Goal: Information Seeking & Learning: Learn about a topic

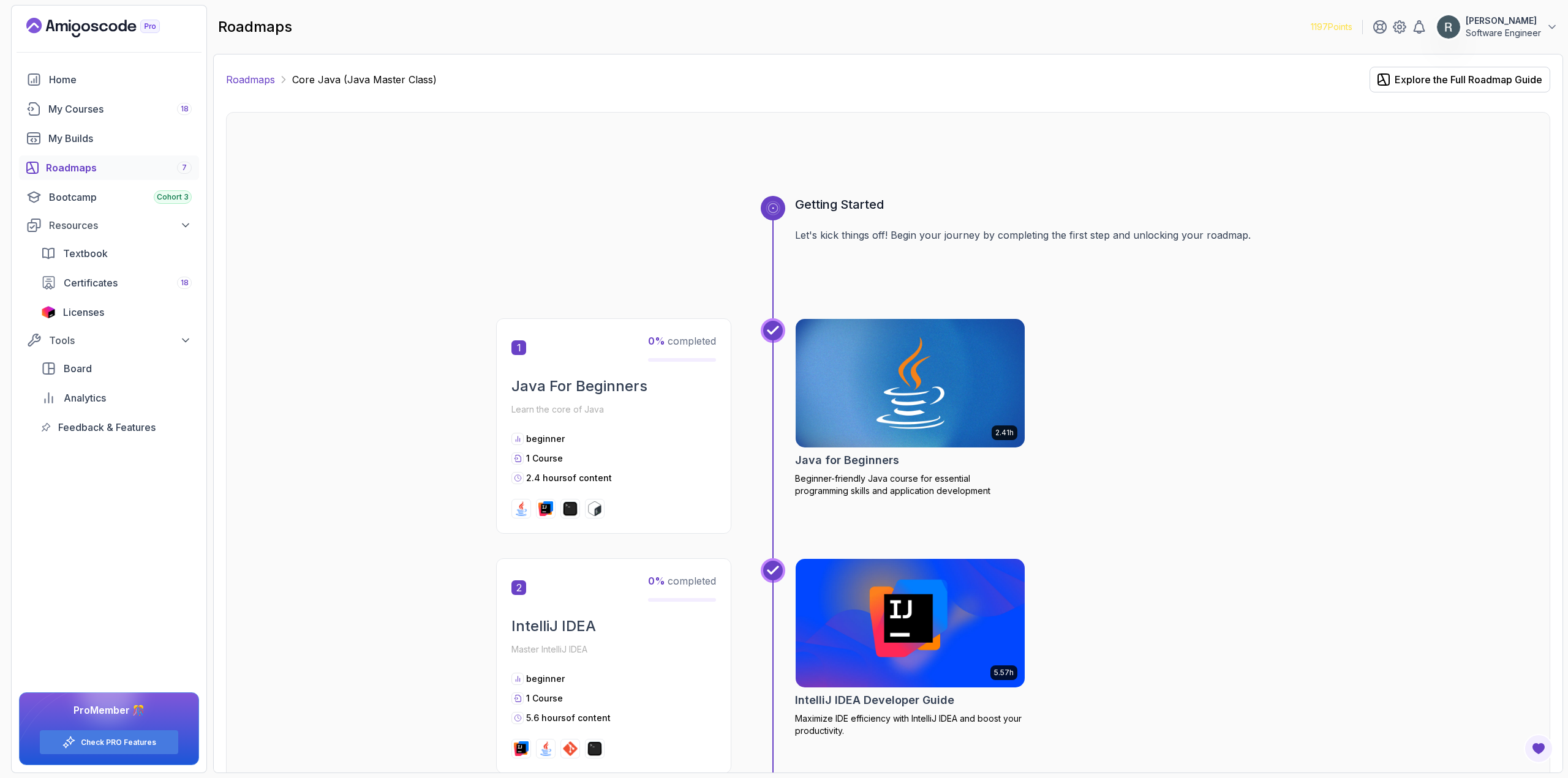
click at [255, 83] on link "Roadmaps" at bounding box center [251, 79] width 49 height 15
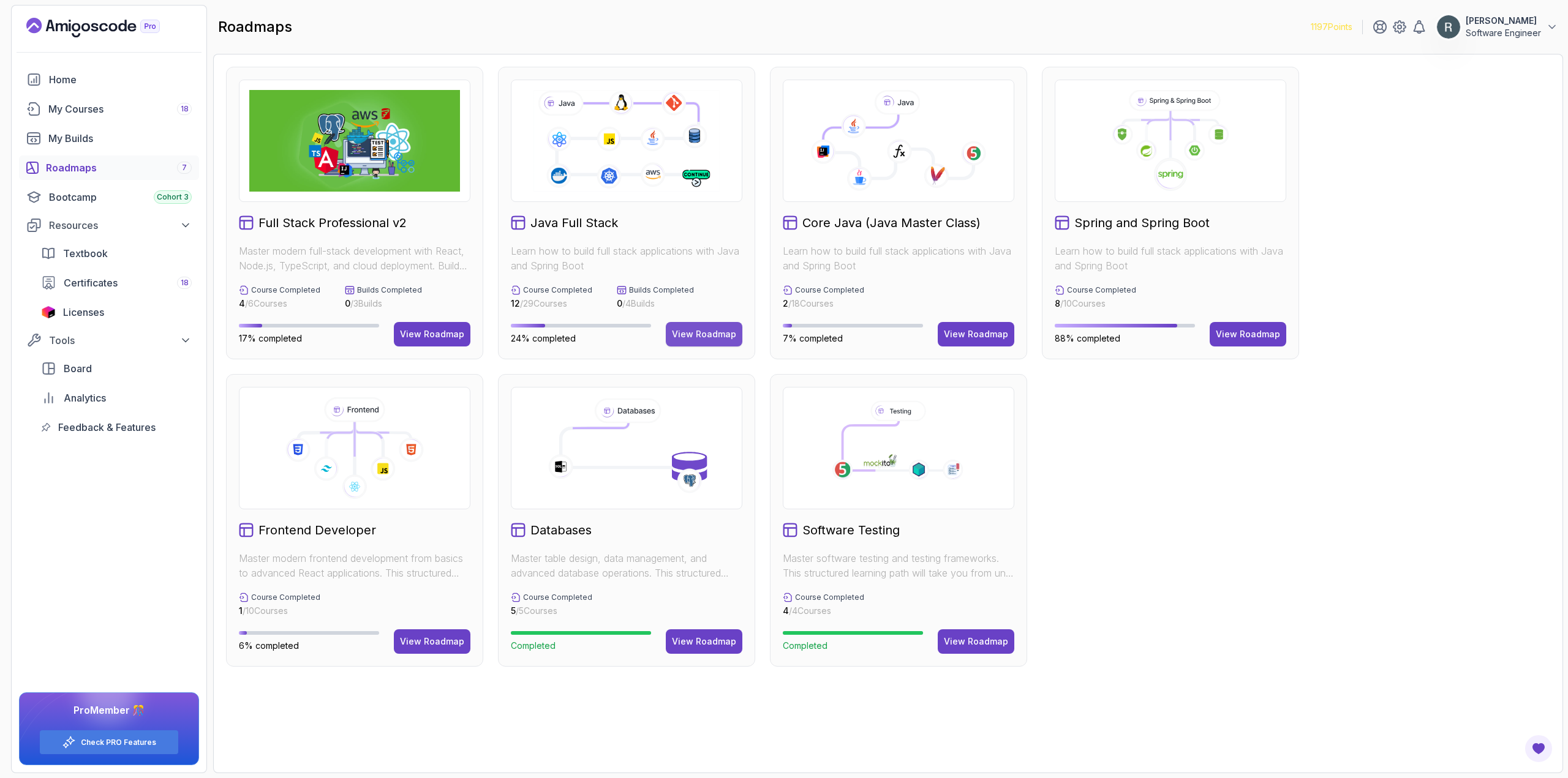
click at [717, 336] on div "View Roadmap" at bounding box center [704, 334] width 64 height 13
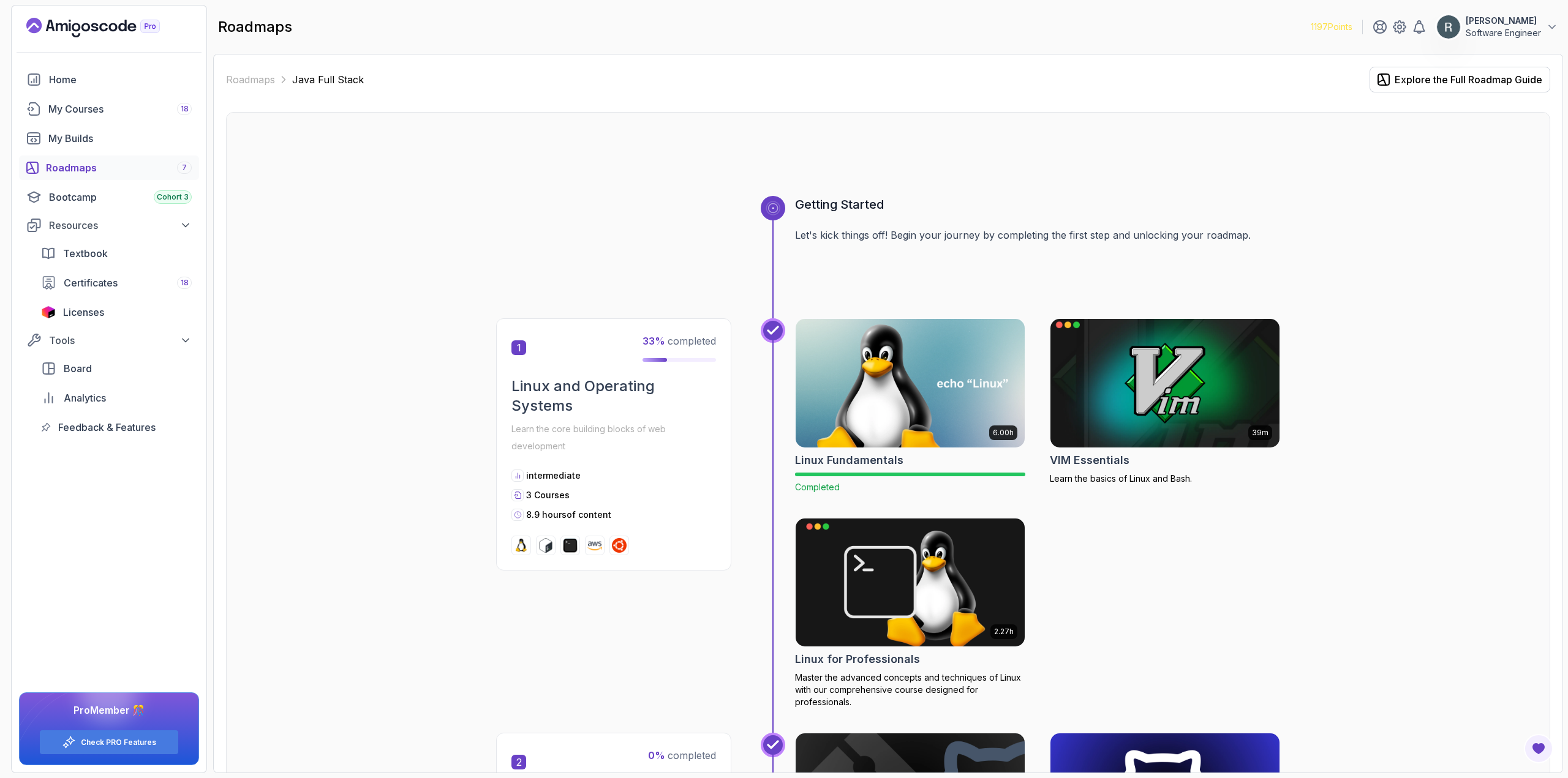
click at [1159, 396] on img at bounding box center [1165, 383] width 241 height 135
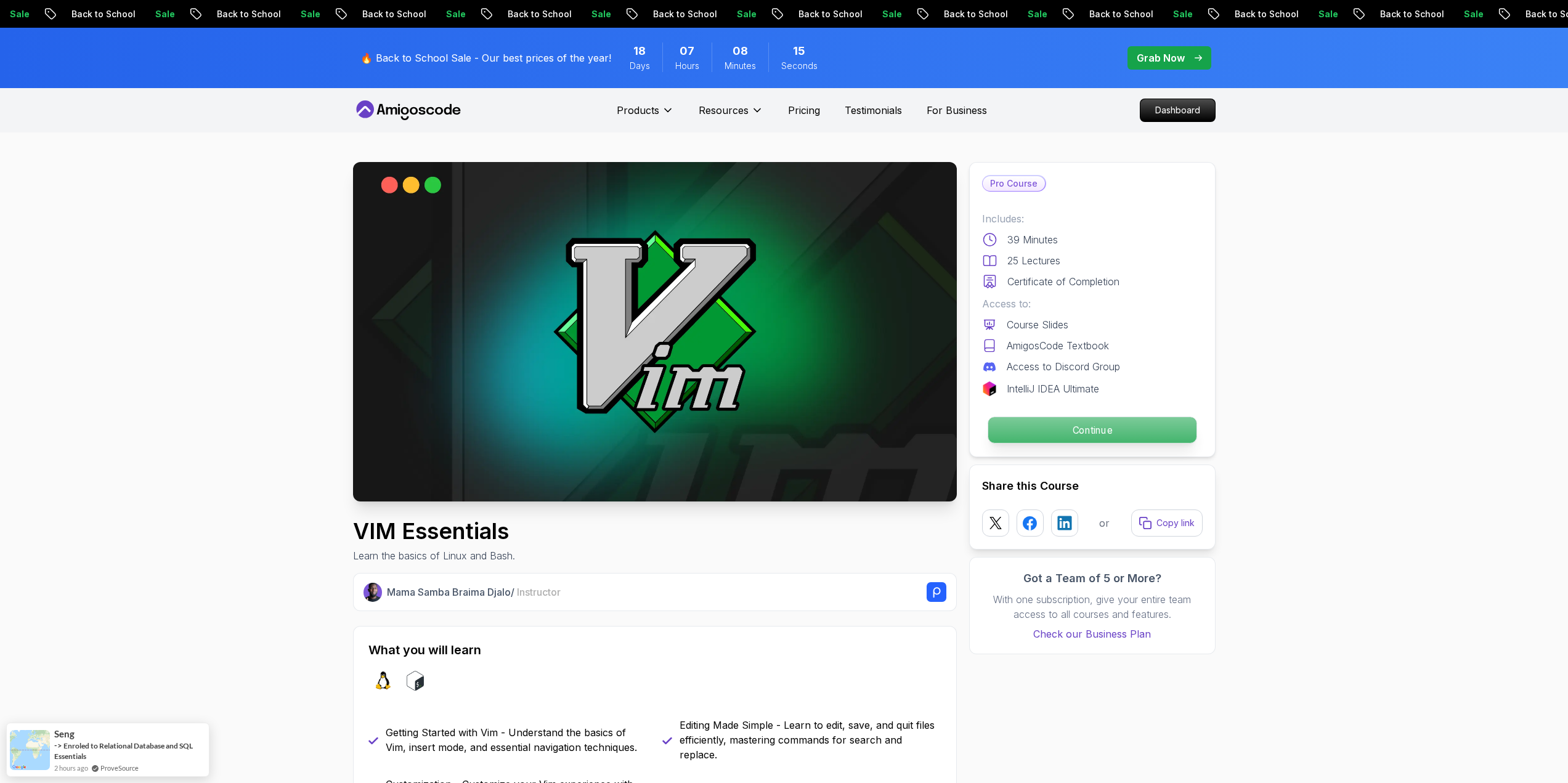
click at [1130, 425] on p "Continue" at bounding box center [1092, 430] width 208 height 26
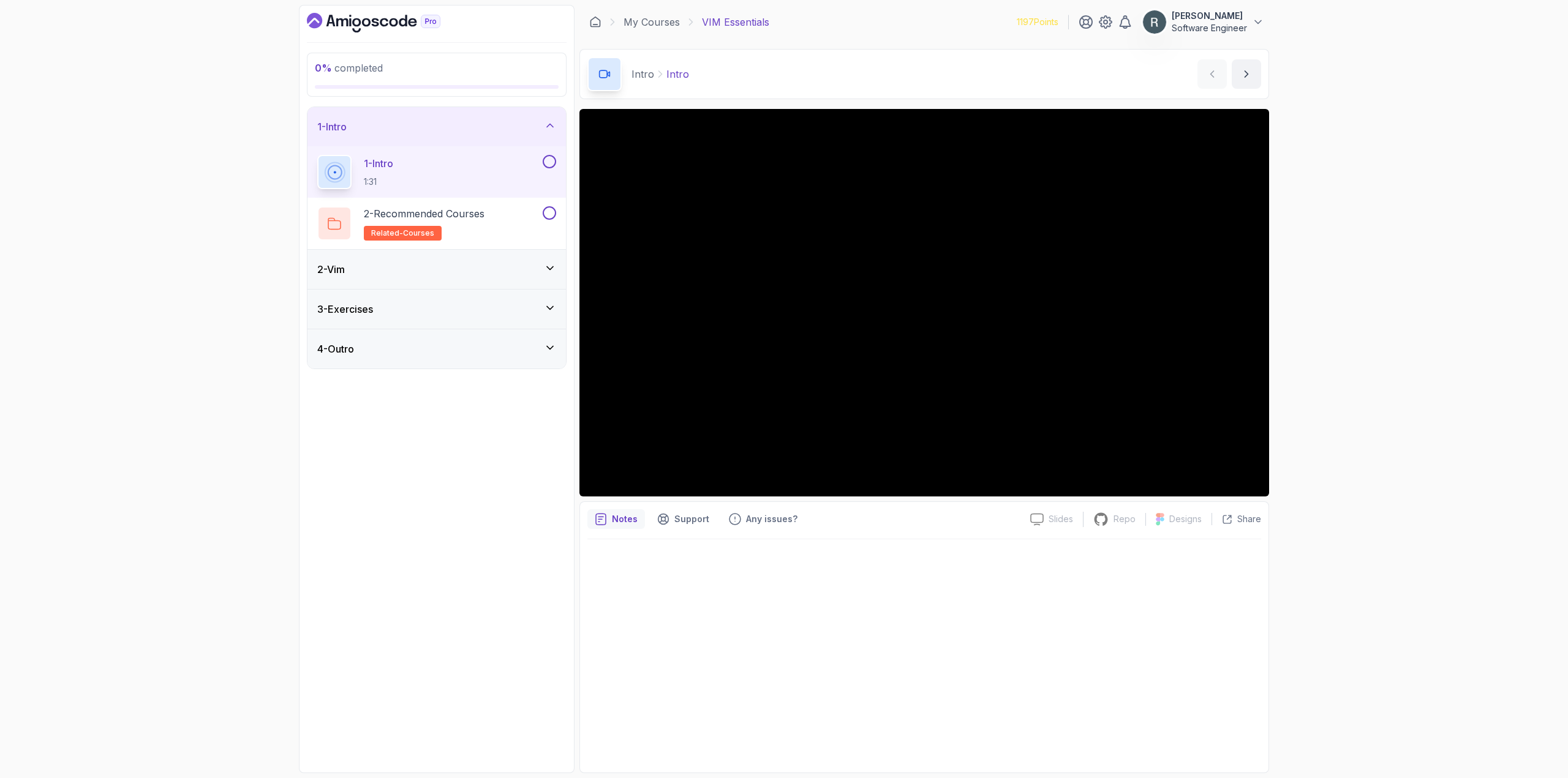
click at [549, 163] on button at bounding box center [550, 161] width 13 height 13
click at [550, 212] on button at bounding box center [550, 213] width 13 height 13
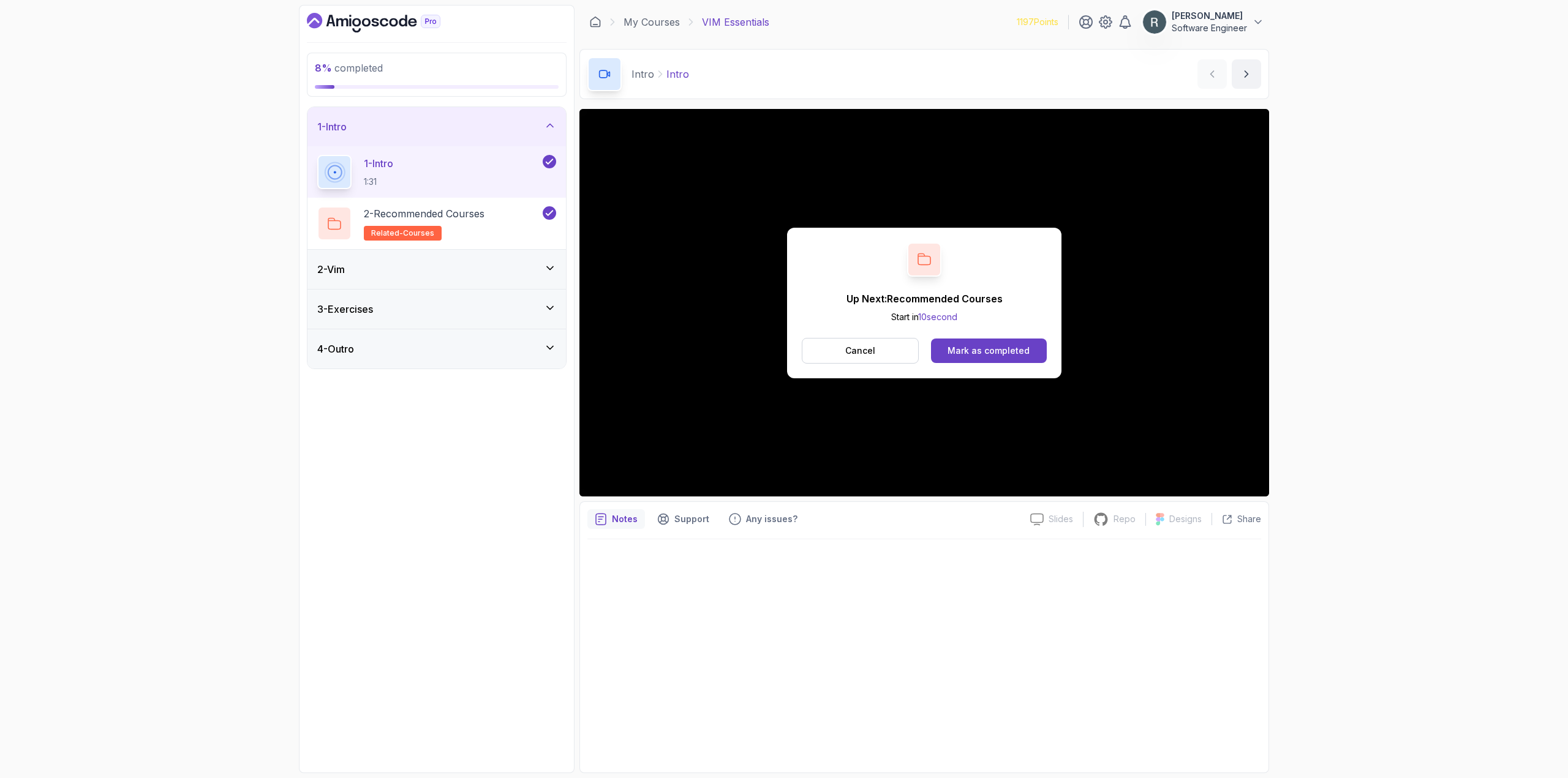
click at [467, 262] on div "2 - Vim" at bounding box center [436, 269] width 239 height 15
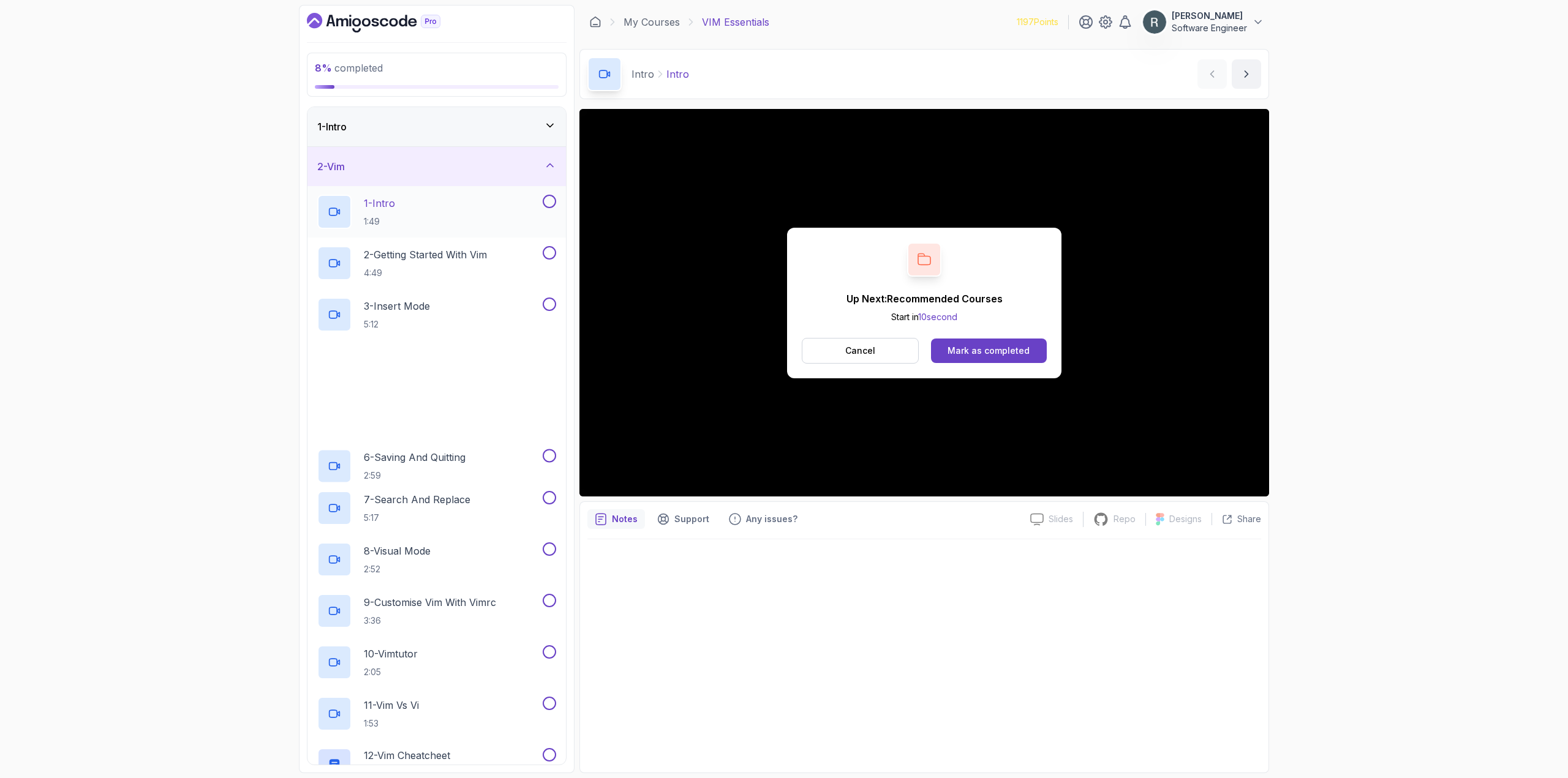
click at [475, 214] on div "1 - Intro 1:49" at bounding box center [429, 212] width 223 height 34
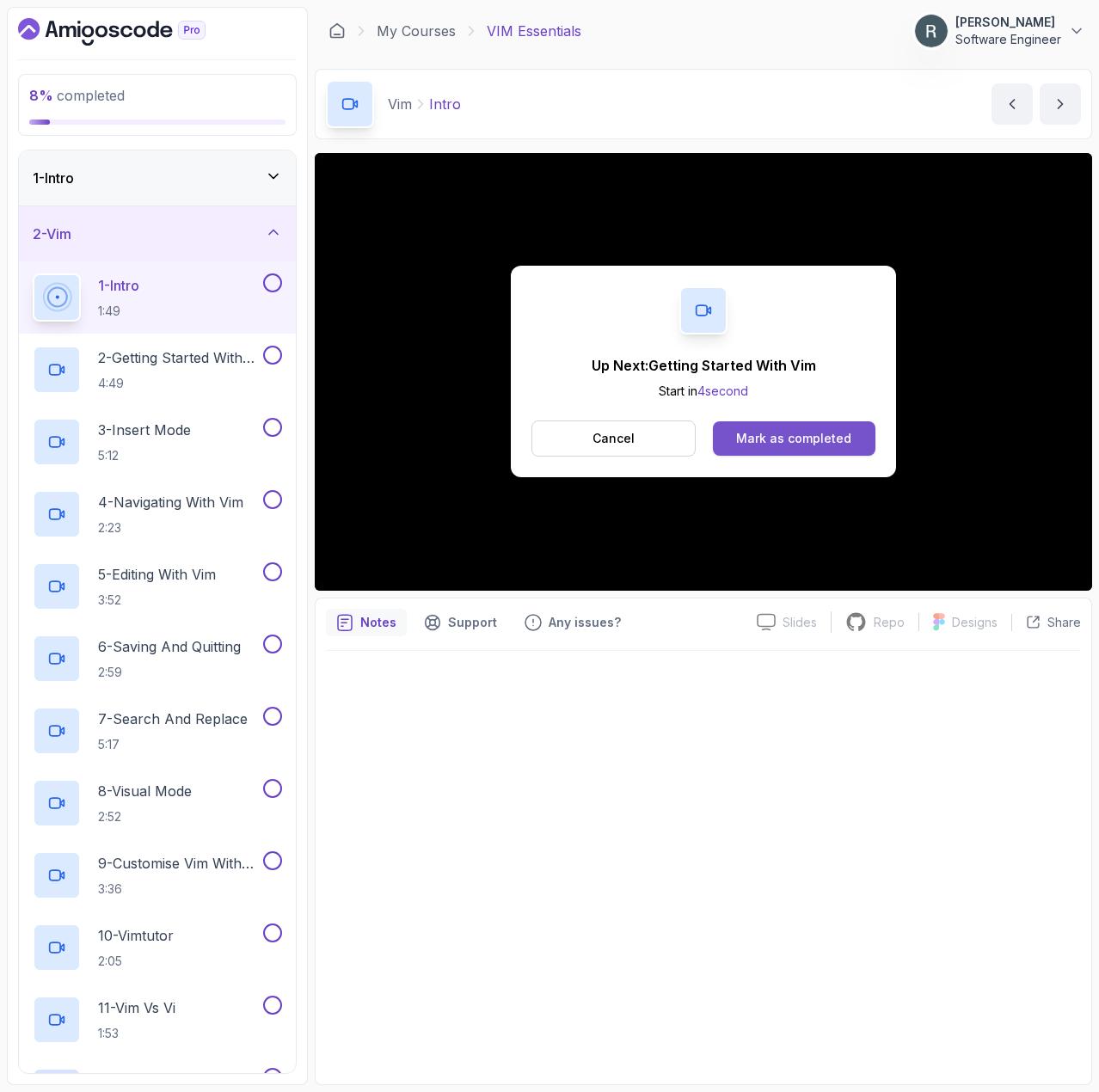
click at [814, 436] on div "Mark as completed" at bounding box center [794, 438] width 115 height 18
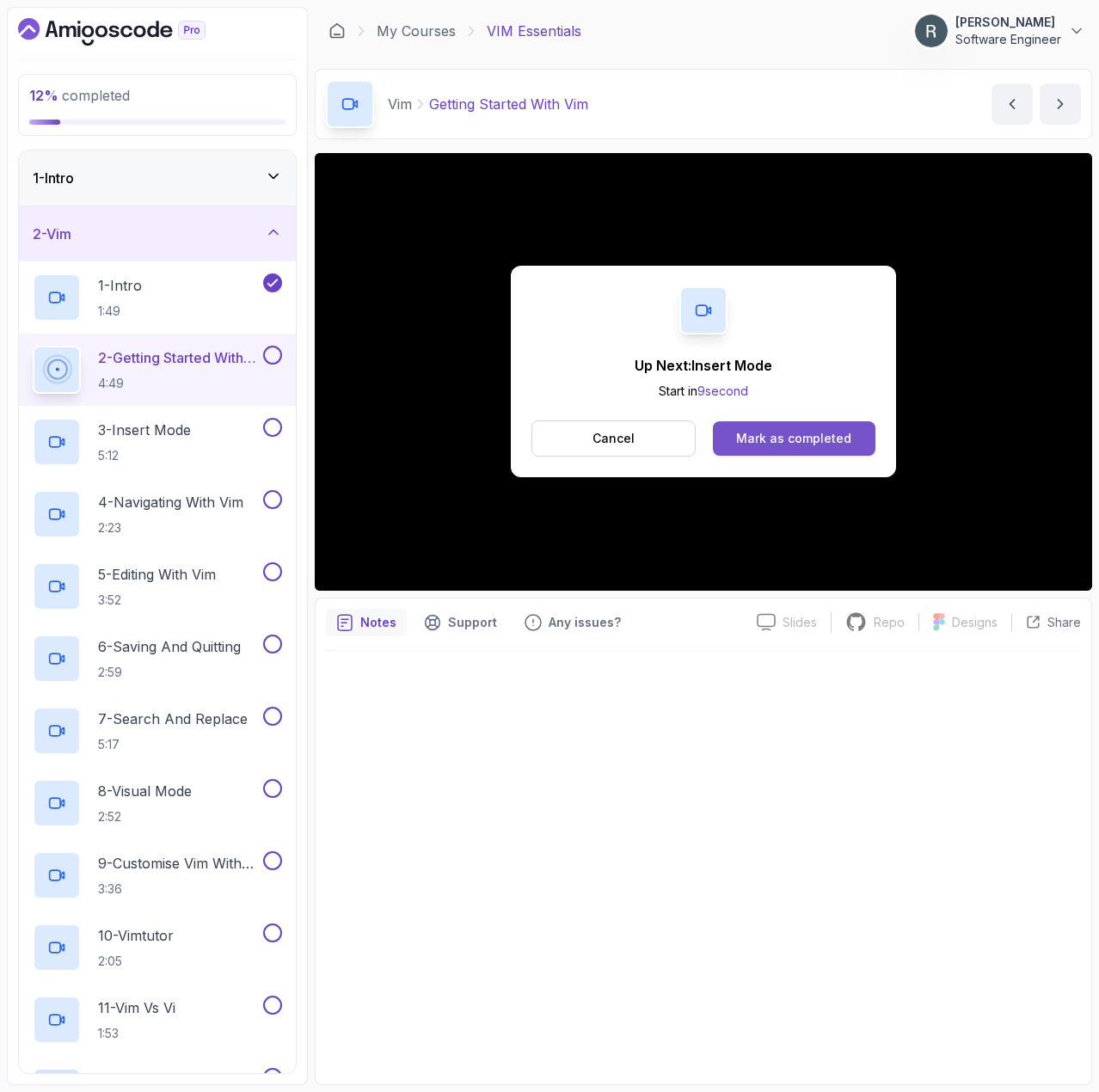
click at [834, 427] on button "Mark as completed" at bounding box center [794, 438] width 162 height 34
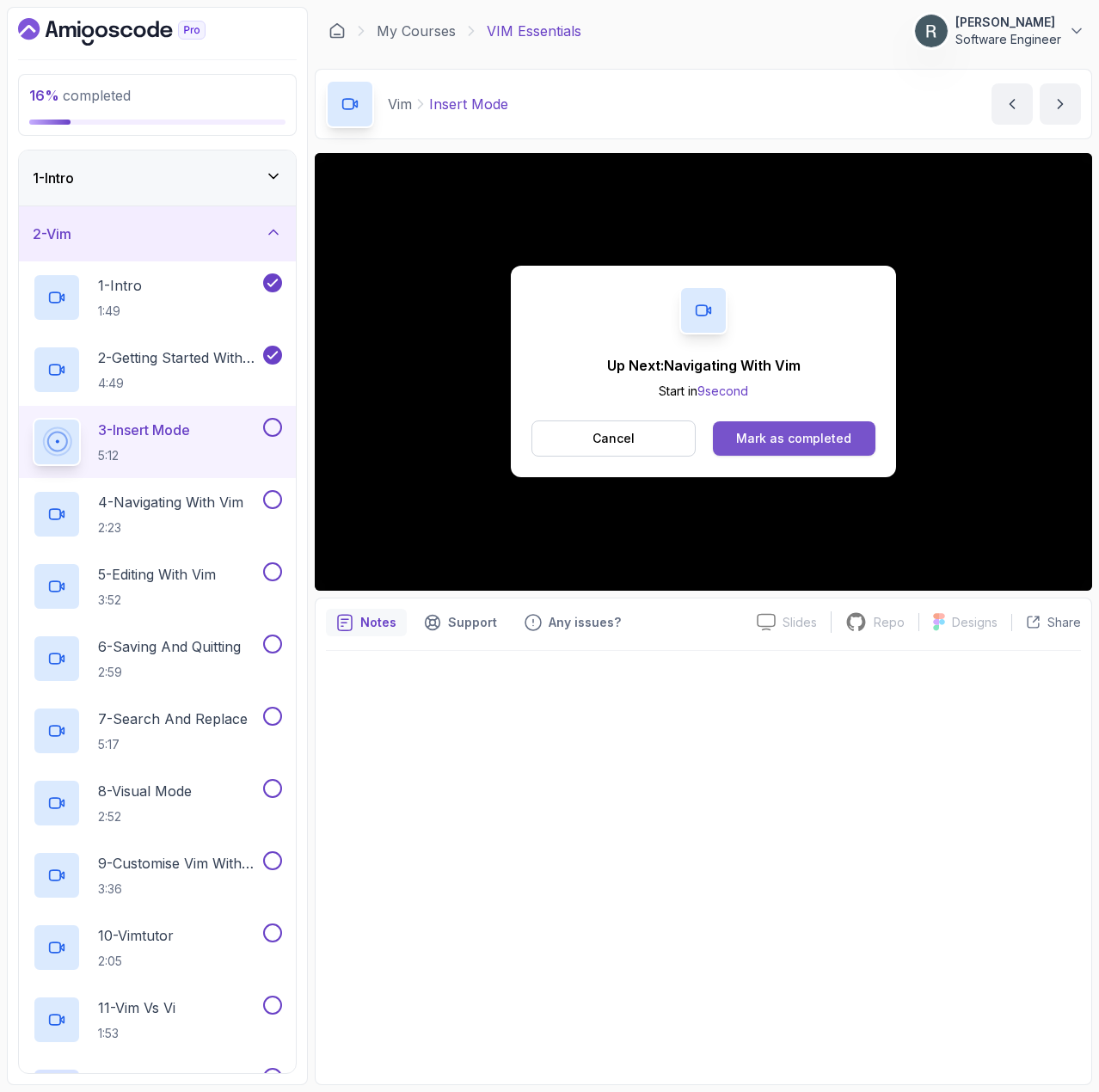
click at [811, 426] on button "Mark as completed" at bounding box center [794, 438] width 162 height 34
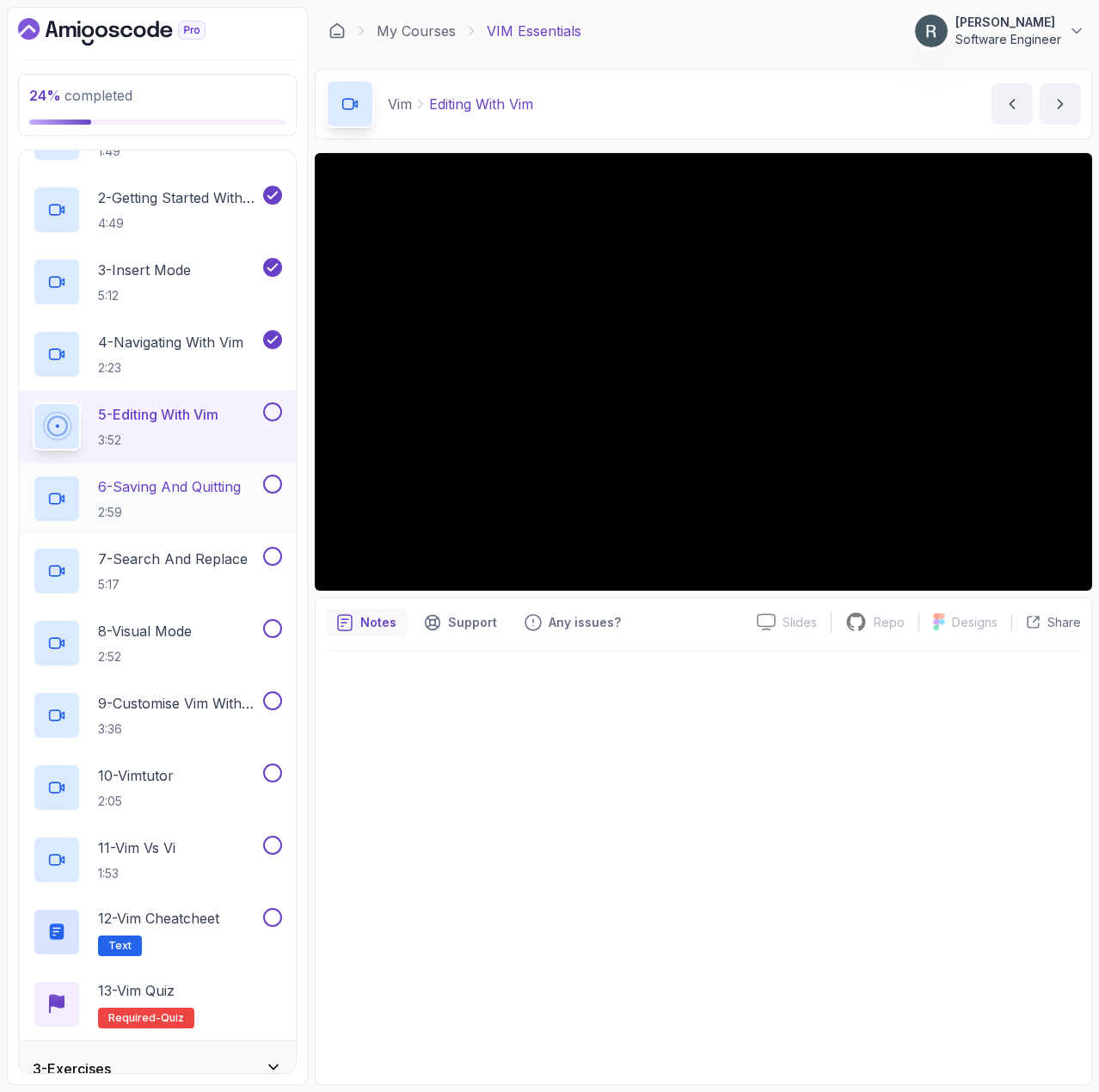
scroll to position [153, 0]
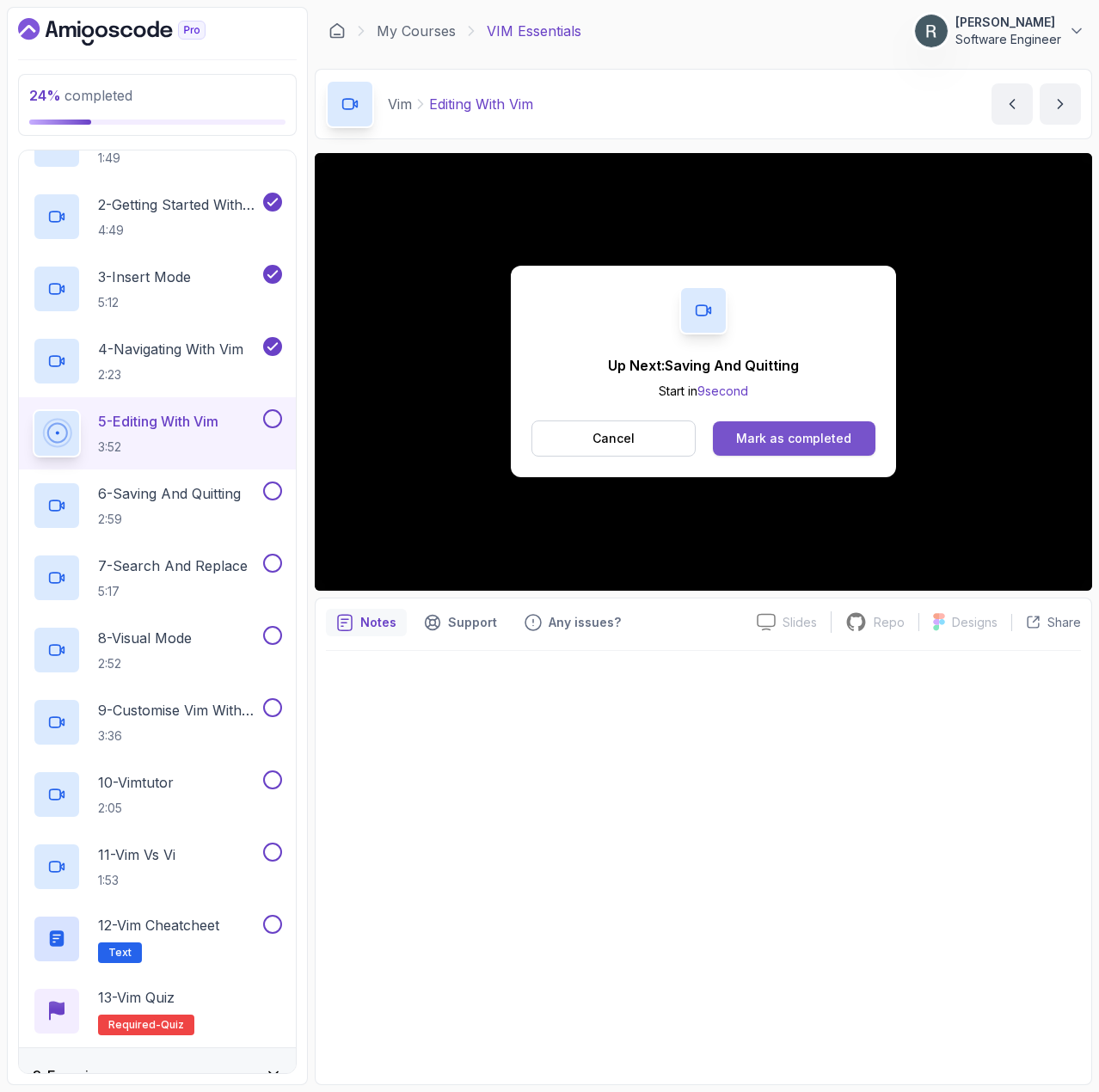
click at [840, 437] on div "Mark as completed" at bounding box center [794, 438] width 115 height 18
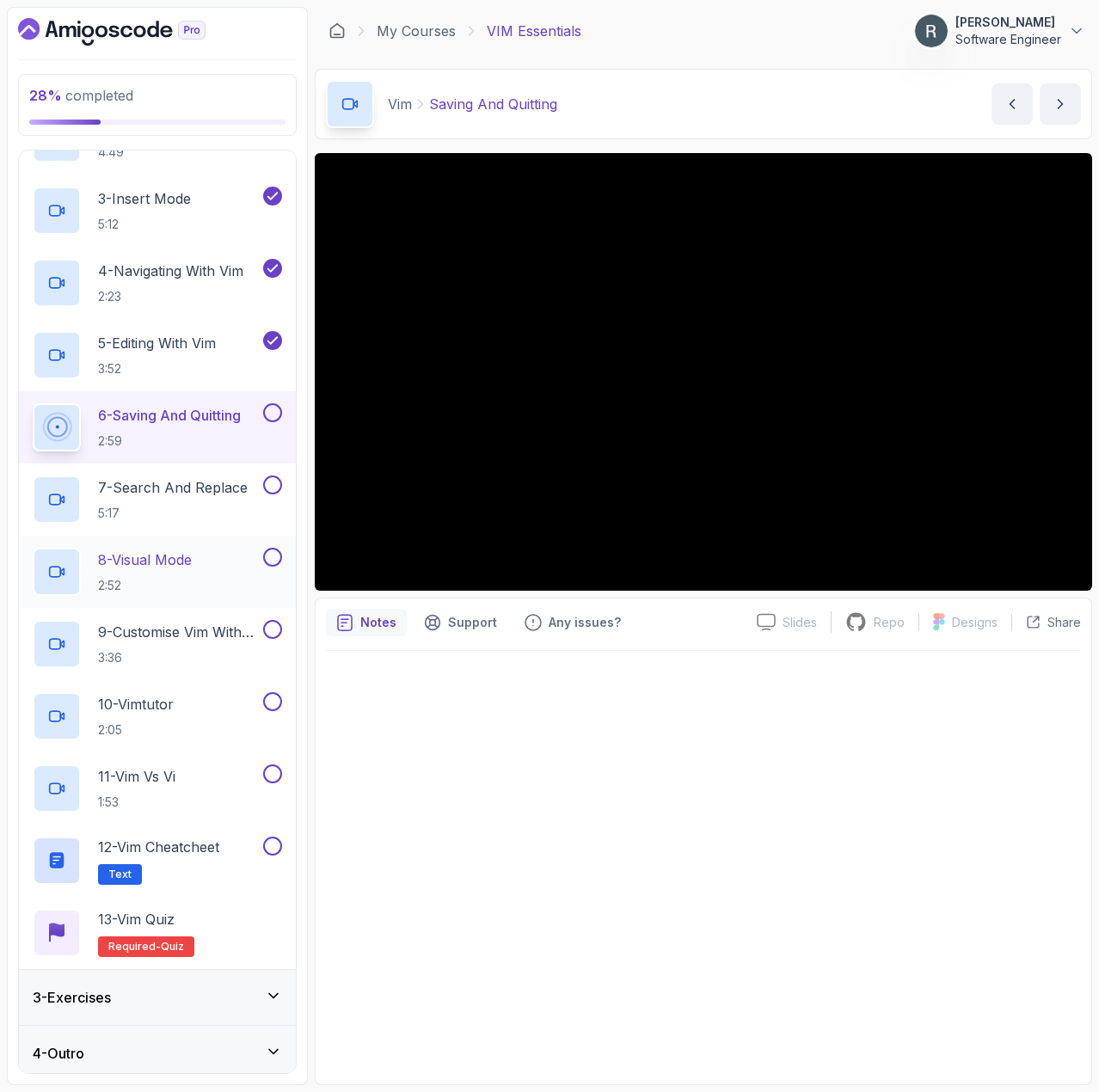
scroll to position [239, 0]
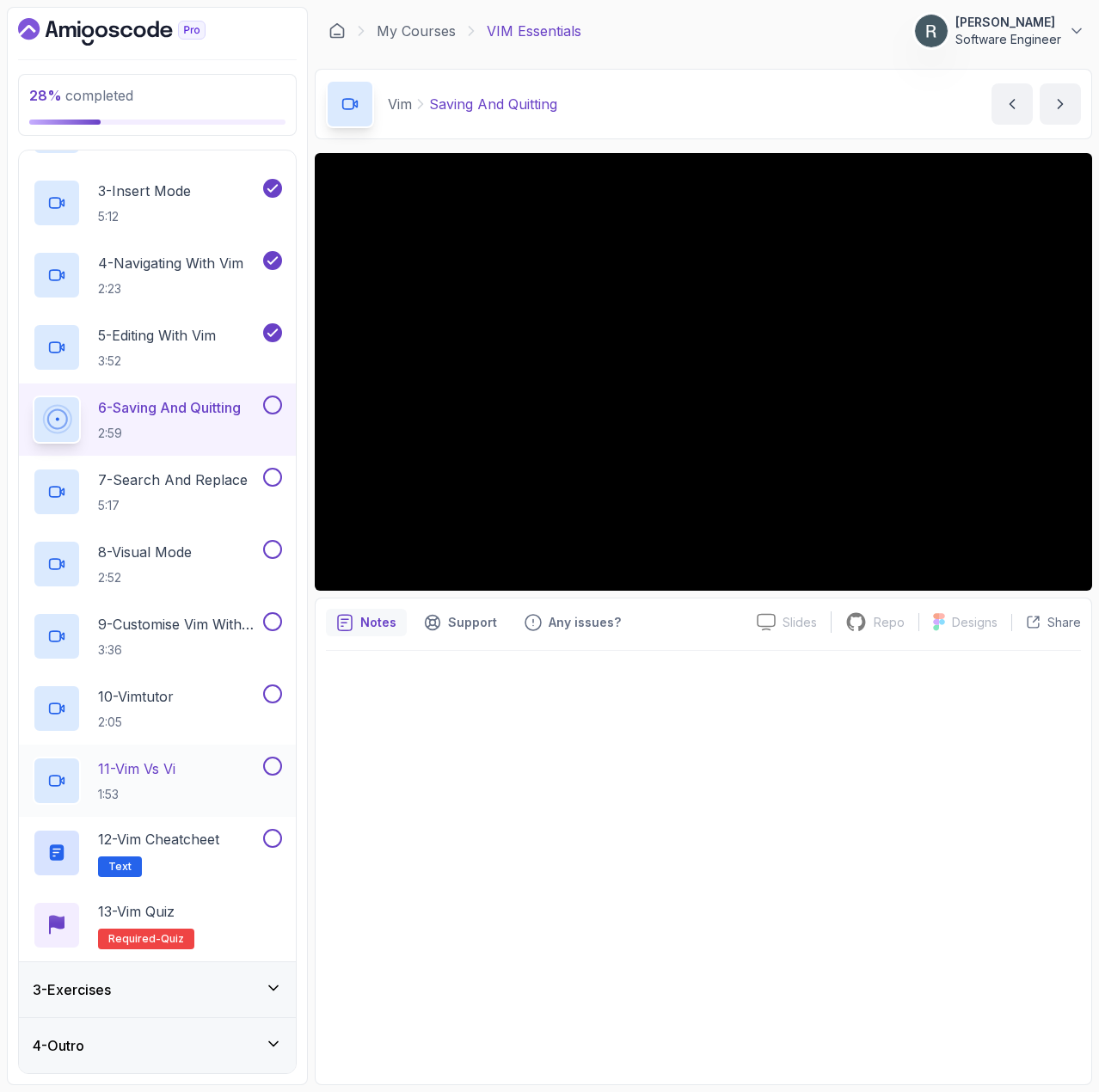
click at [218, 790] on div "11 - Vim vs Vi 1:53" at bounding box center [146, 781] width 226 height 48
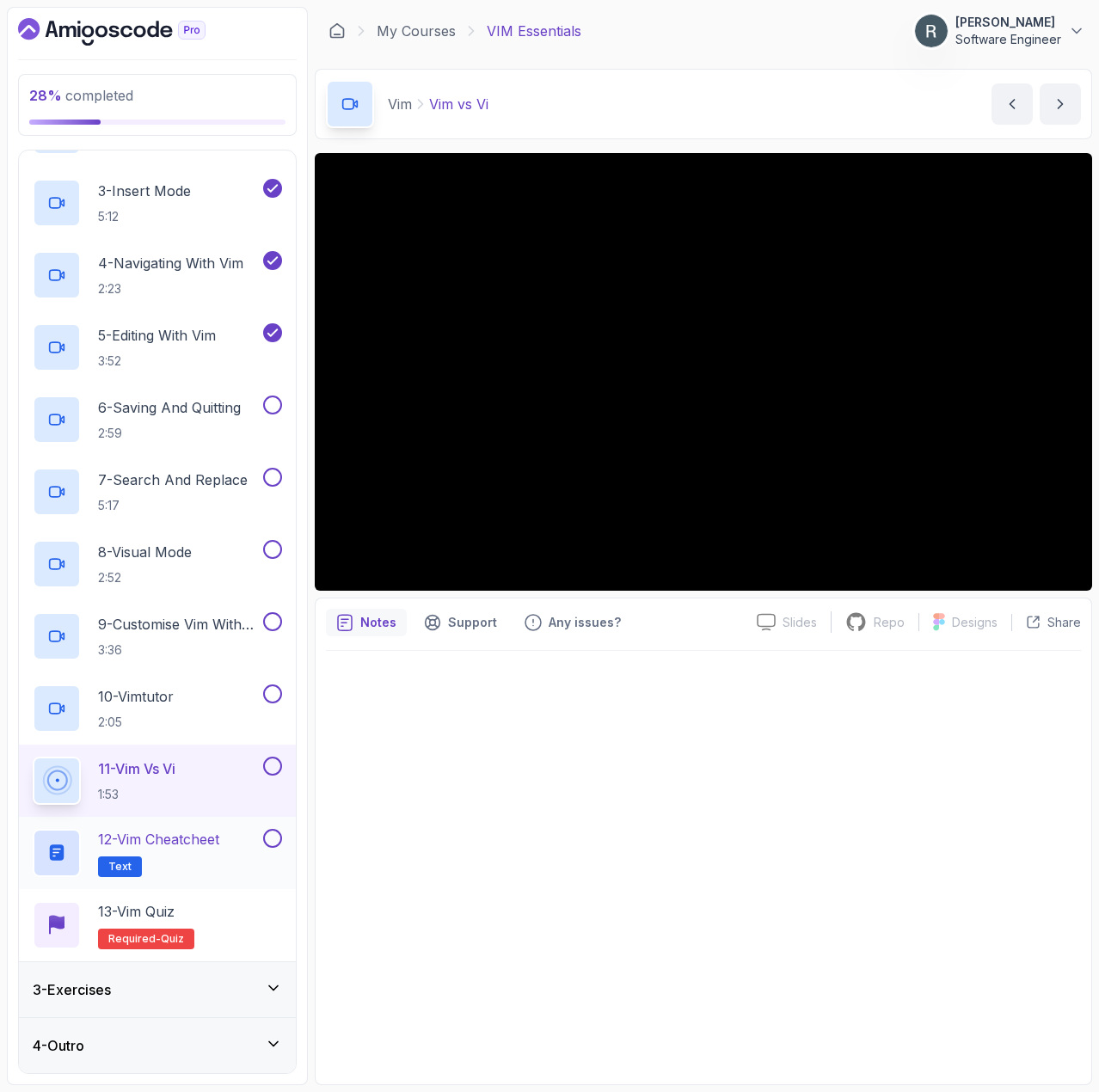
click at [208, 842] on p "12 - Vim Cheatcheet" at bounding box center [159, 839] width 122 height 20
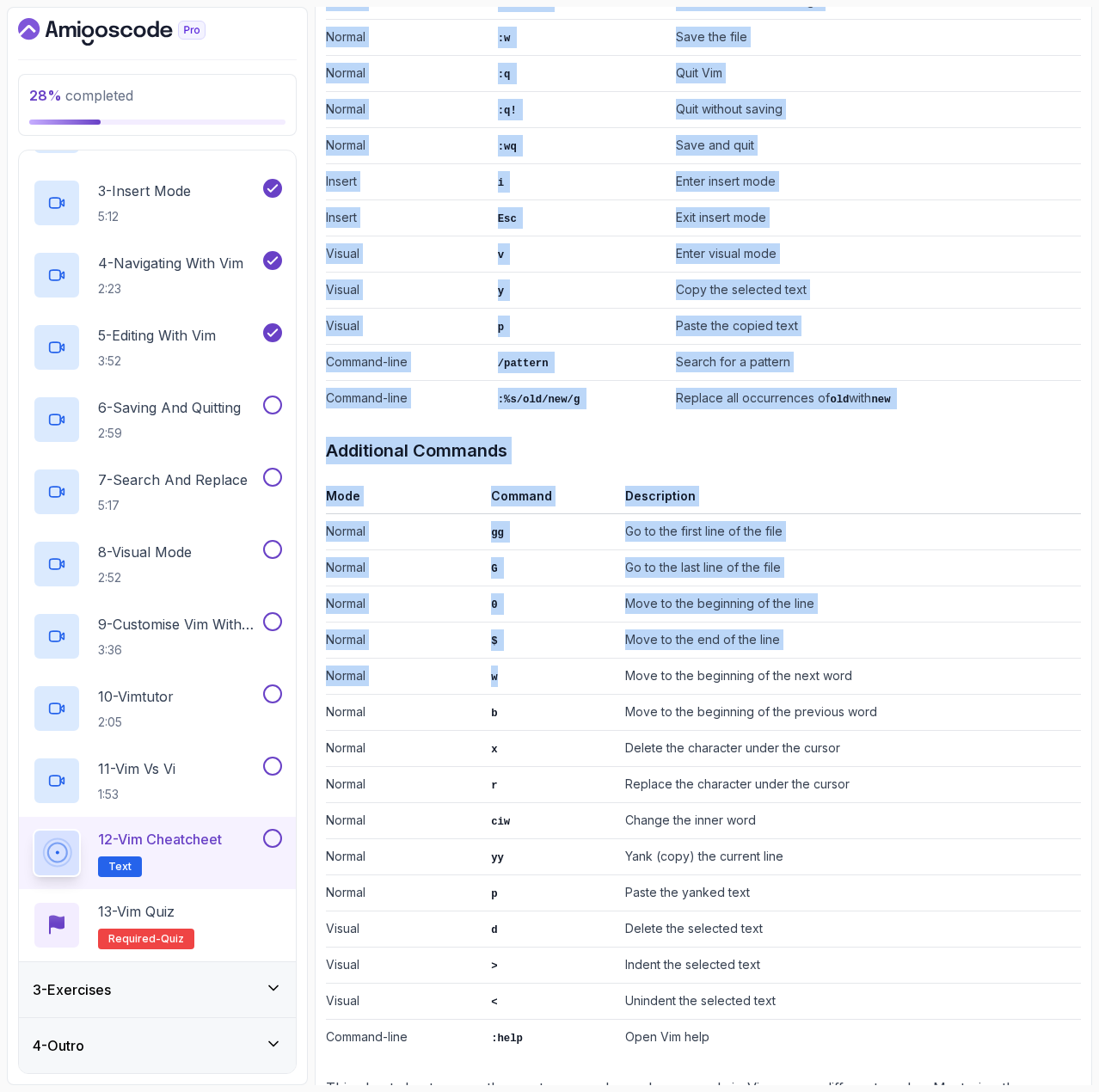
scroll to position [631, 0]
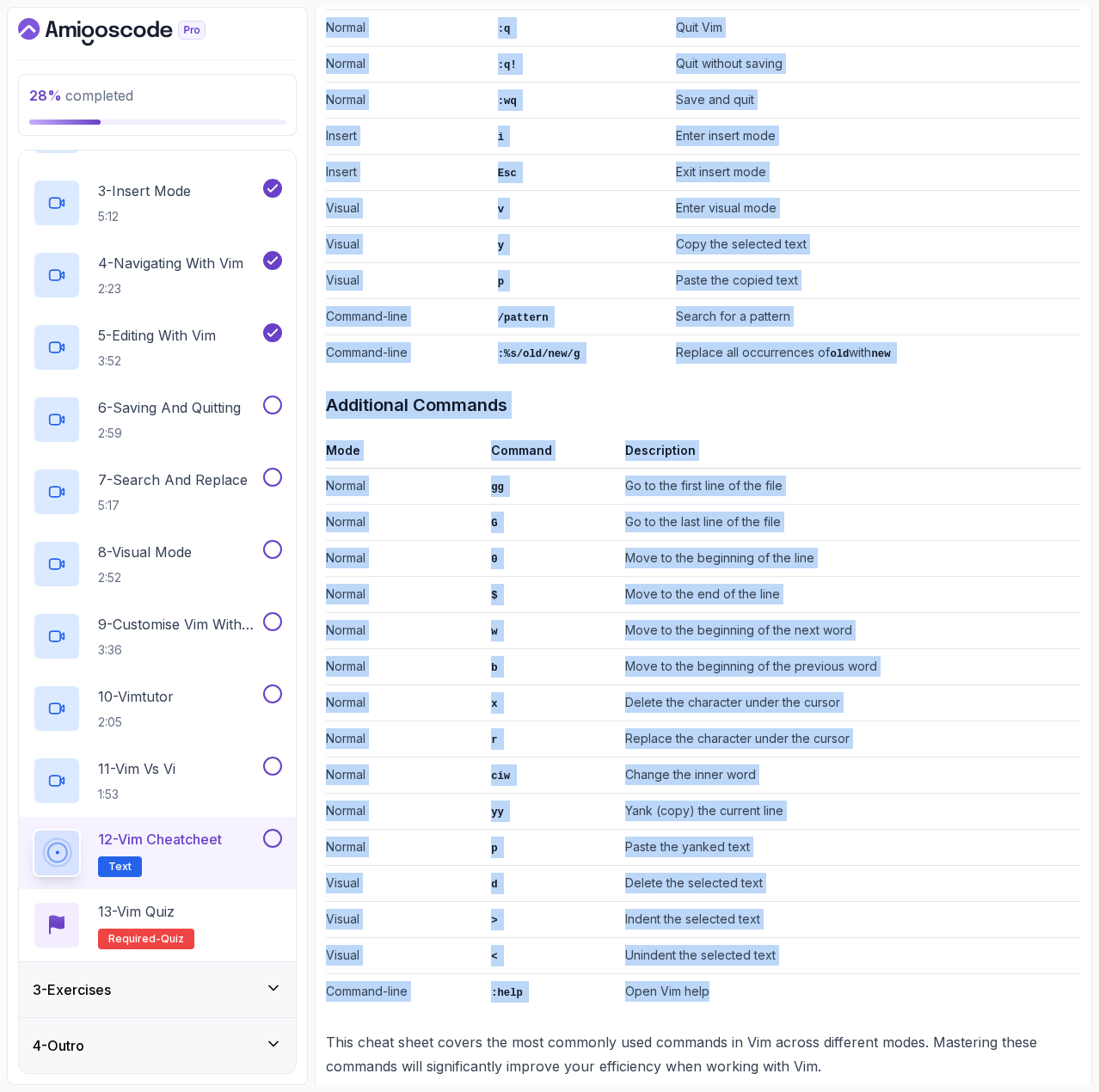
drag, startPoint x: 327, startPoint y: 195, endPoint x: 761, endPoint y: 950, distance: 870.9
click at [761, 950] on div "~1 min read Vim Cheat Sheet Mode Command Description Normal h Move cursor left …" at bounding box center [703, 338] width 755 height 1479
copy div "Vim Cheat Sheet Mode Command Description Normal h Move cursor left Normal j Mov…"
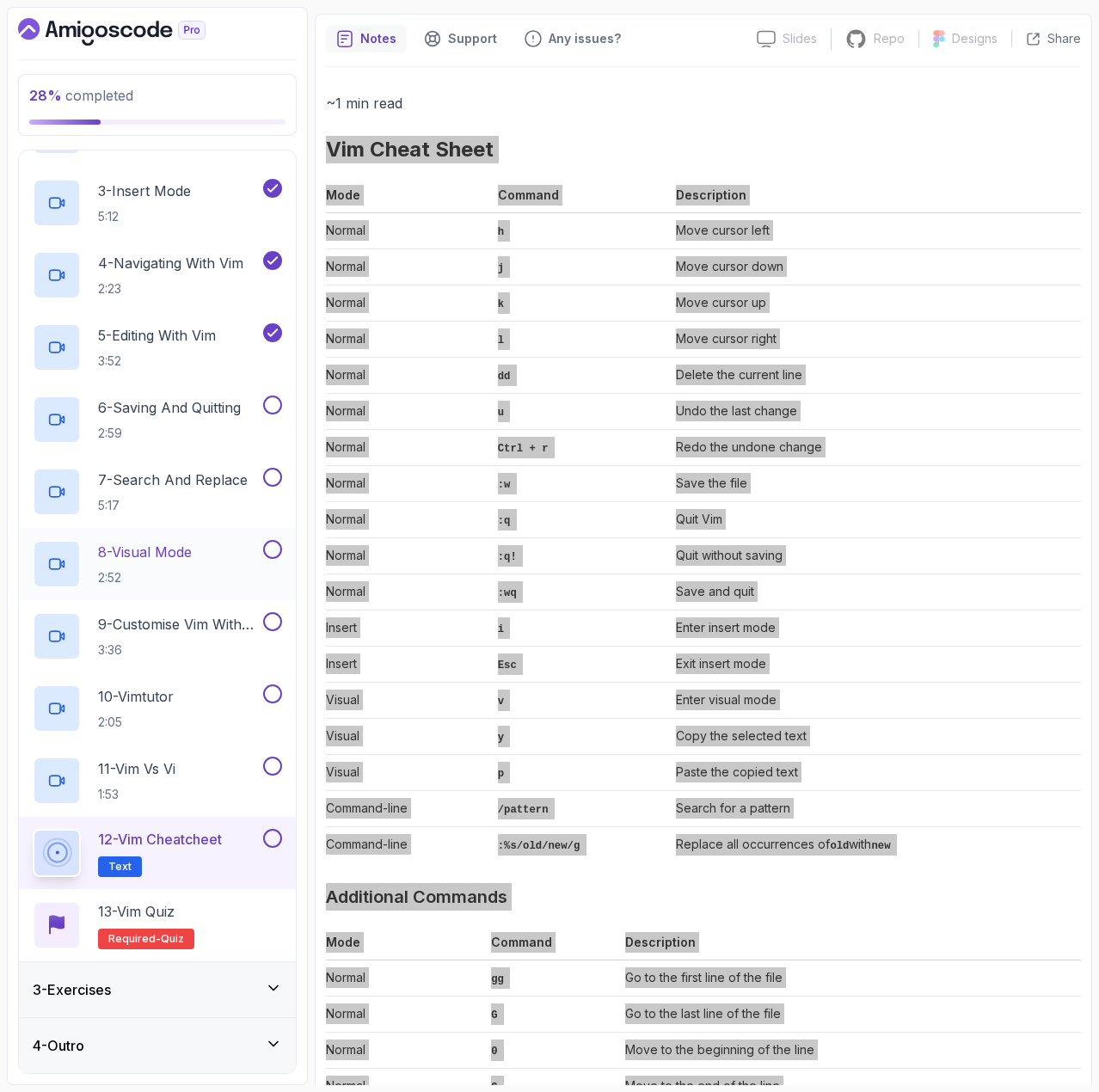
scroll to position [0, 0]
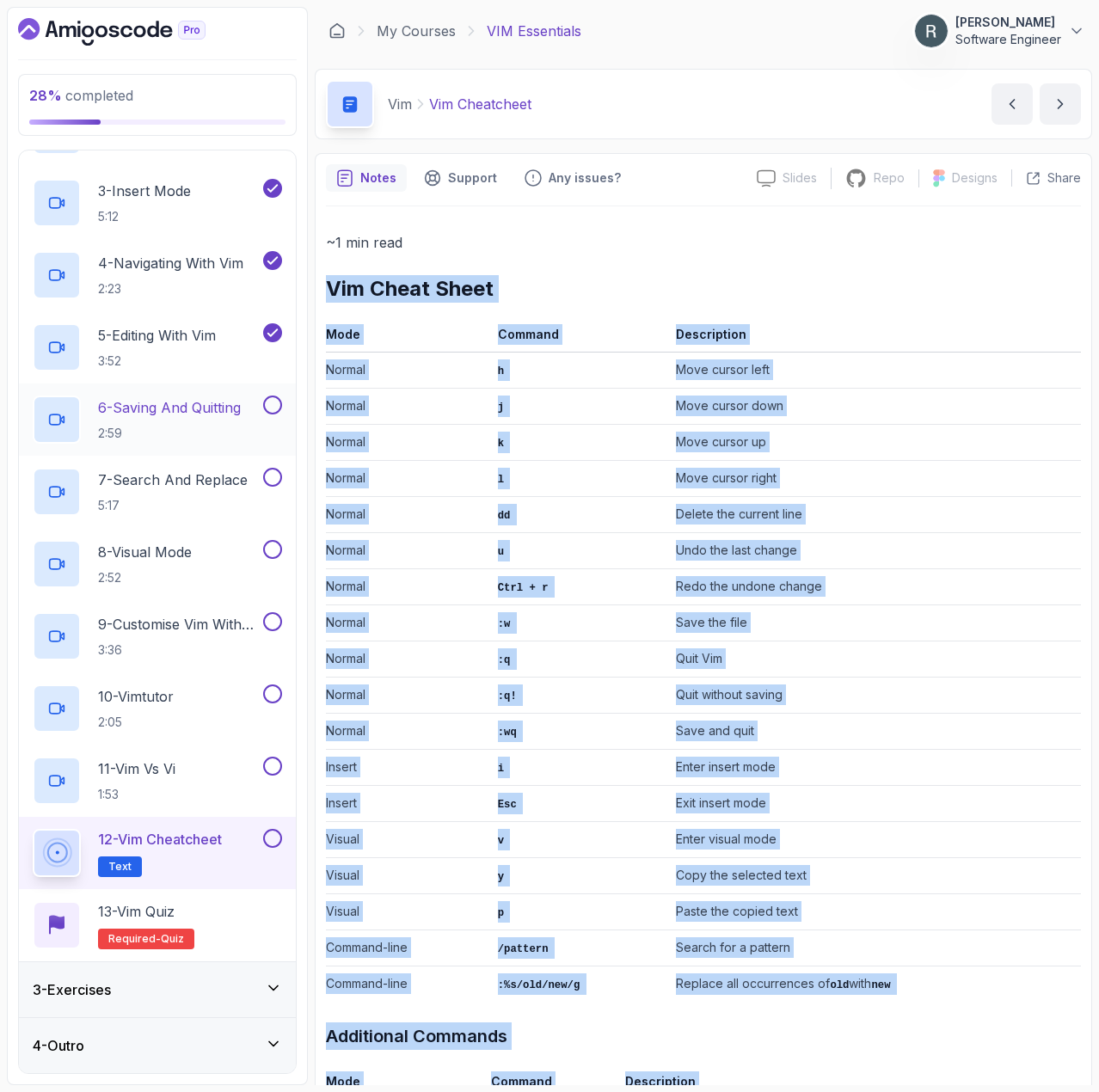
click at [218, 398] on p "6 - Saving And Quitting" at bounding box center [170, 408] width 143 height 20
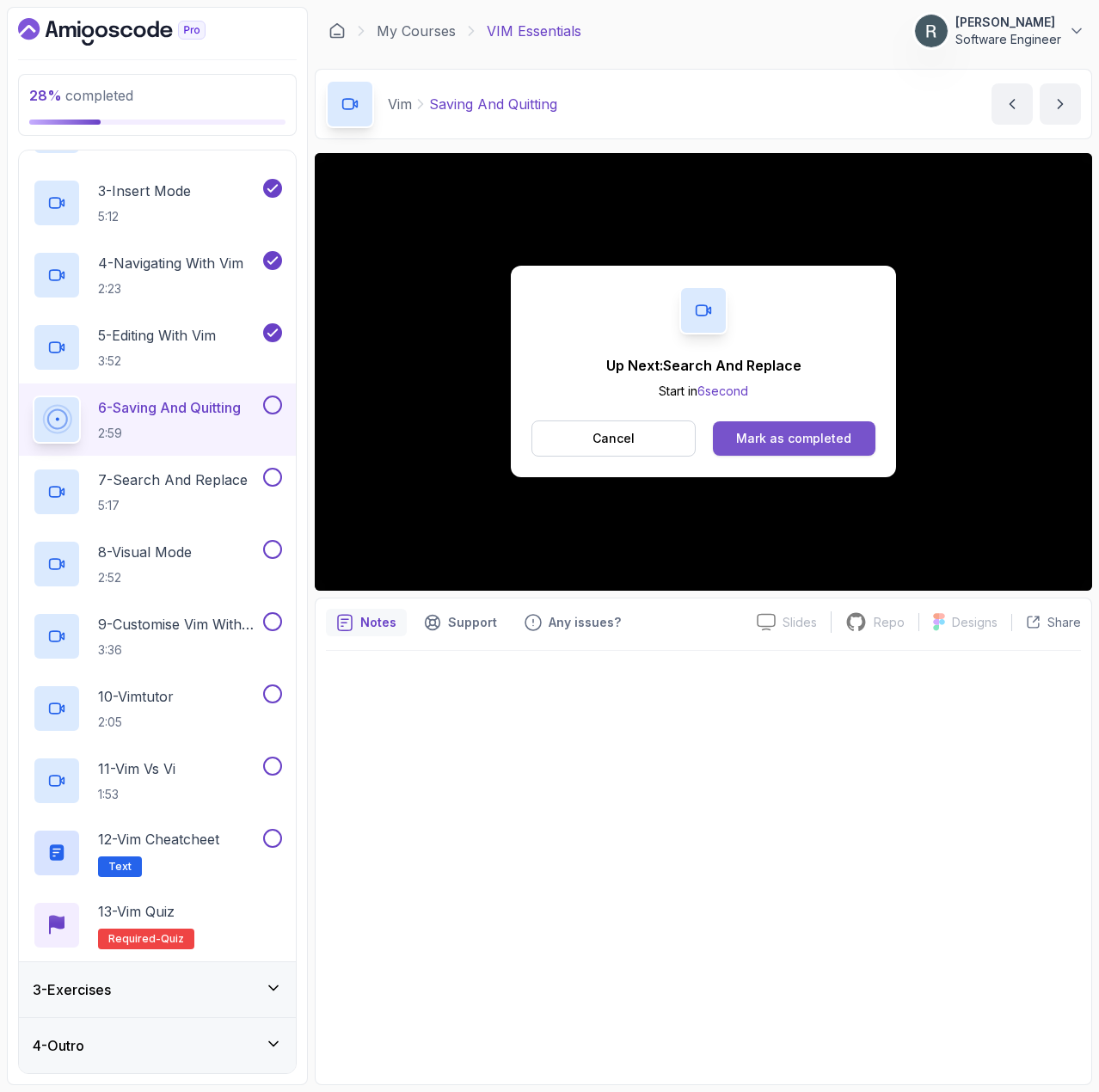
click at [828, 429] on button "Mark as completed" at bounding box center [794, 438] width 162 height 34
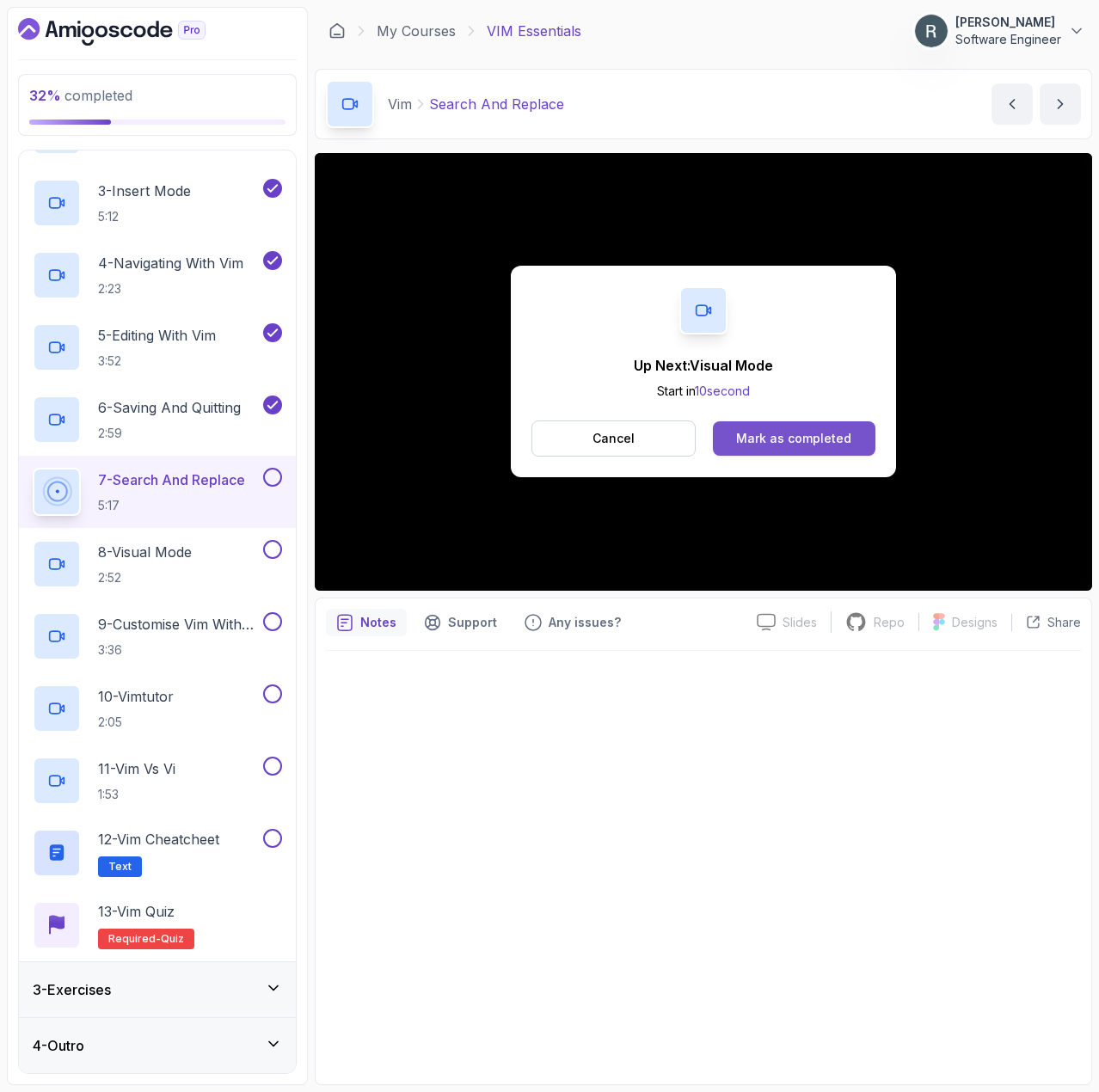
click at [827, 438] on div "Mark as completed" at bounding box center [794, 438] width 115 height 18
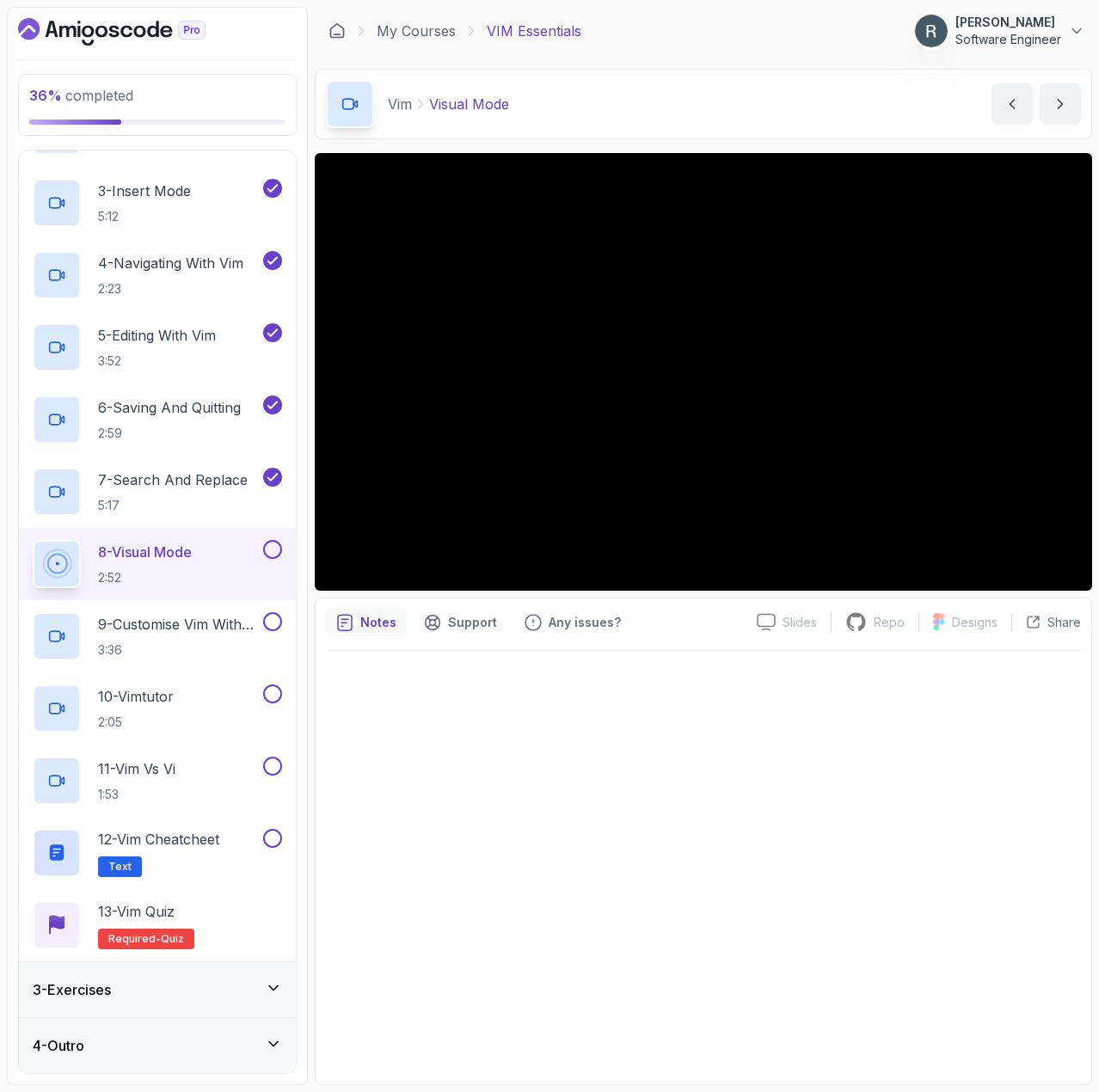
click at [278, 548] on button at bounding box center [272, 550] width 19 height 19
click at [239, 631] on p "9 - Customise Vim With Vimrc" at bounding box center [179, 624] width 162 height 20
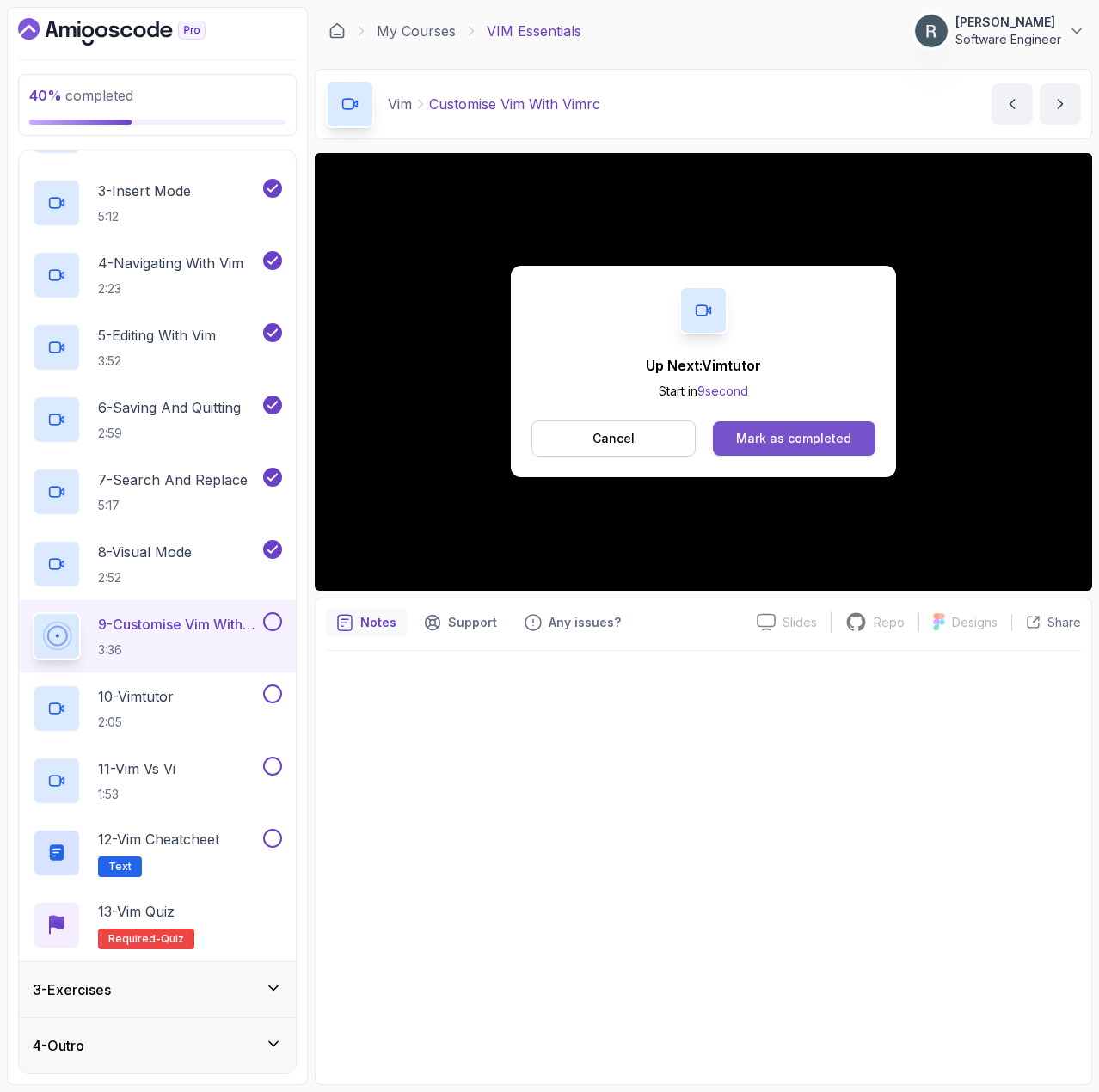
click at [786, 440] on div "Mark as completed" at bounding box center [794, 438] width 115 height 18
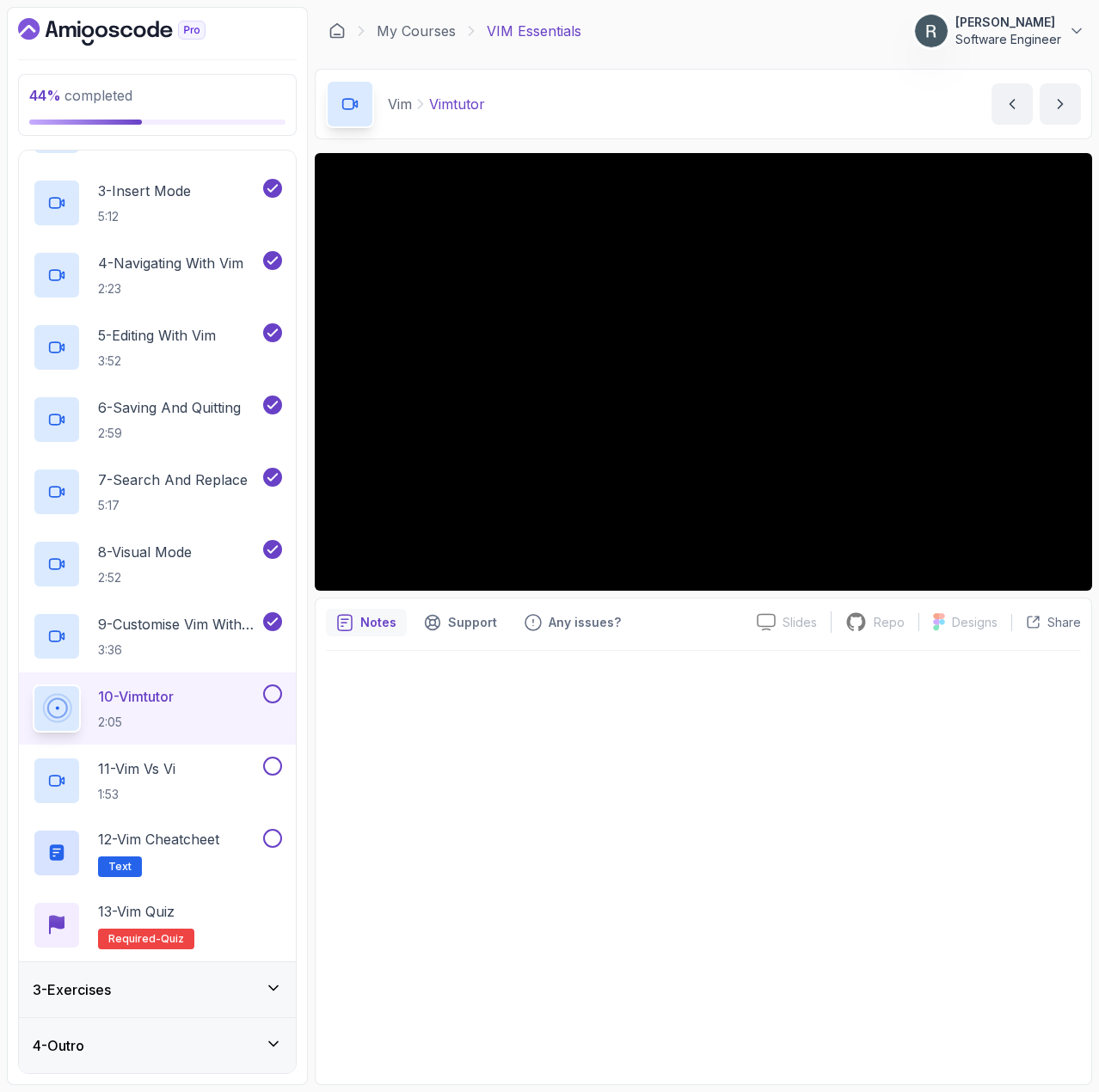
click at [272, 691] on button at bounding box center [272, 694] width 19 height 19
click at [239, 774] on div "11 - Vim vs Vi 1:53" at bounding box center [146, 781] width 226 height 48
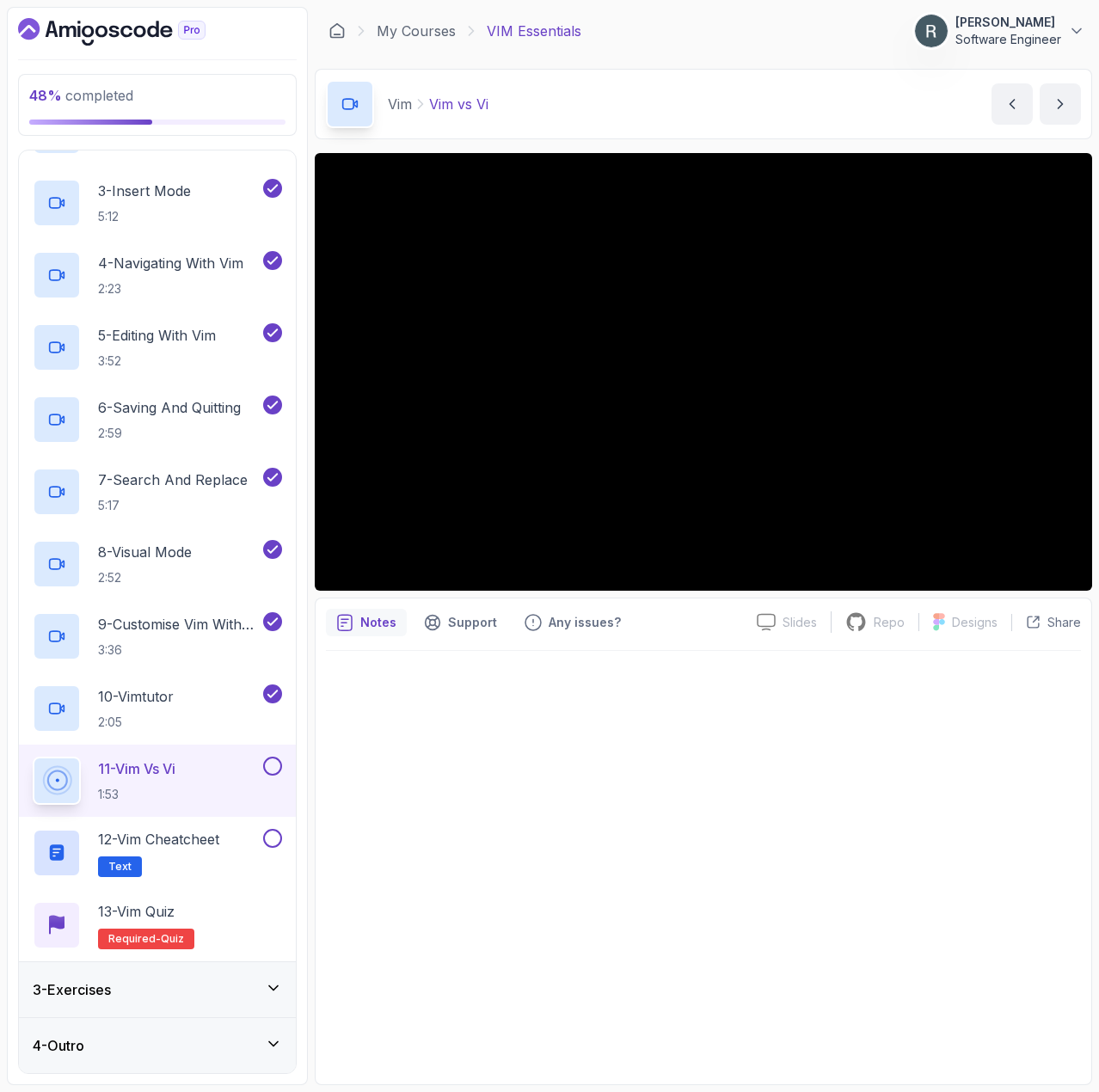
click at [274, 772] on button at bounding box center [272, 766] width 19 height 19
click at [268, 834] on button at bounding box center [272, 838] width 19 height 19
click at [237, 930] on div "13 - Vim Quiz Required- quiz" at bounding box center [157, 926] width 250 height 48
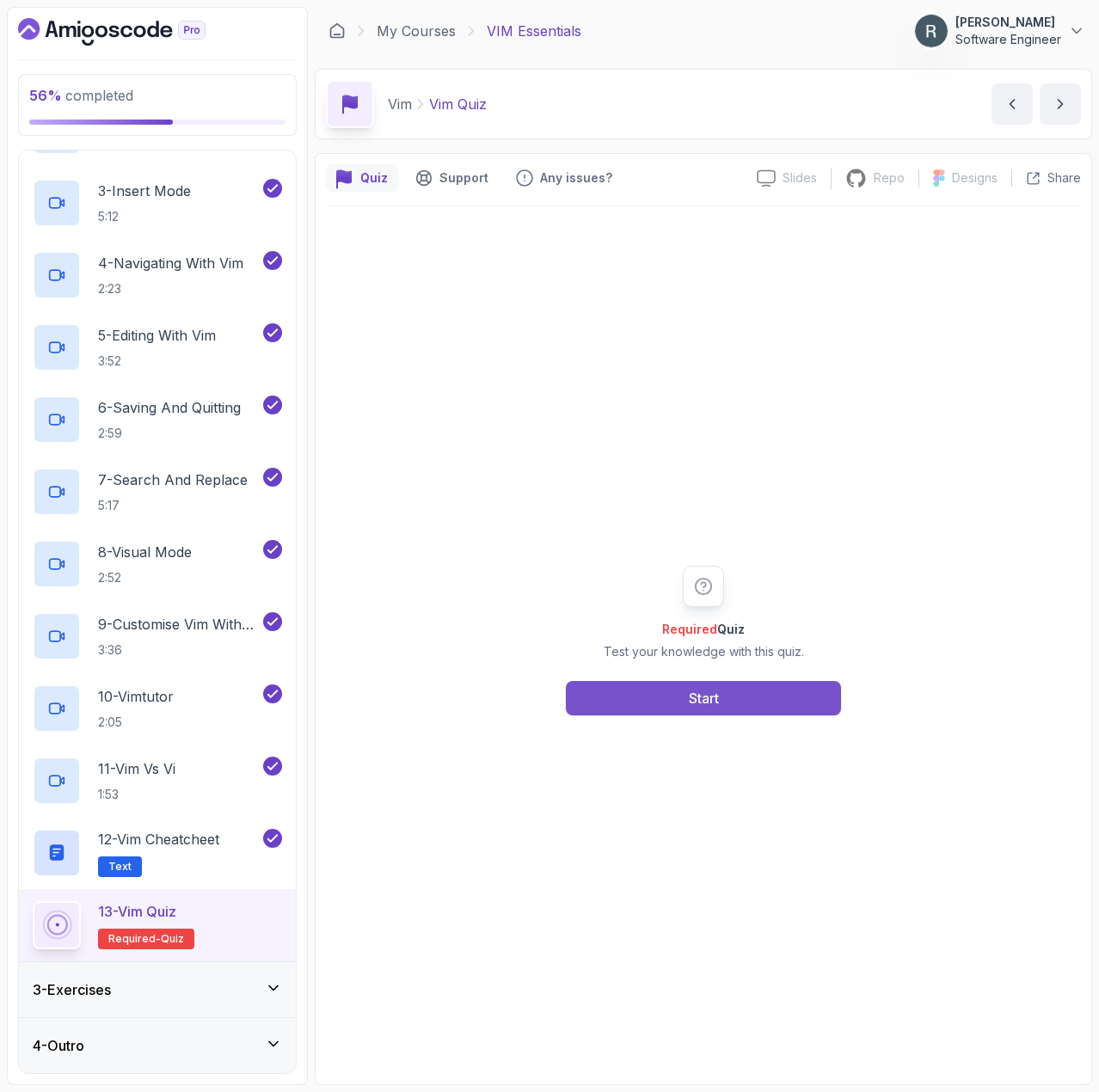
click at [614, 691] on button "Start" at bounding box center [703, 697] width 275 height 34
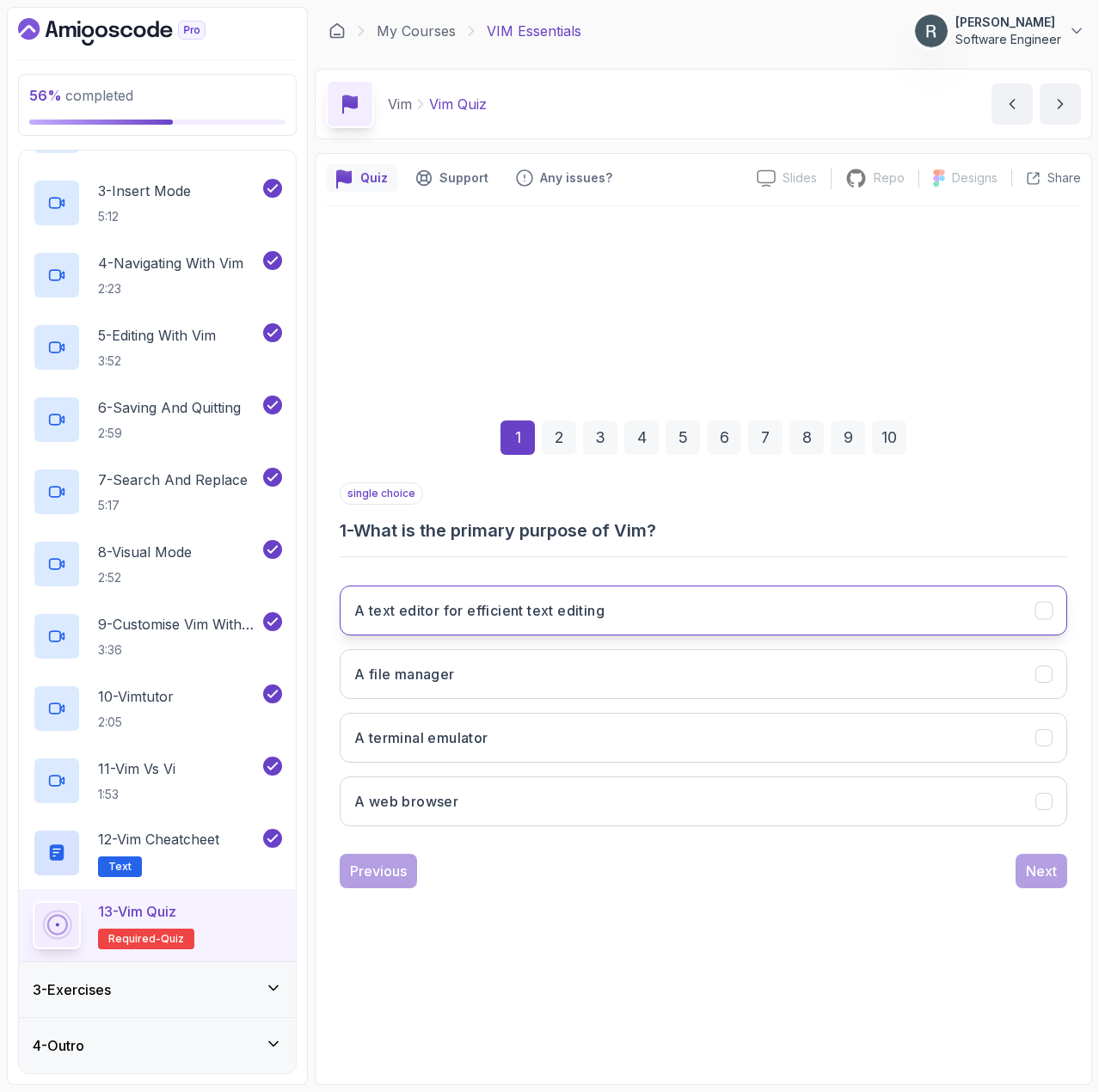
click at [562, 618] on h3 "A text editor for efficient text editing" at bounding box center [479, 610] width 250 height 20
click at [1029, 875] on div "Next" at bounding box center [1041, 871] width 31 height 20
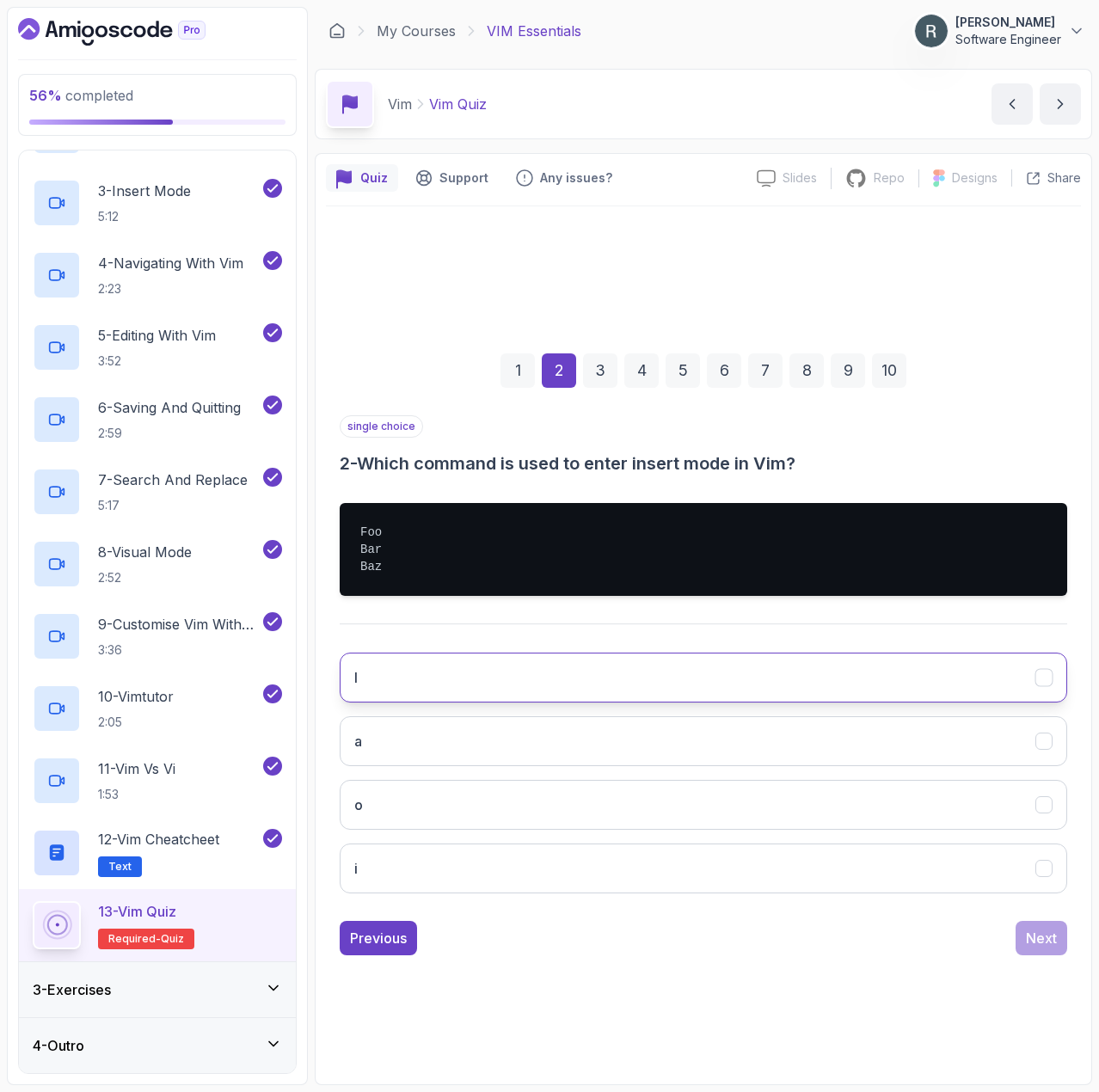
click at [666, 673] on button "I" at bounding box center [703, 678] width 727 height 50
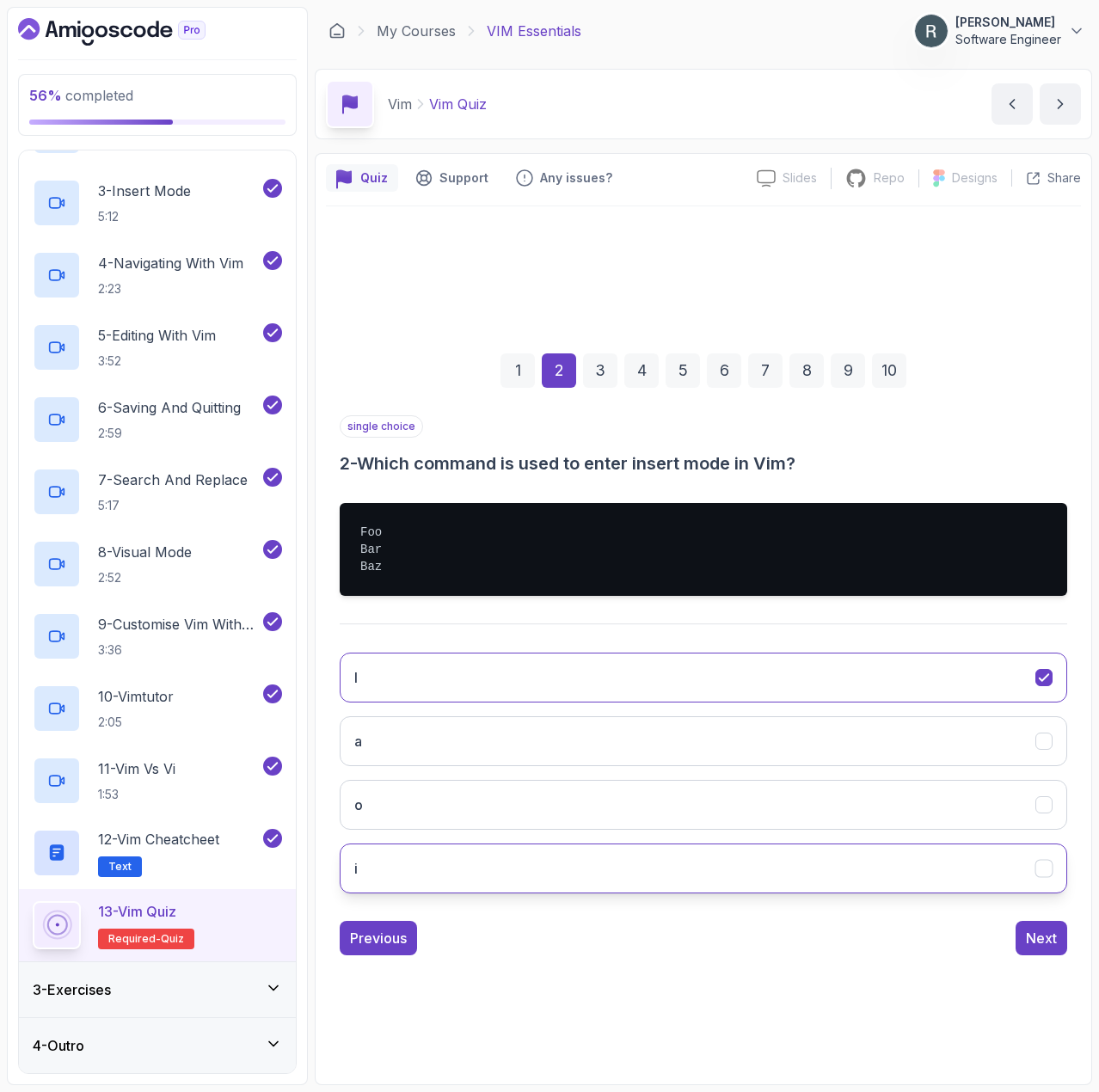
click at [994, 862] on button "i" at bounding box center [703, 869] width 727 height 50
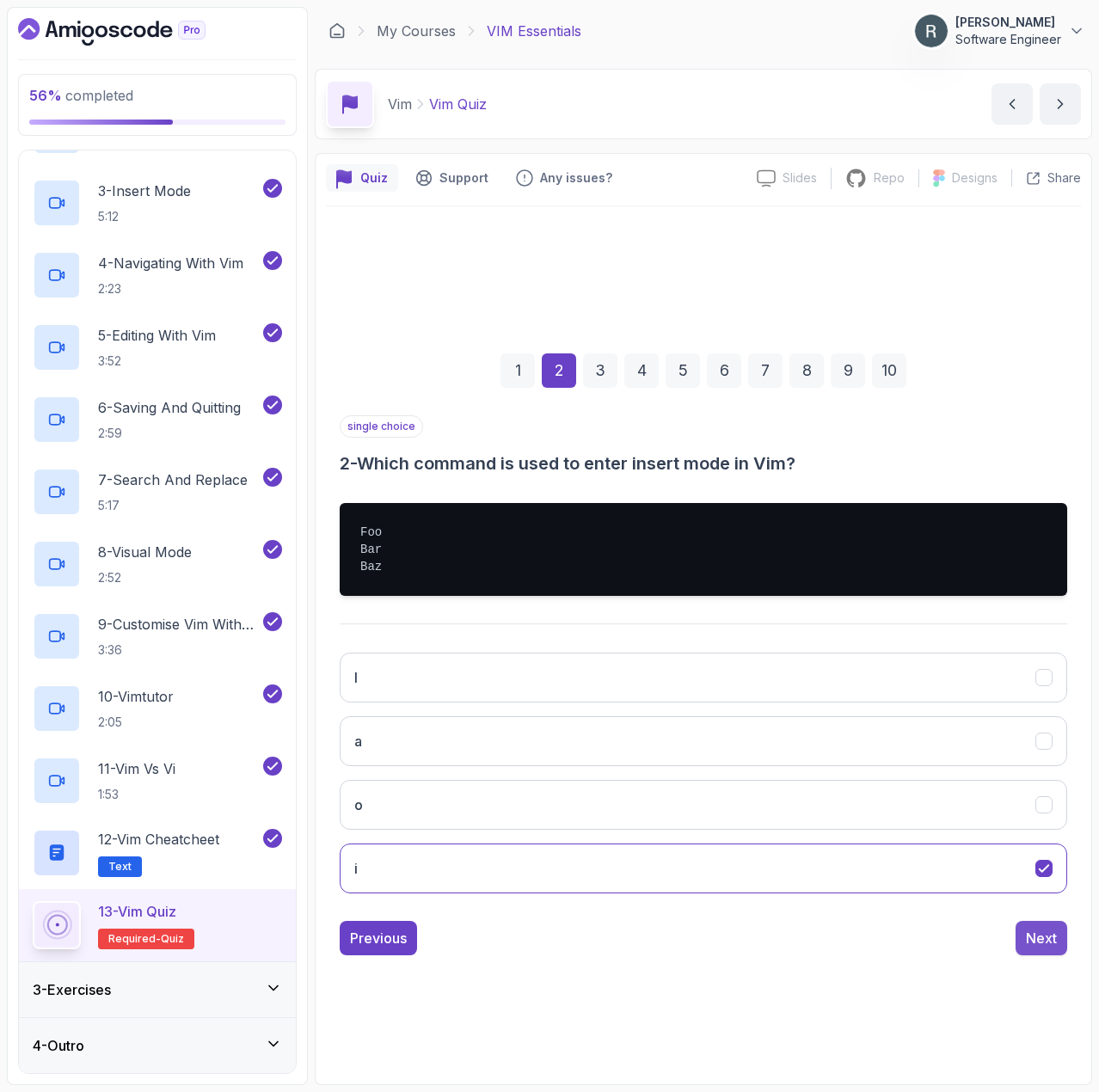
click at [1049, 944] on div "Next" at bounding box center [1041, 938] width 31 height 20
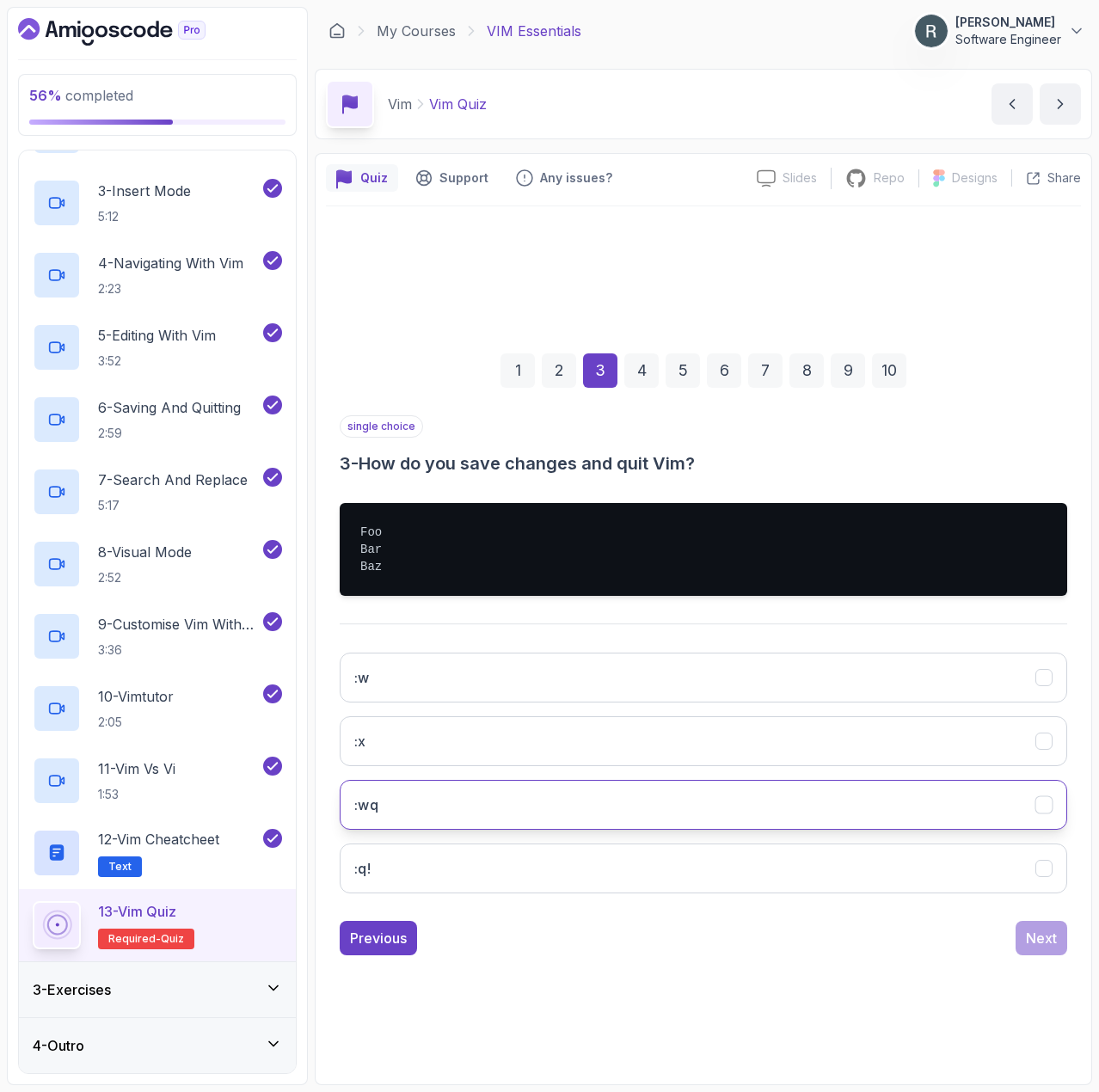
click at [874, 805] on button ":wq" at bounding box center [703, 805] width 727 height 50
click at [1029, 937] on div "Next" at bounding box center [1041, 938] width 31 height 20
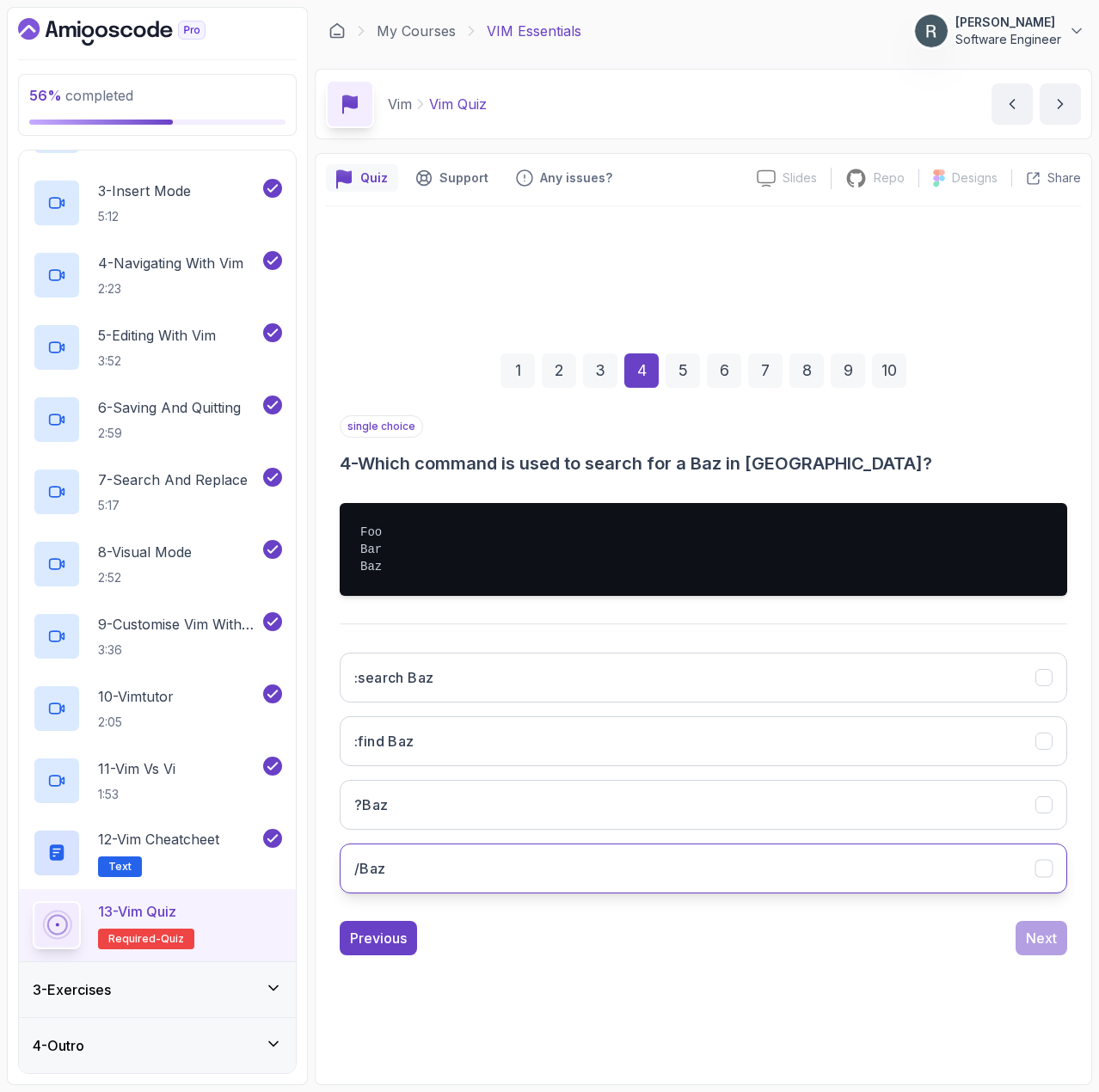
click at [819, 865] on button "/Baz" at bounding box center [703, 869] width 727 height 50
click at [1024, 931] on button "Next" at bounding box center [1041, 938] width 52 height 34
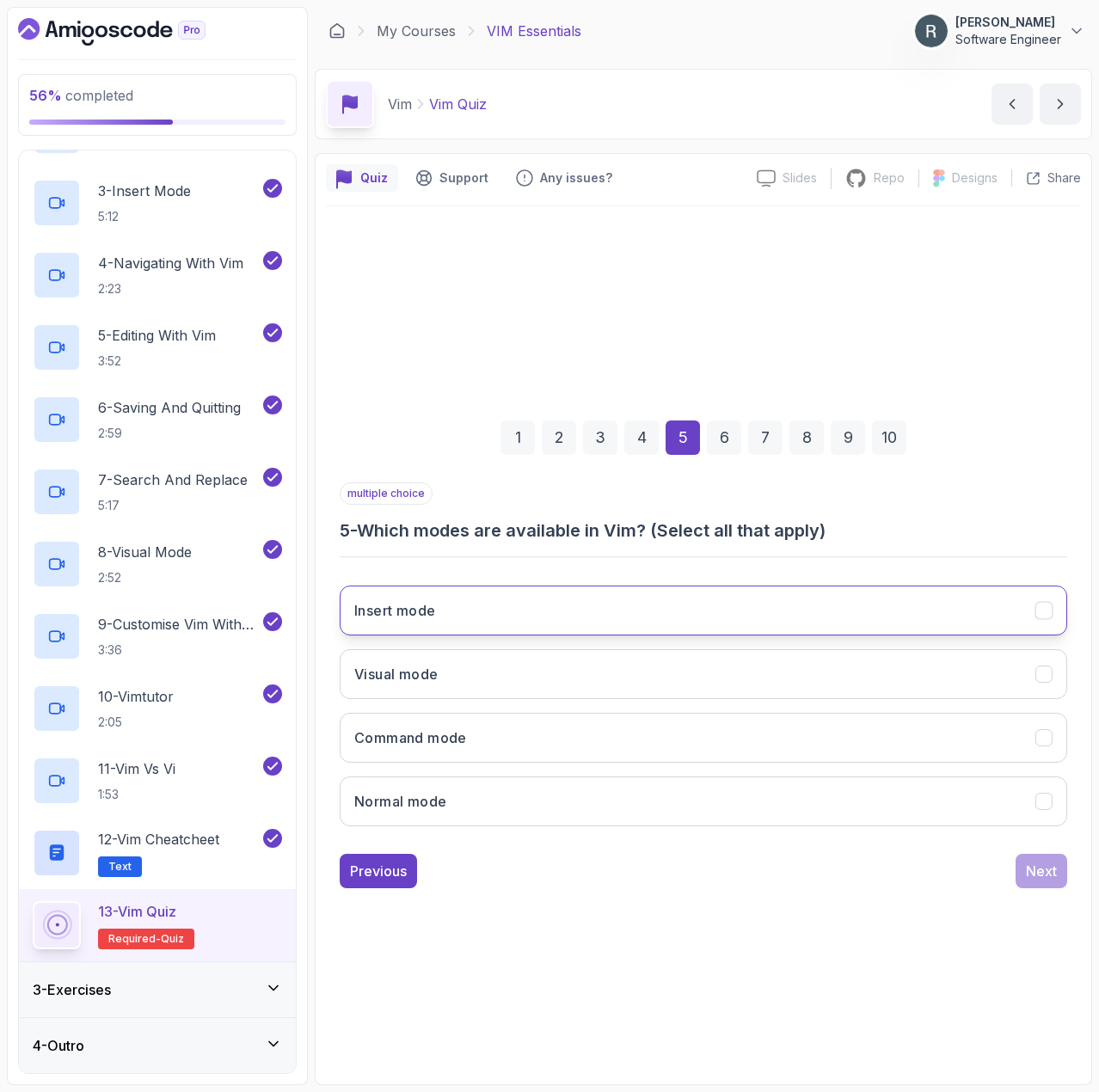
click at [631, 612] on button "Insert mode" at bounding box center [703, 611] width 727 height 50
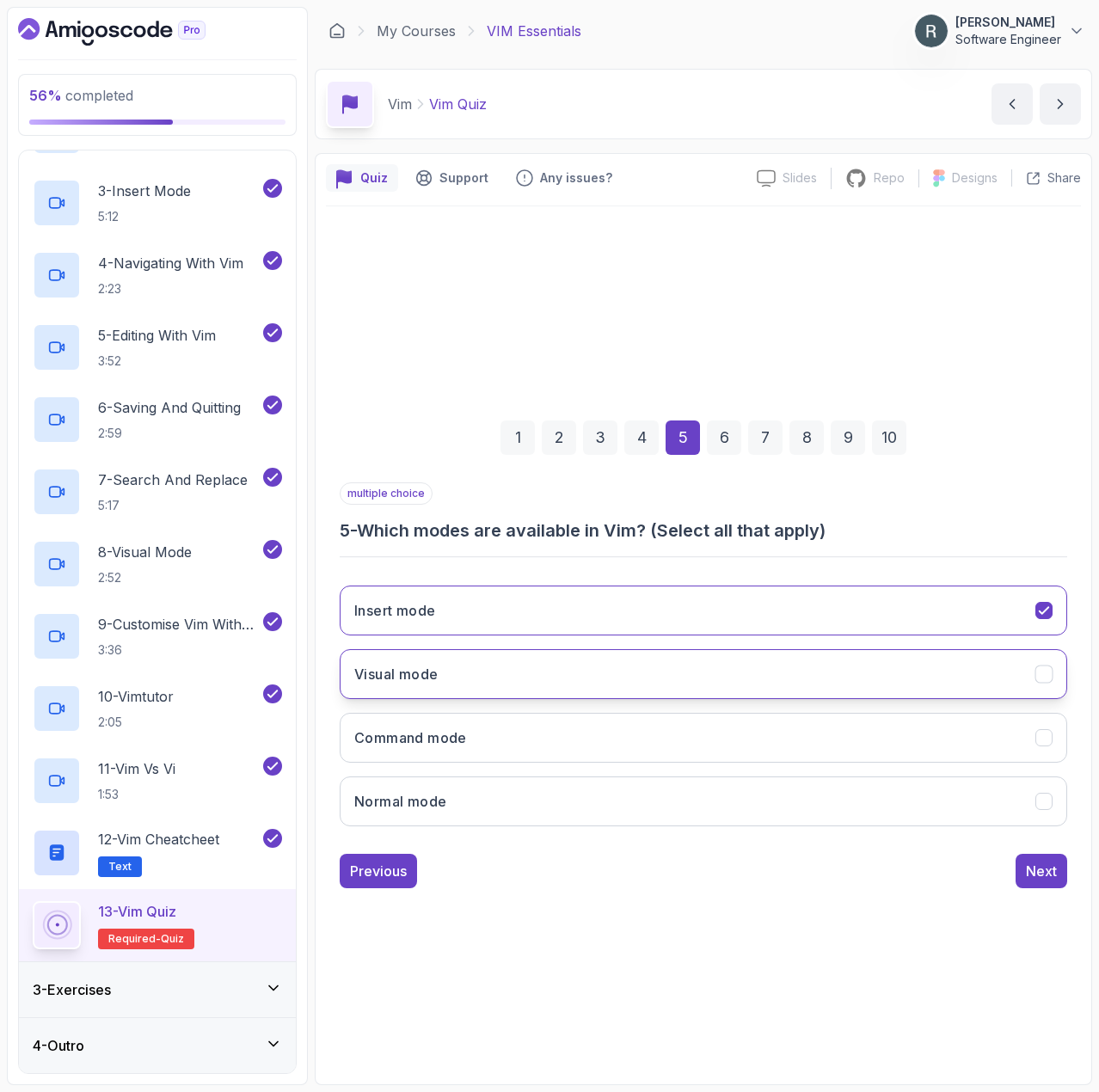
click at [626, 671] on button "Visual mode" at bounding box center [703, 674] width 727 height 50
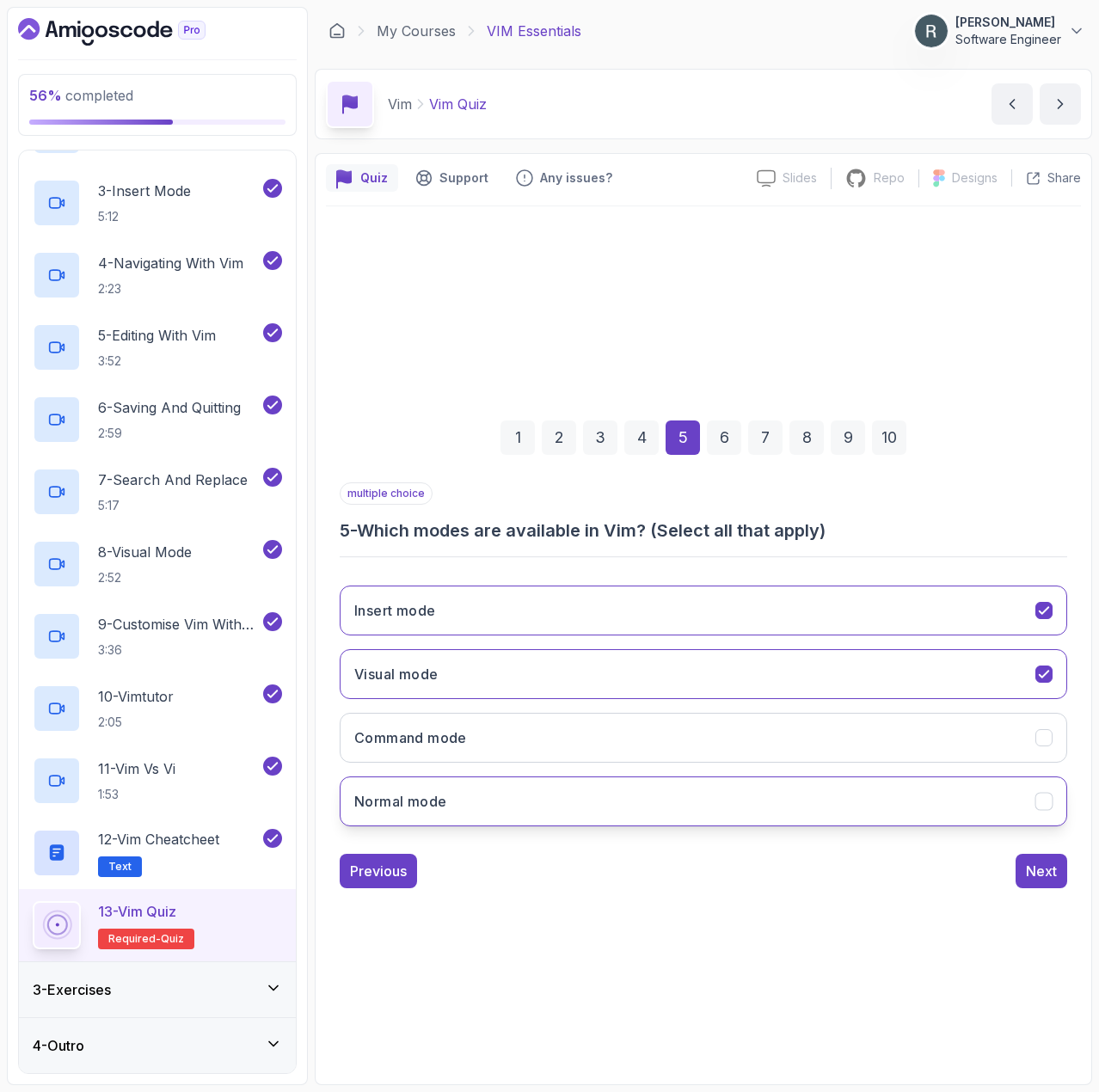
click at [692, 789] on button "Normal mode" at bounding box center [703, 801] width 727 height 50
click at [777, 758] on button "Command mode" at bounding box center [703, 738] width 727 height 50
click at [1051, 861] on div "Next" at bounding box center [1041, 871] width 31 height 20
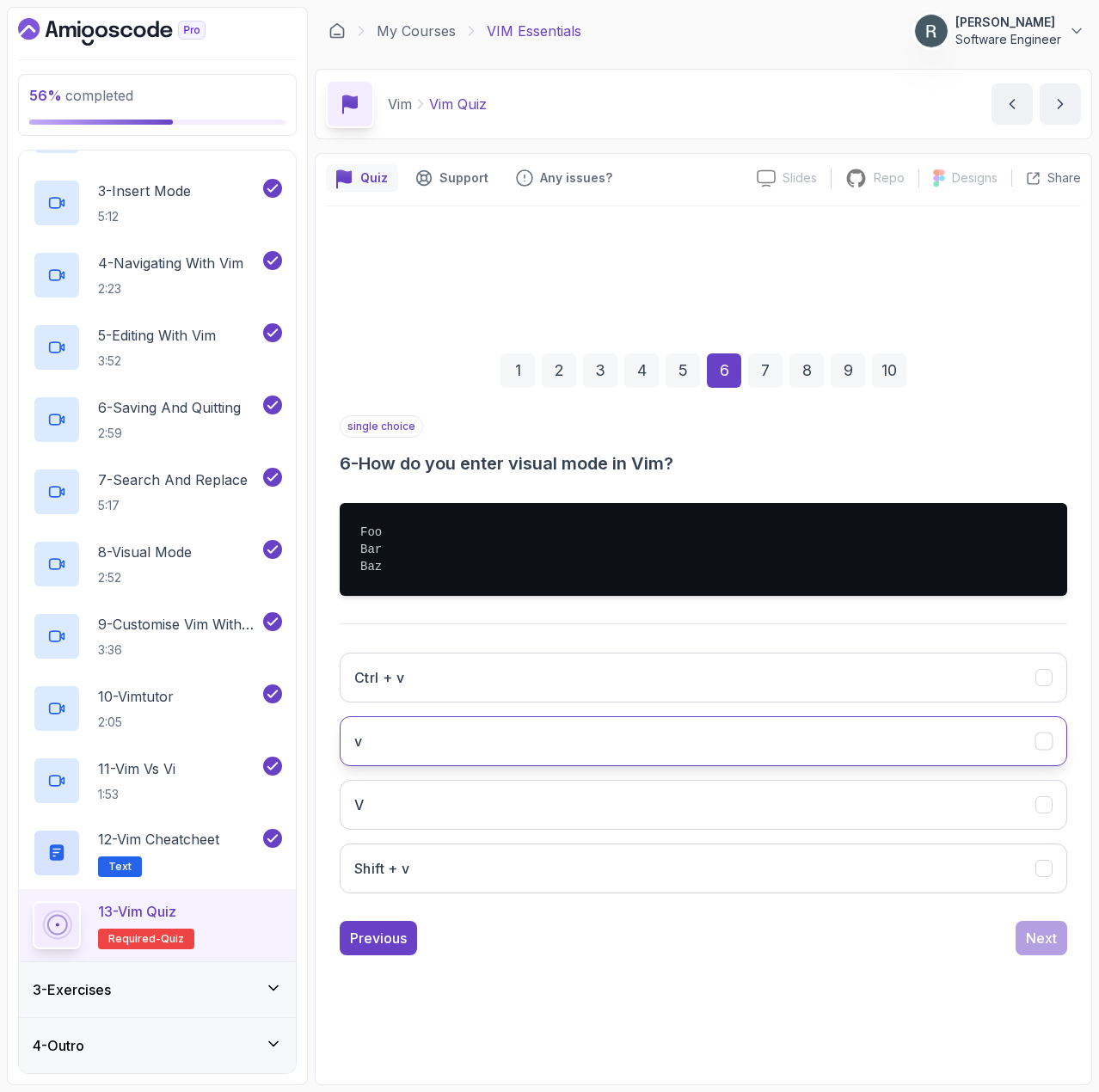
click at [828, 751] on button "v" at bounding box center [703, 741] width 727 height 50
click at [1054, 937] on div "Next" at bounding box center [1041, 938] width 31 height 20
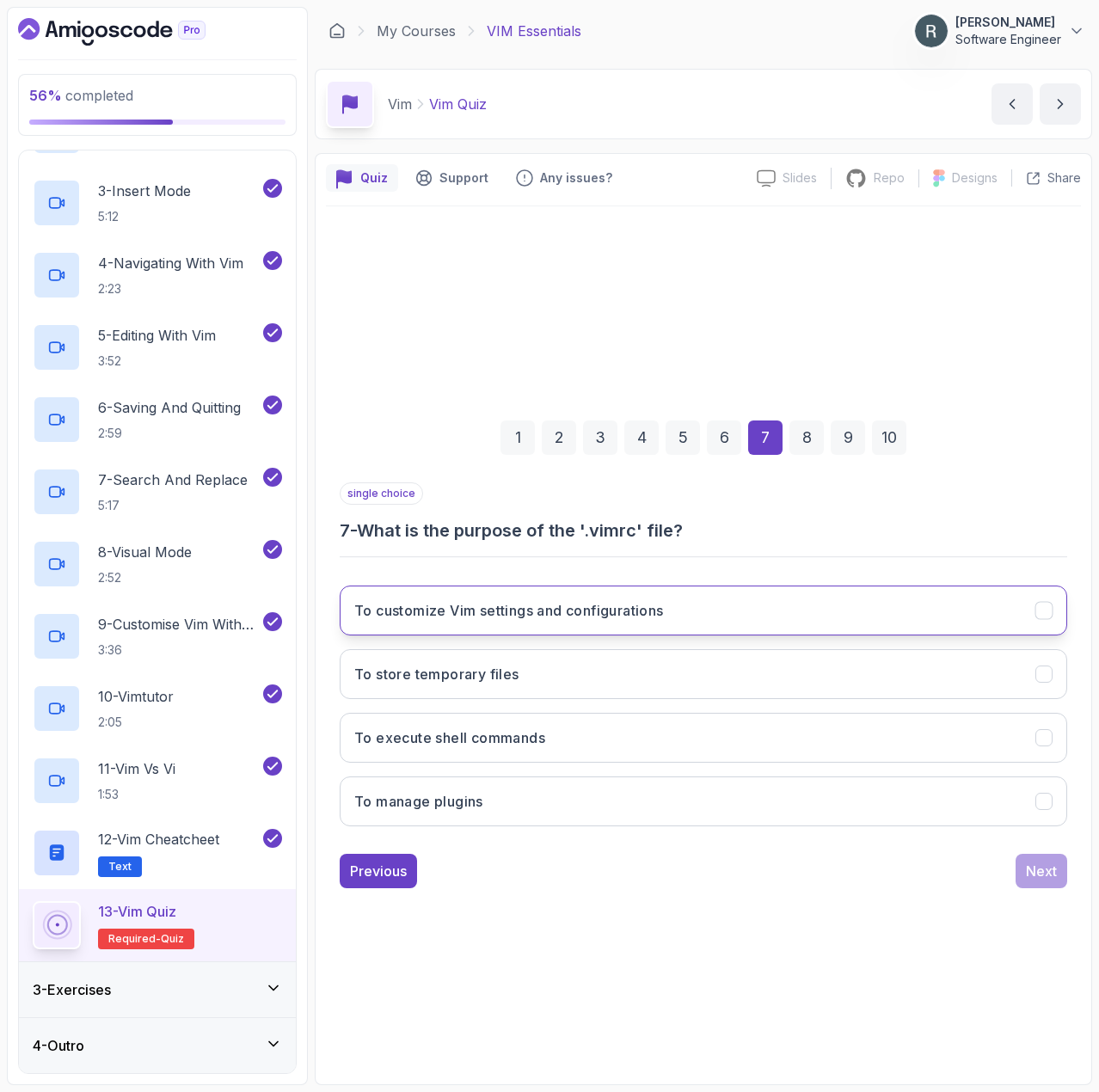
click at [717, 618] on button "To customize Vim settings and configurations" at bounding box center [703, 611] width 727 height 50
click at [1028, 871] on div "Next" at bounding box center [1041, 871] width 31 height 20
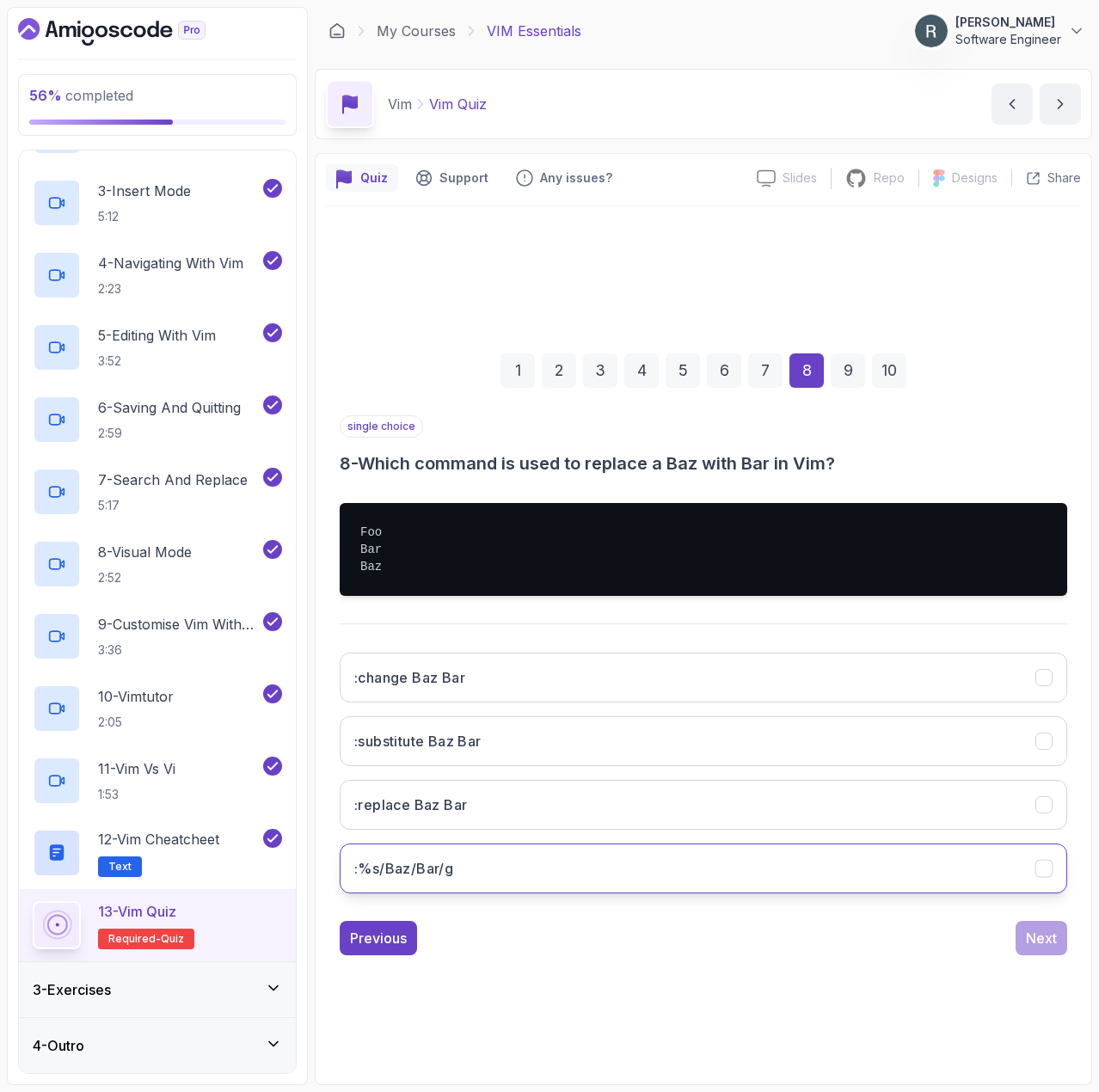
click at [782, 869] on button ":%s/Baz/Bar/g" at bounding box center [703, 869] width 727 height 50
click at [1057, 932] on button "Next" at bounding box center [1041, 938] width 52 height 34
click at [861, 879] on button ":q!" at bounding box center [703, 869] width 727 height 50
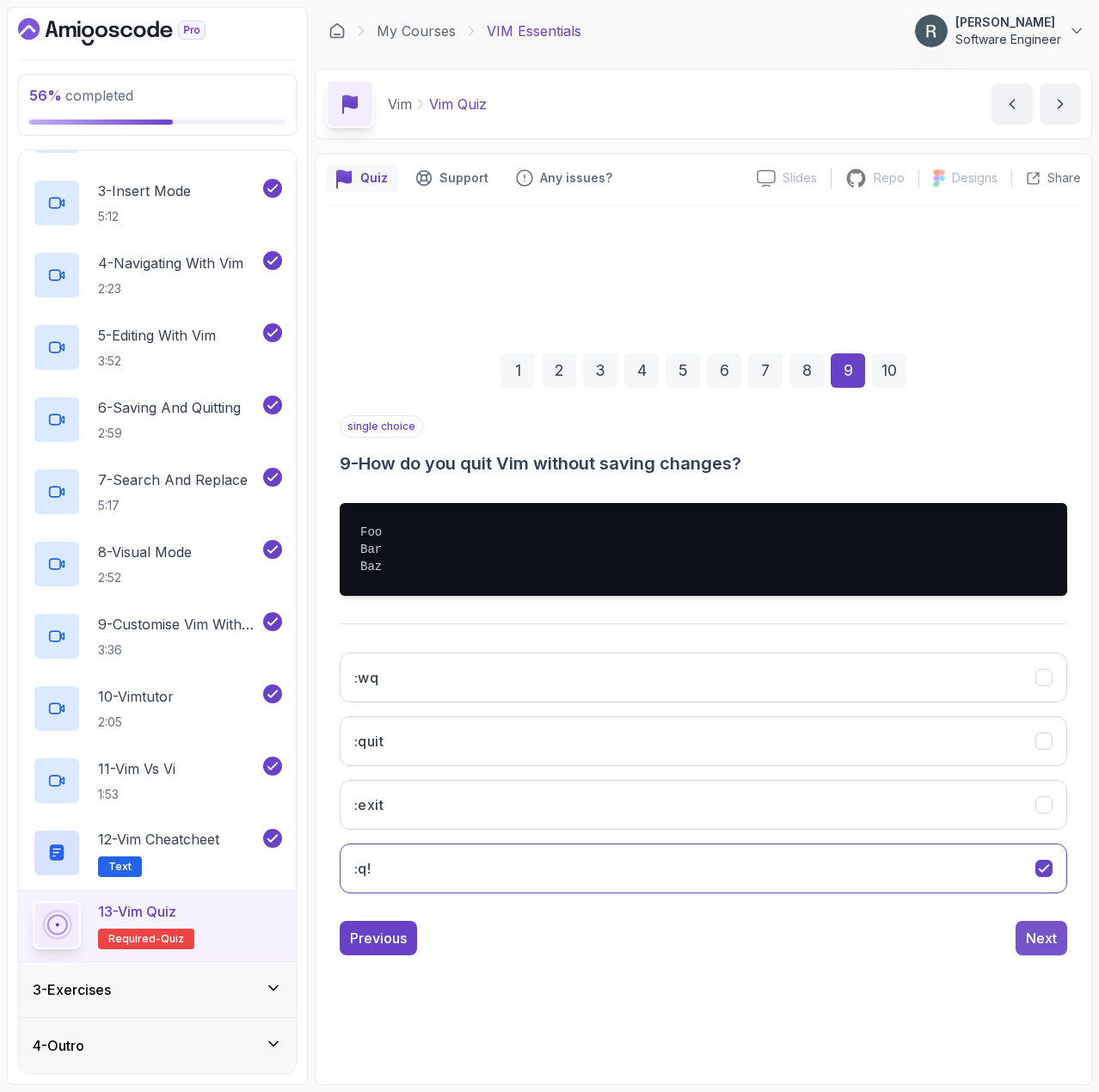
click at [1043, 942] on div "Next" at bounding box center [1041, 938] width 31 height 20
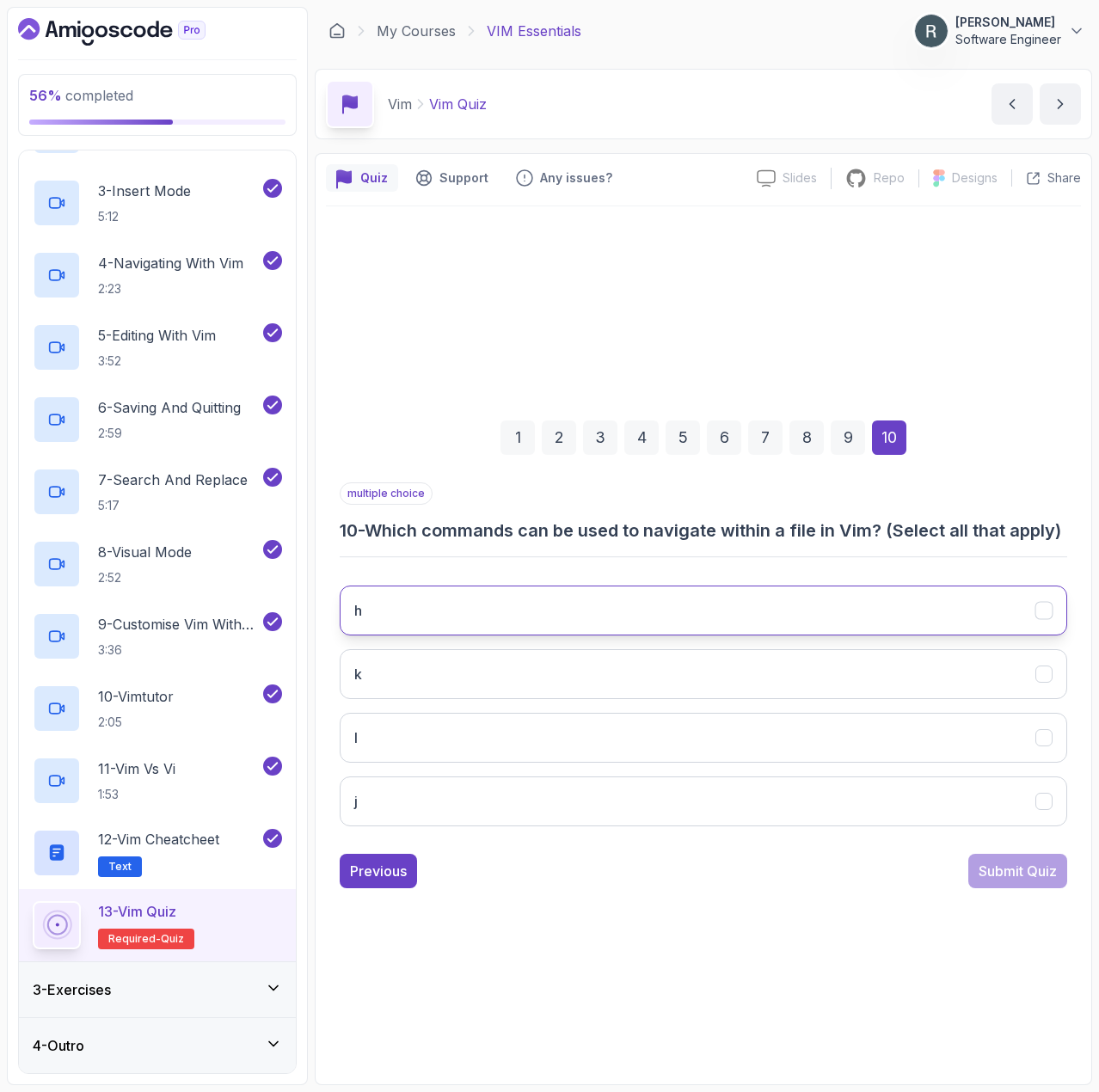
click at [839, 626] on button "h" at bounding box center [703, 611] width 727 height 50
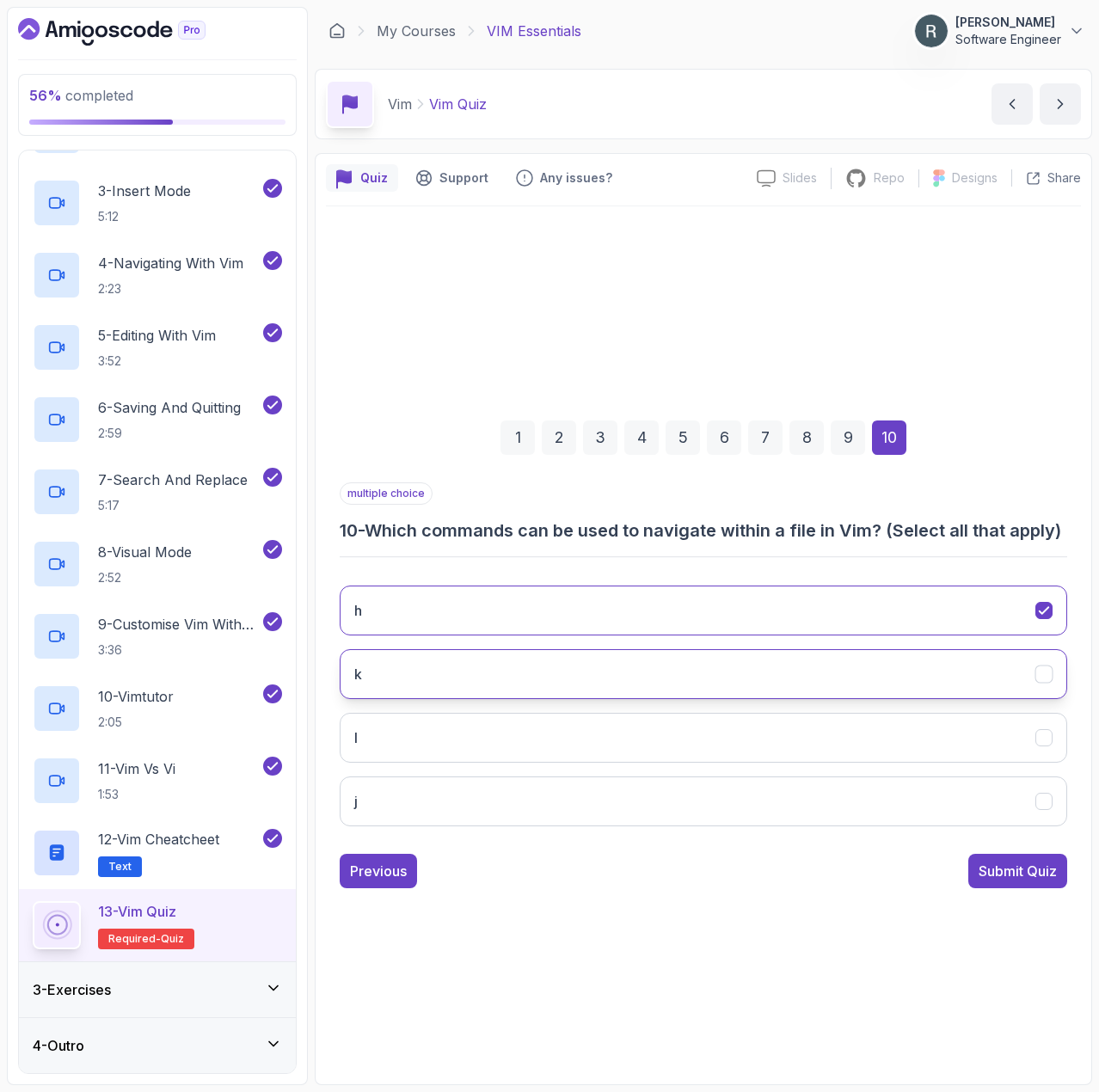
click at [823, 662] on button "k" at bounding box center [703, 674] width 727 height 50
click at [799, 748] on button "l" at bounding box center [703, 738] width 727 height 50
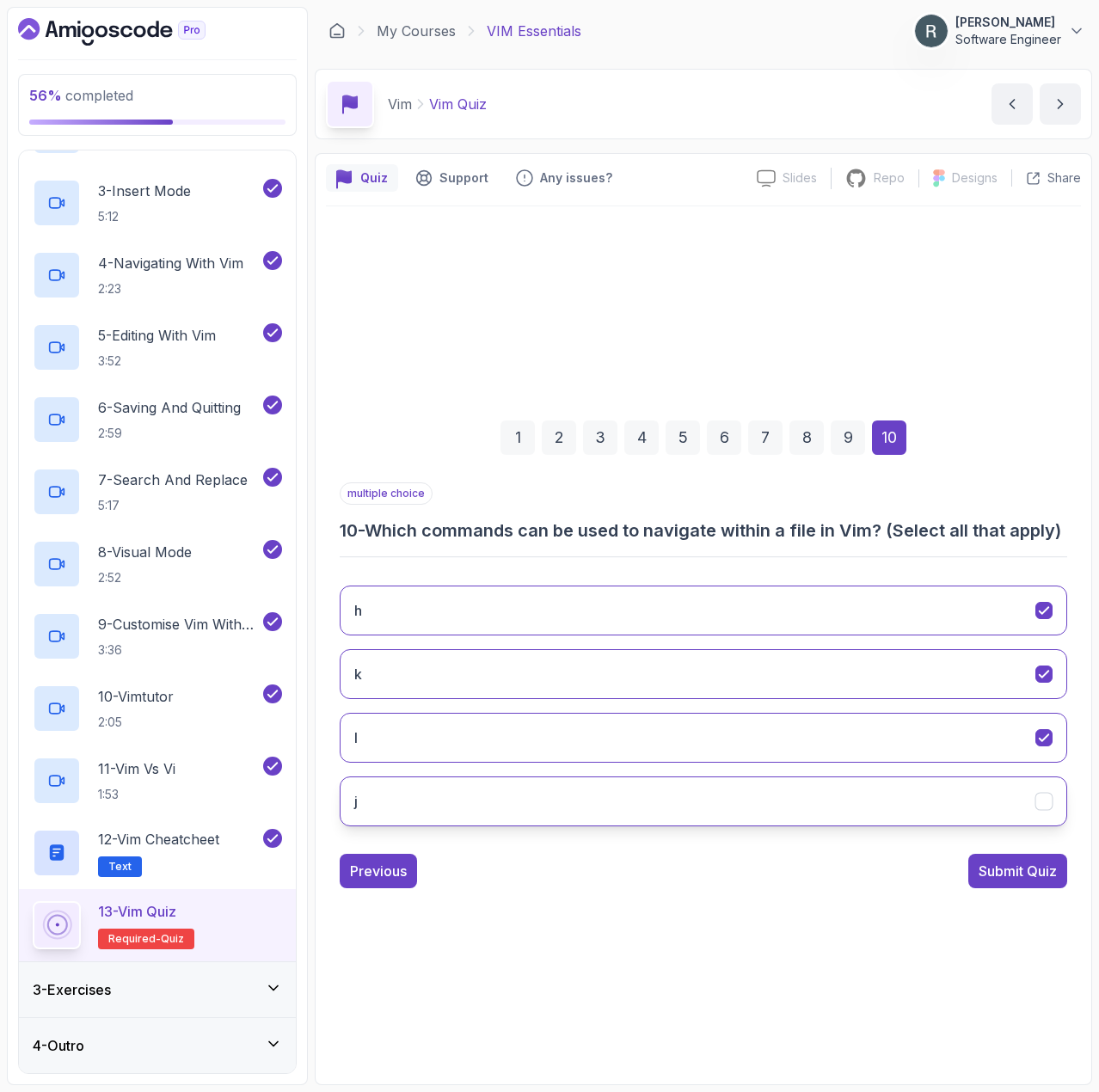
click at [785, 816] on button "j" at bounding box center [703, 801] width 727 height 50
click at [1043, 881] on div "Submit Quiz" at bounding box center [1017, 871] width 78 height 20
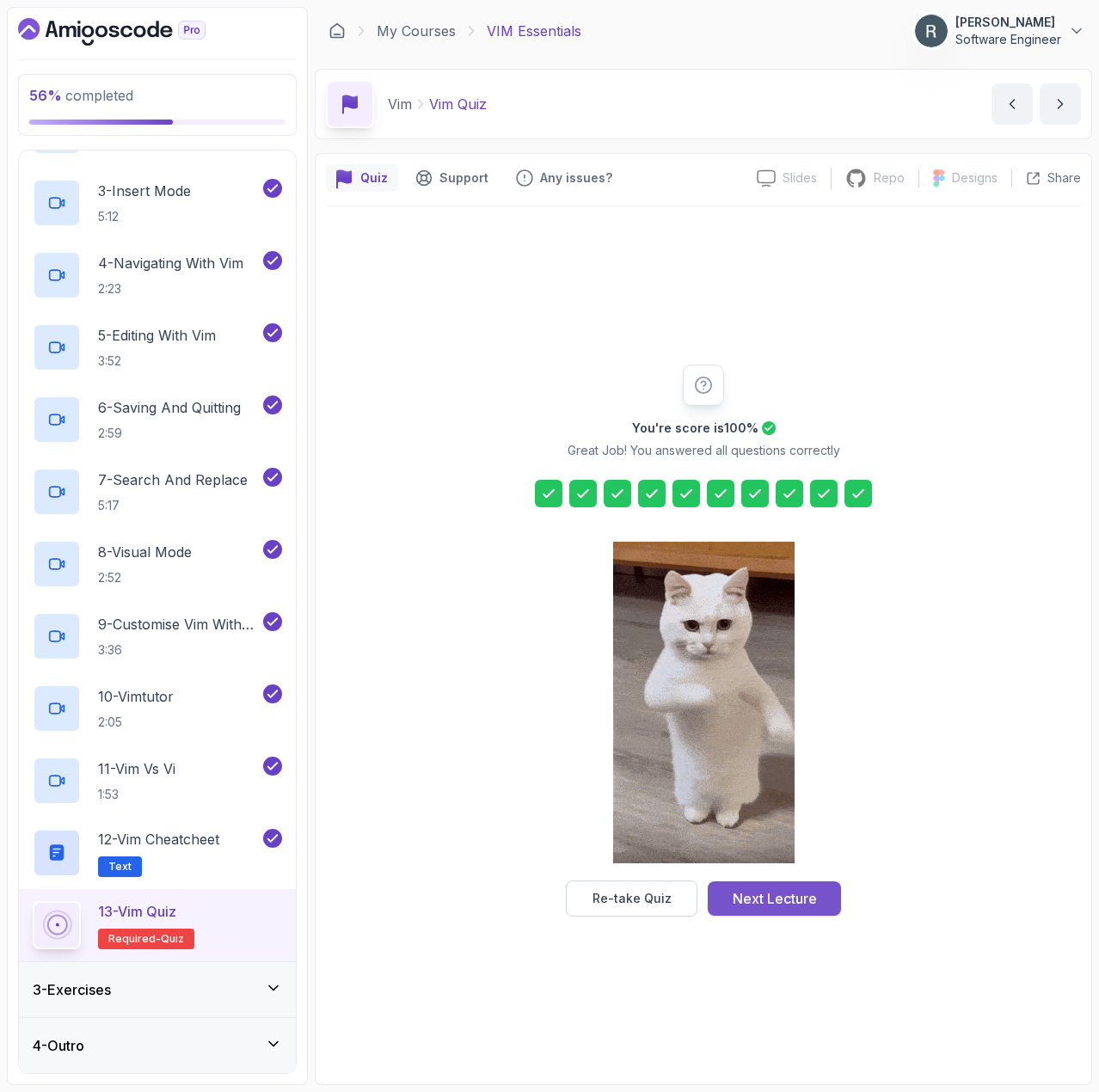
click at [801, 892] on div "Next Lecture" at bounding box center [774, 899] width 84 height 20
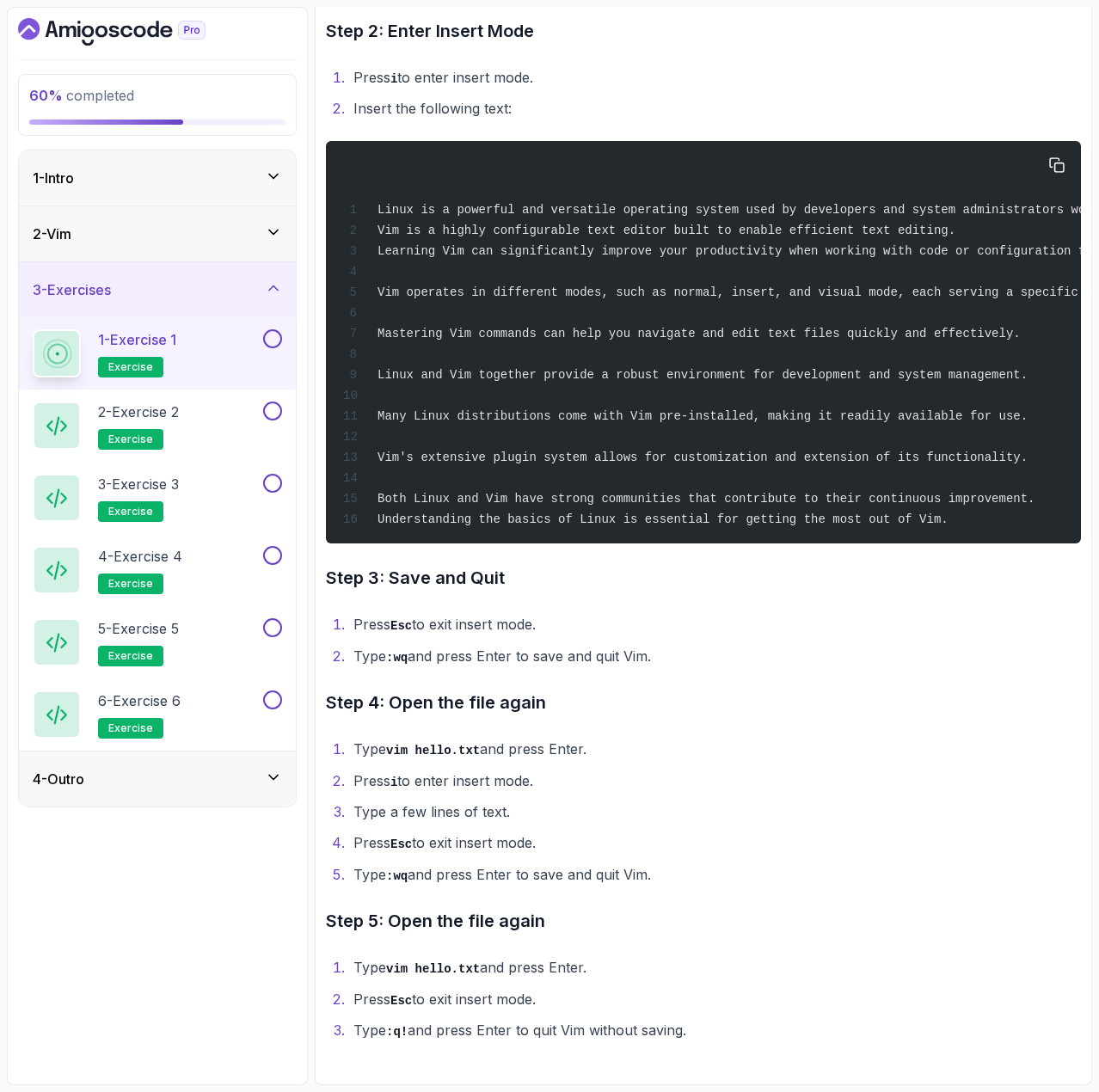
scroll to position [445, 0]
click at [278, 339] on button at bounding box center [272, 339] width 19 height 19
click at [236, 413] on div "2 - Exercise 2 exercise" at bounding box center [146, 425] width 226 height 48
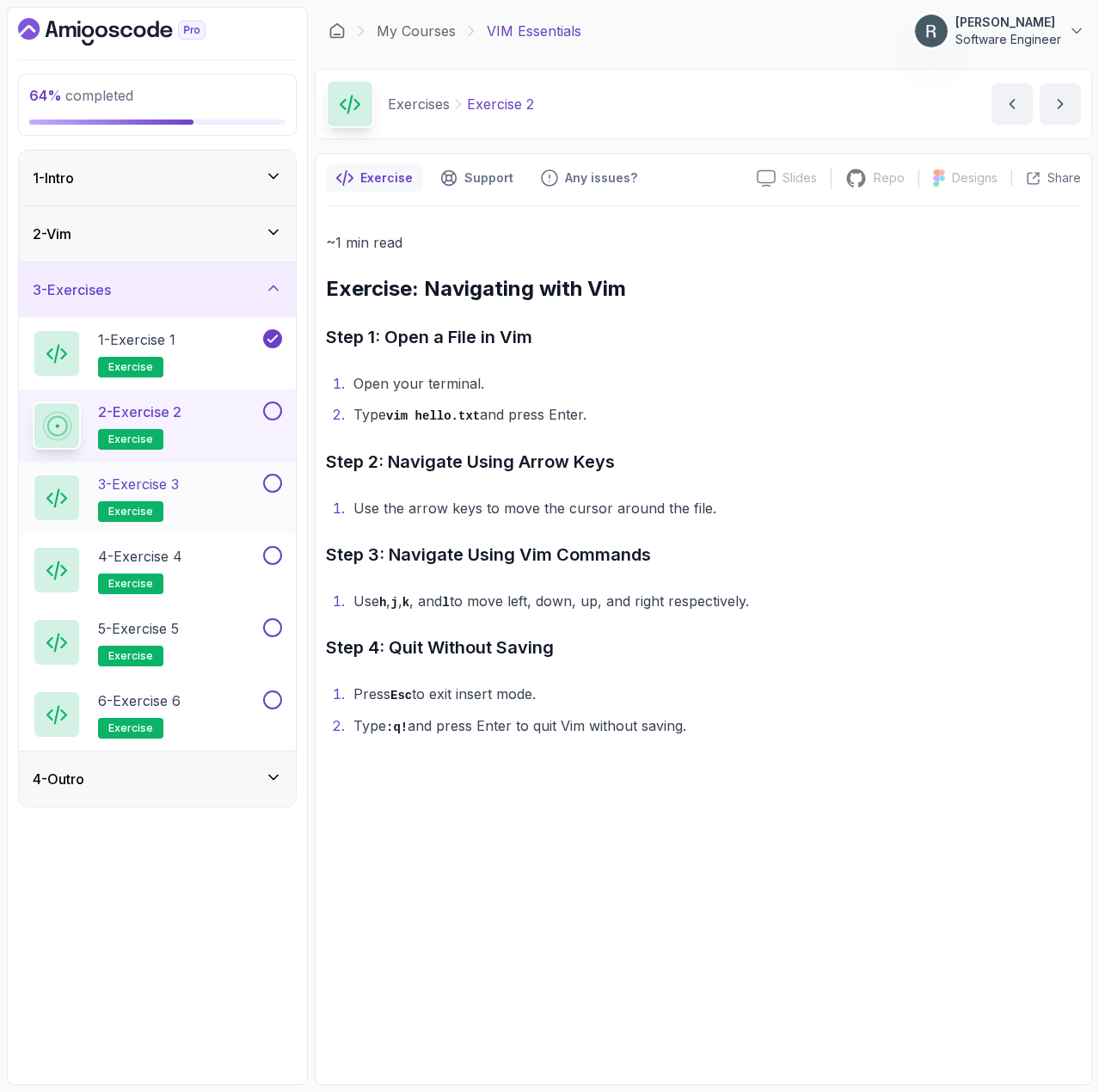
click at [271, 479] on button at bounding box center [272, 483] width 19 height 19
click at [274, 413] on button at bounding box center [272, 410] width 19 height 19
click at [235, 480] on div "3 - Exercise 3 exercise" at bounding box center [146, 498] width 226 height 48
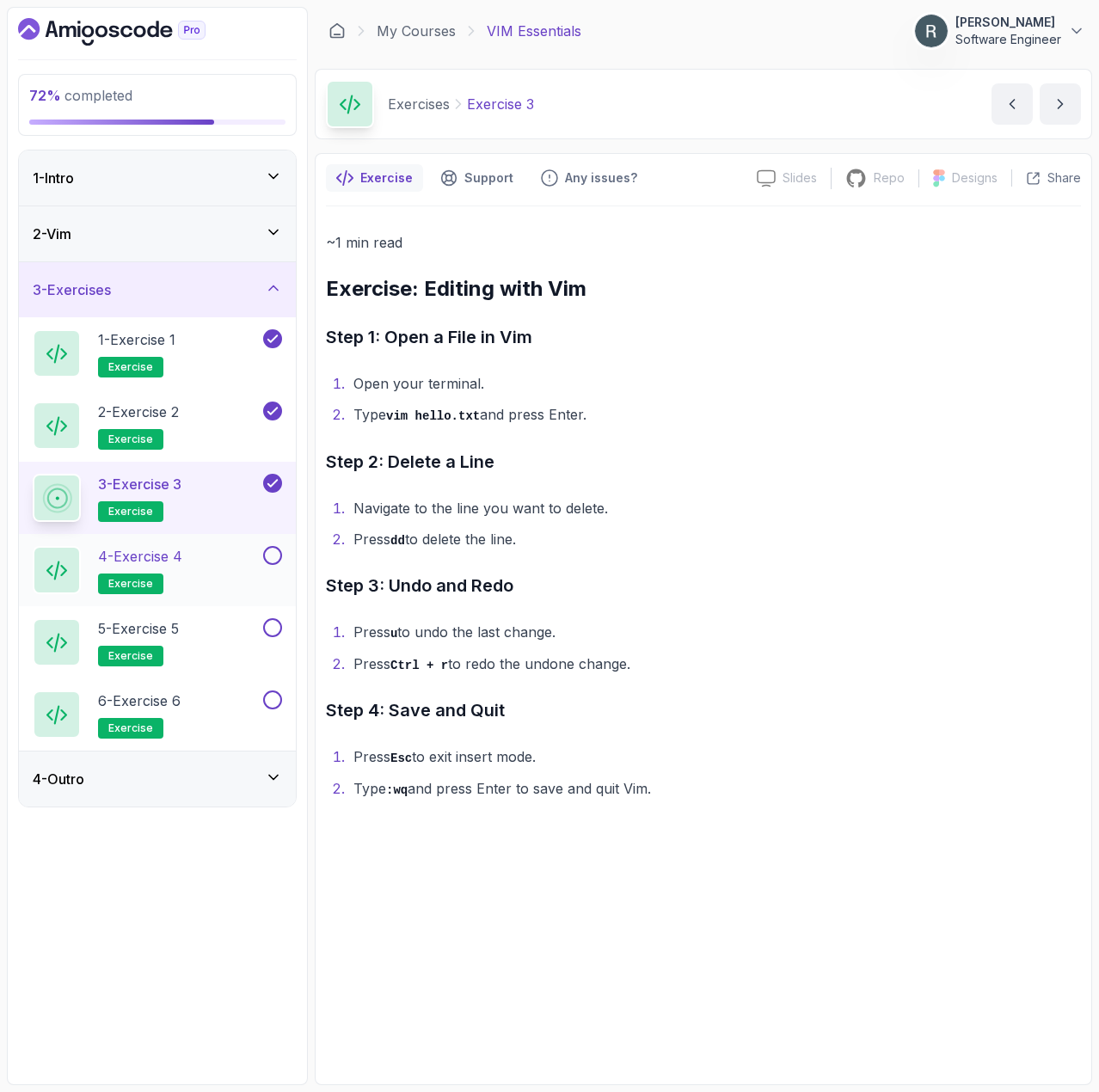
click at [222, 554] on div "4 - Exercise 4 exercise" at bounding box center [146, 570] width 226 height 48
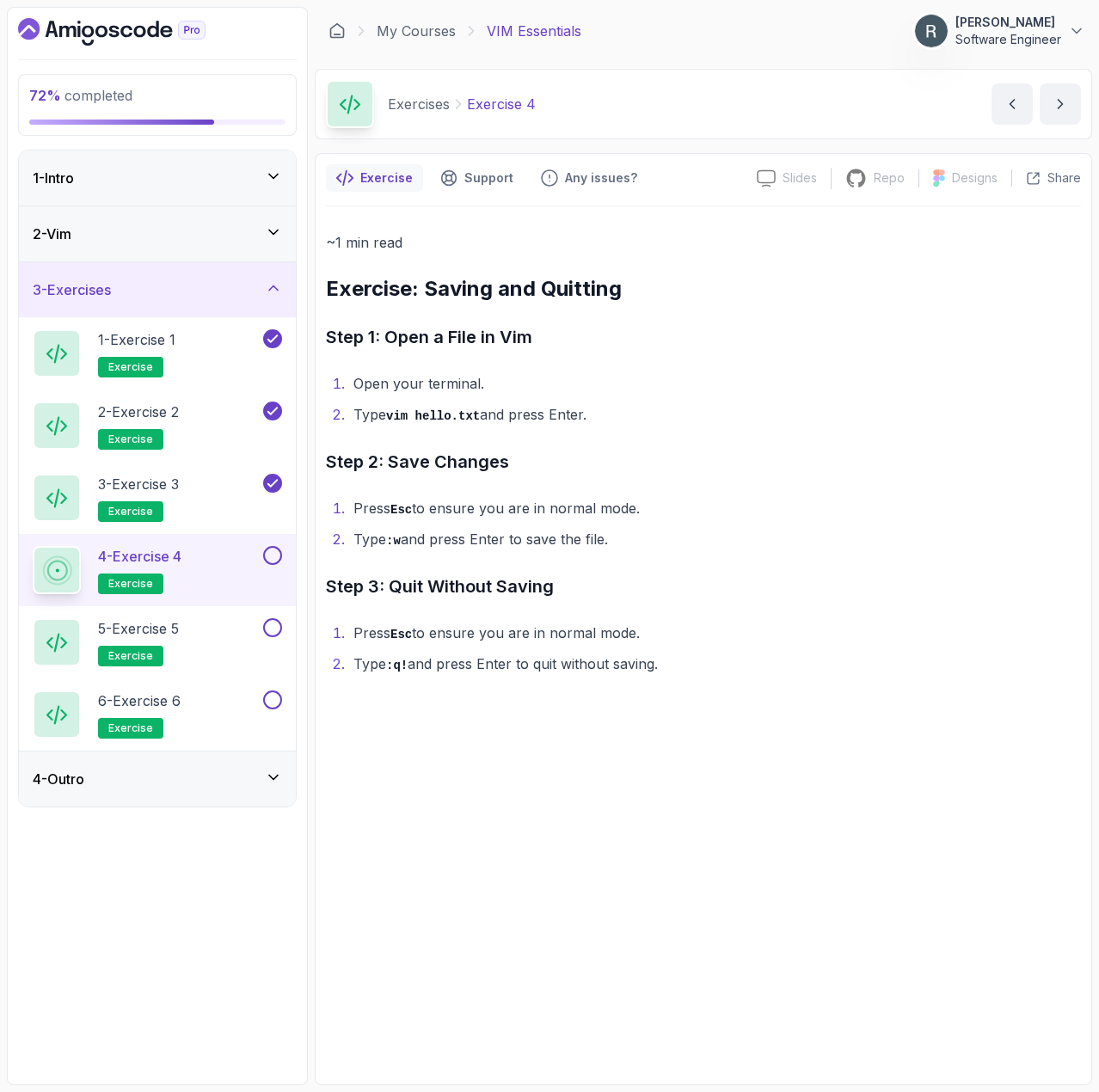
click at [276, 553] on button at bounding box center [272, 555] width 19 height 19
click at [231, 634] on div "5 - Exercise 5 exercise" at bounding box center [146, 643] width 226 height 48
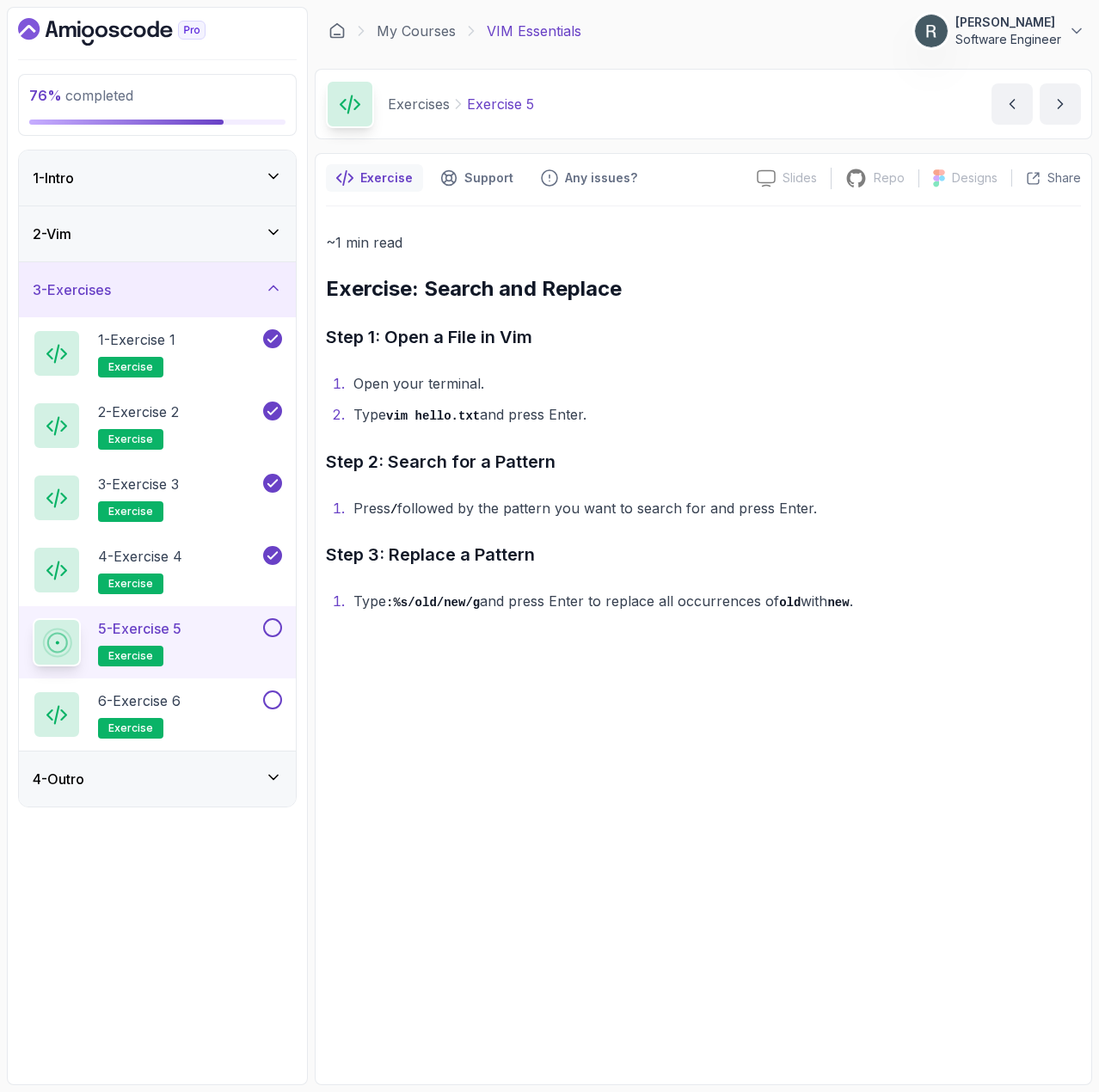
click at [280, 633] on button at bounding box center [272, 628] width 19 height 19
click at [212, 700] on div "6 - Exercise 6 exercise" at bounding box center [146, 715] width 226 height 48
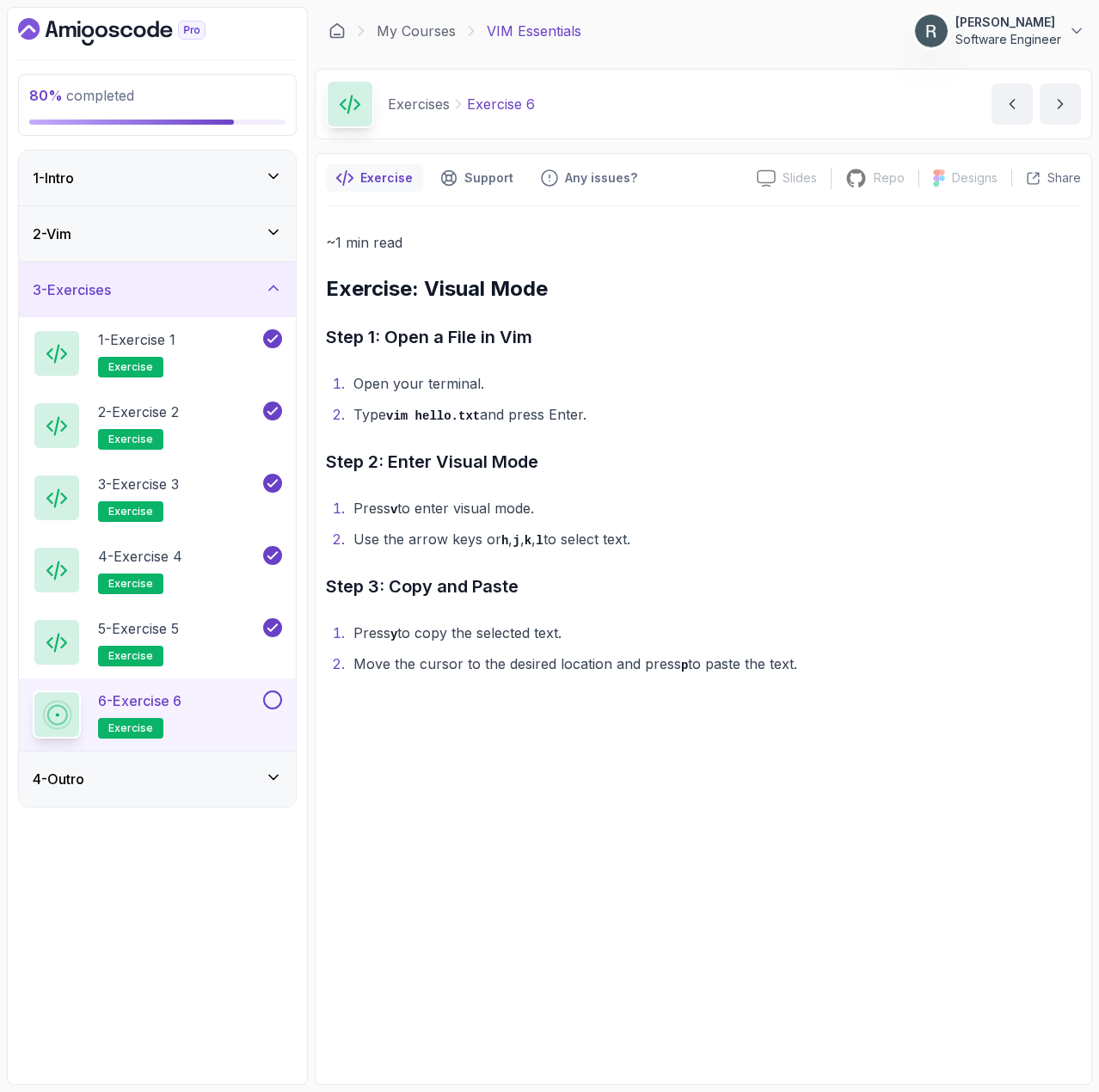
click at [272, 706] on button at bounding box center [272, 700] width 19 height 19
click at [218, 774] on div "4 - Outro" at bounding box center [157, 779] width 250 height 20
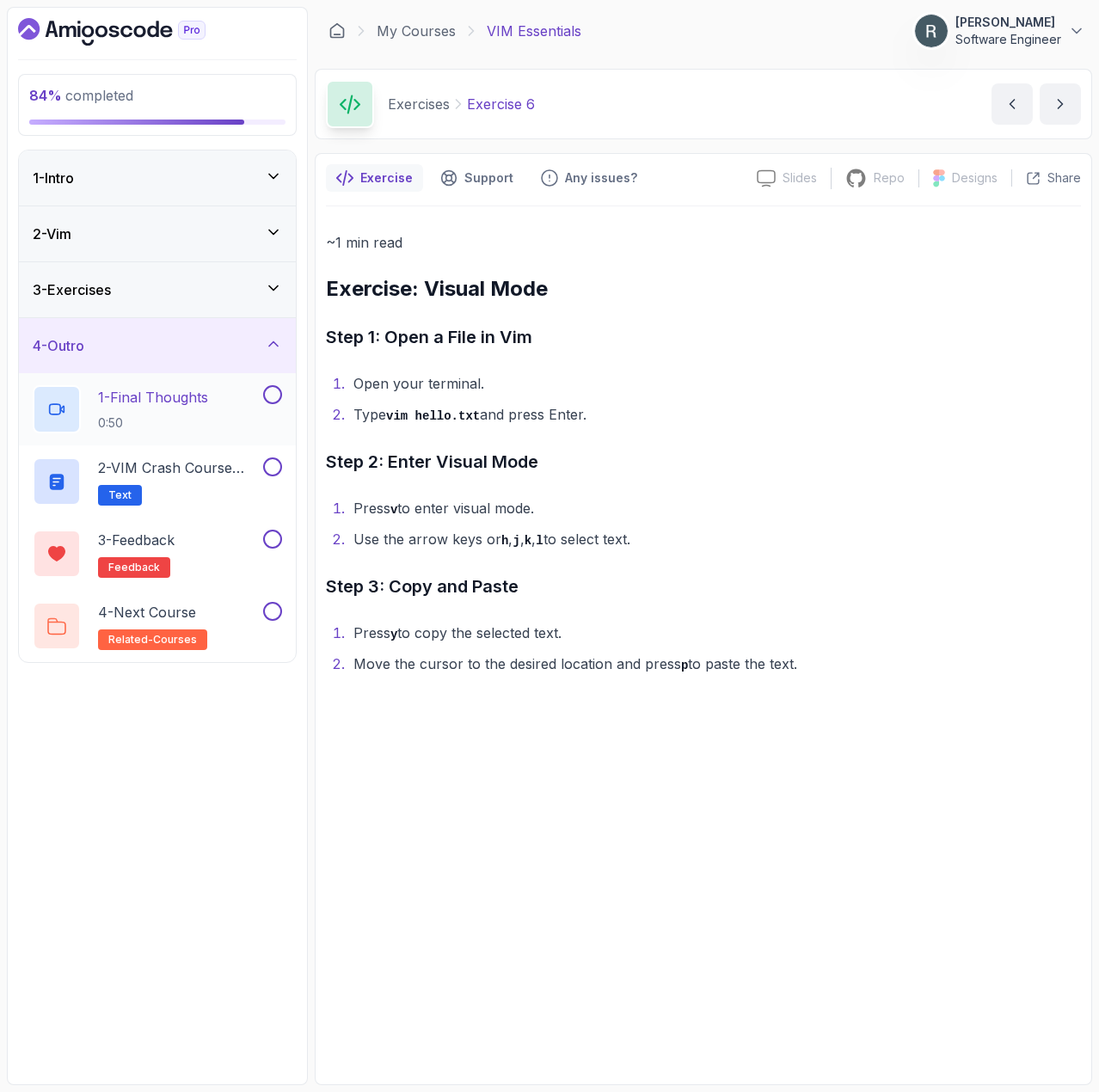
click at [215, 411] on div "1 - Final Thoughts 0:50" at bounding box center [146, 410] width 226 height 48
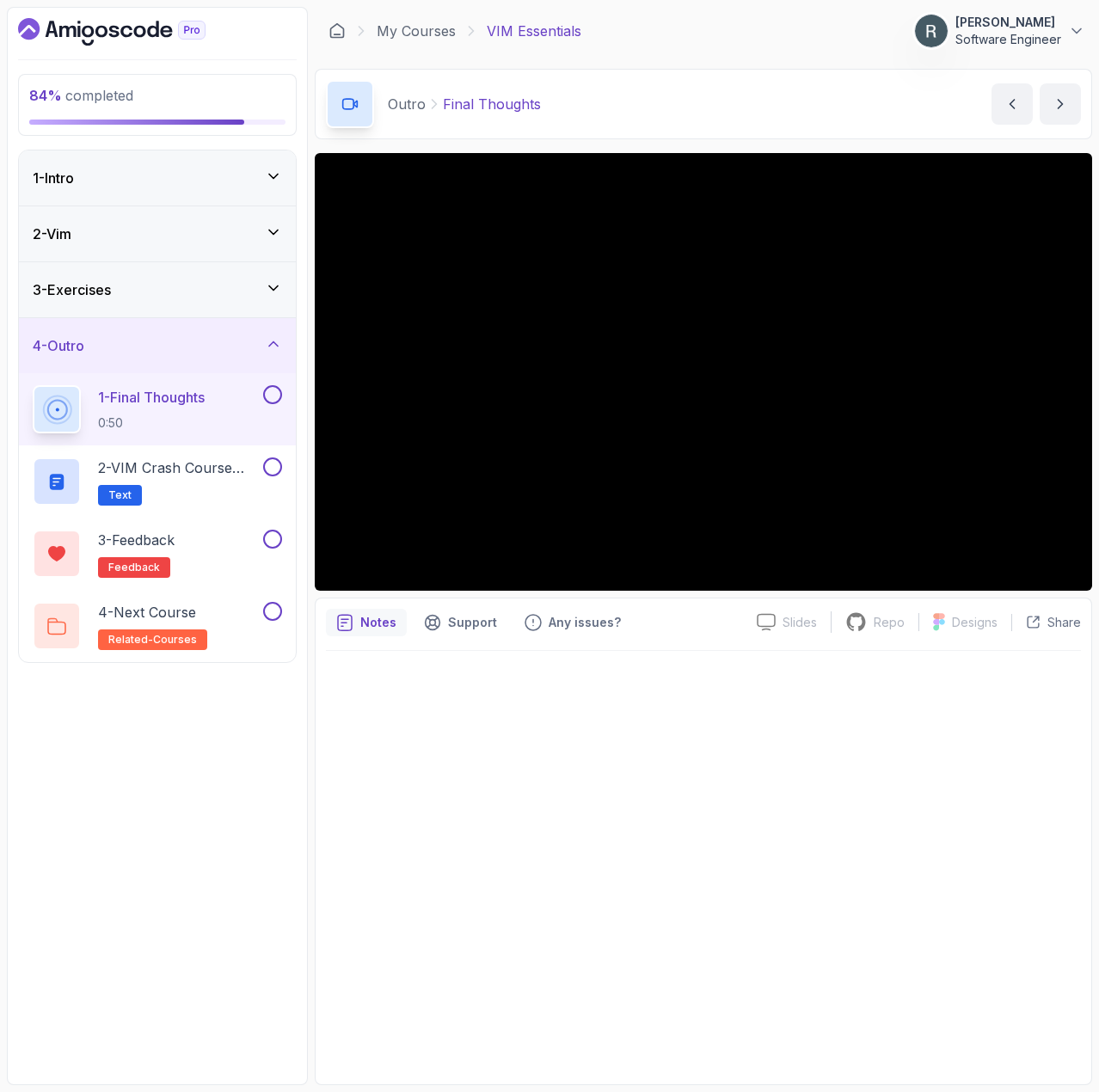
click at [278, 393] on button at bounding box center [272, 395] width 19 height 19
click at [213, 490] on h2 "2 - VIM Crash Course Diagram Text" at bounding box center [179, 482] width 162 height 48
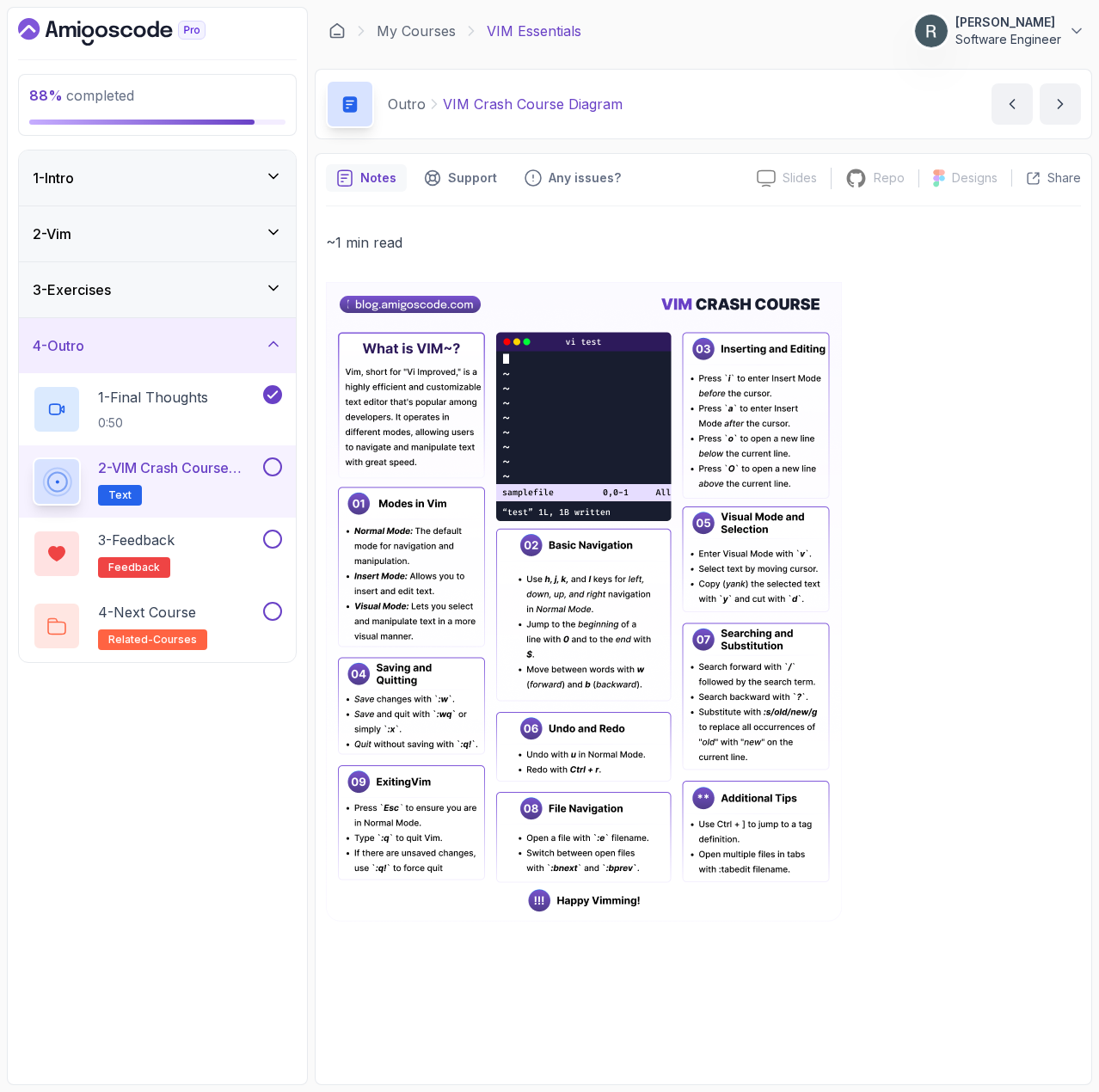
click at [268, 467] on button at bounding box center [272, 467] width 19 height 19
click at [225, 551] on div "3 - Feedback feedback" at bounding box center [146, 553] width 226 height 48
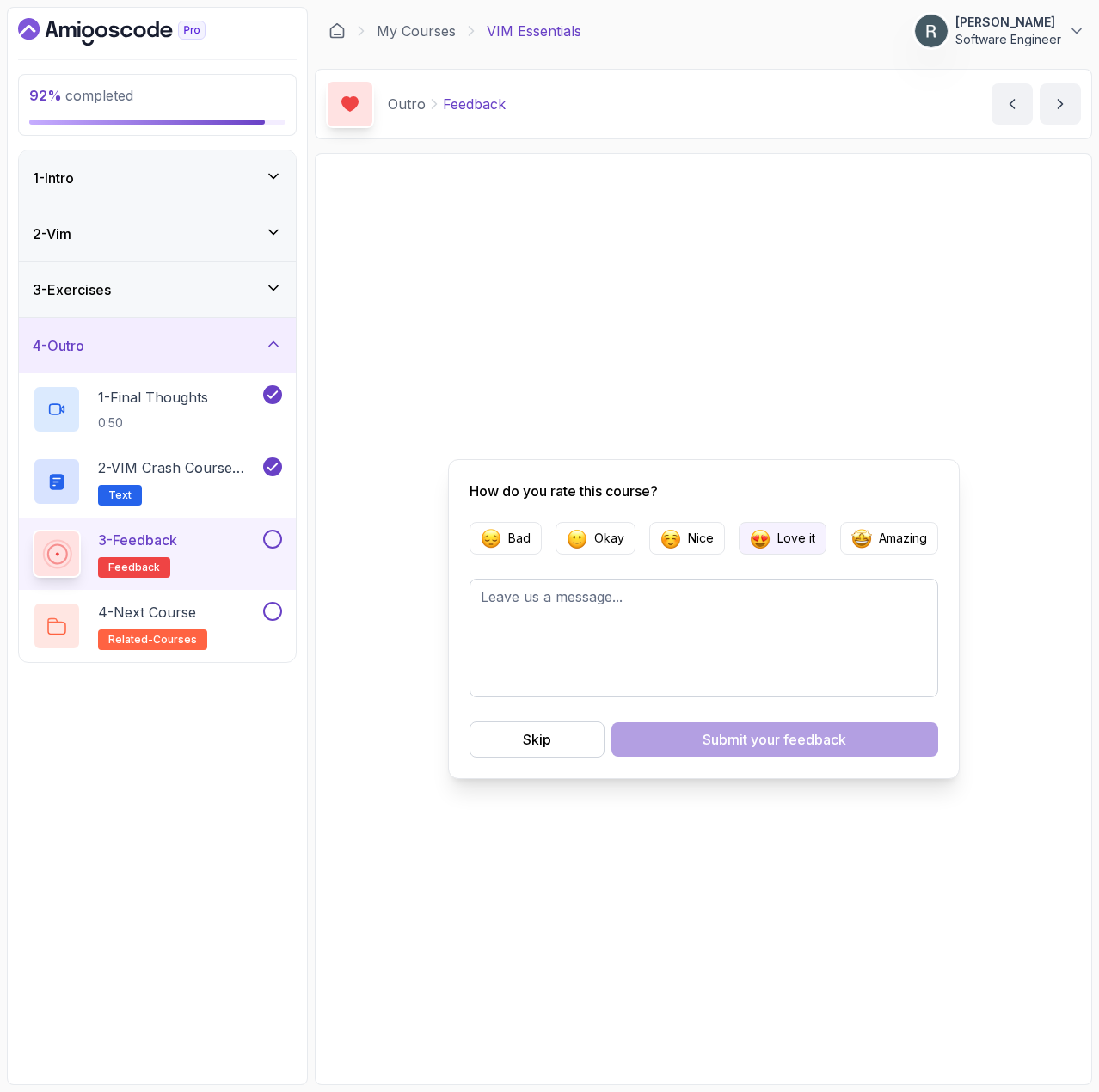
click at [762, 540] on img "button" at bounding box center [760, 539] width 20 height 20
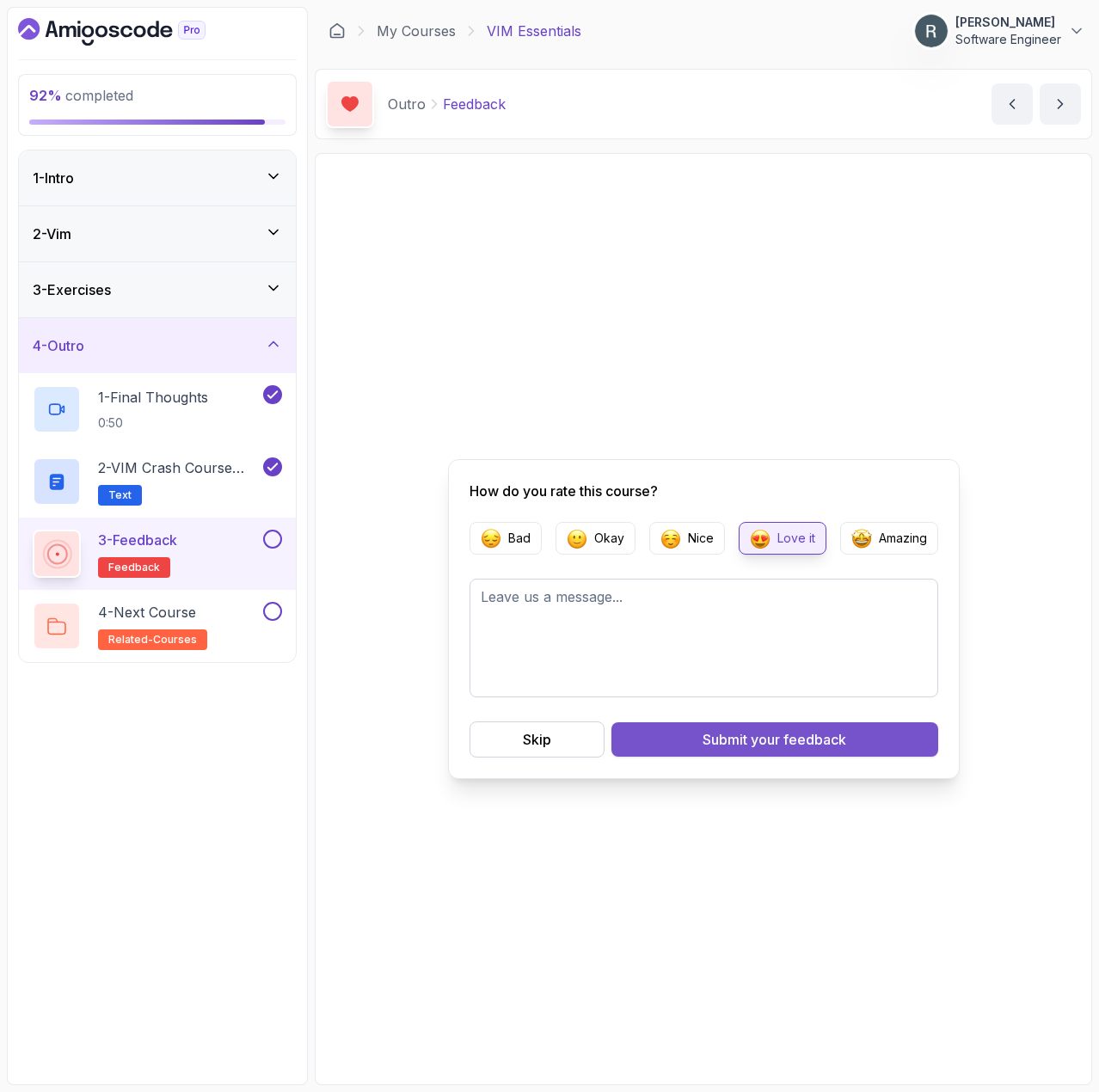
click at [756, 738] on span "your feedback" at bounding box center [797, 739] width 96 height 20
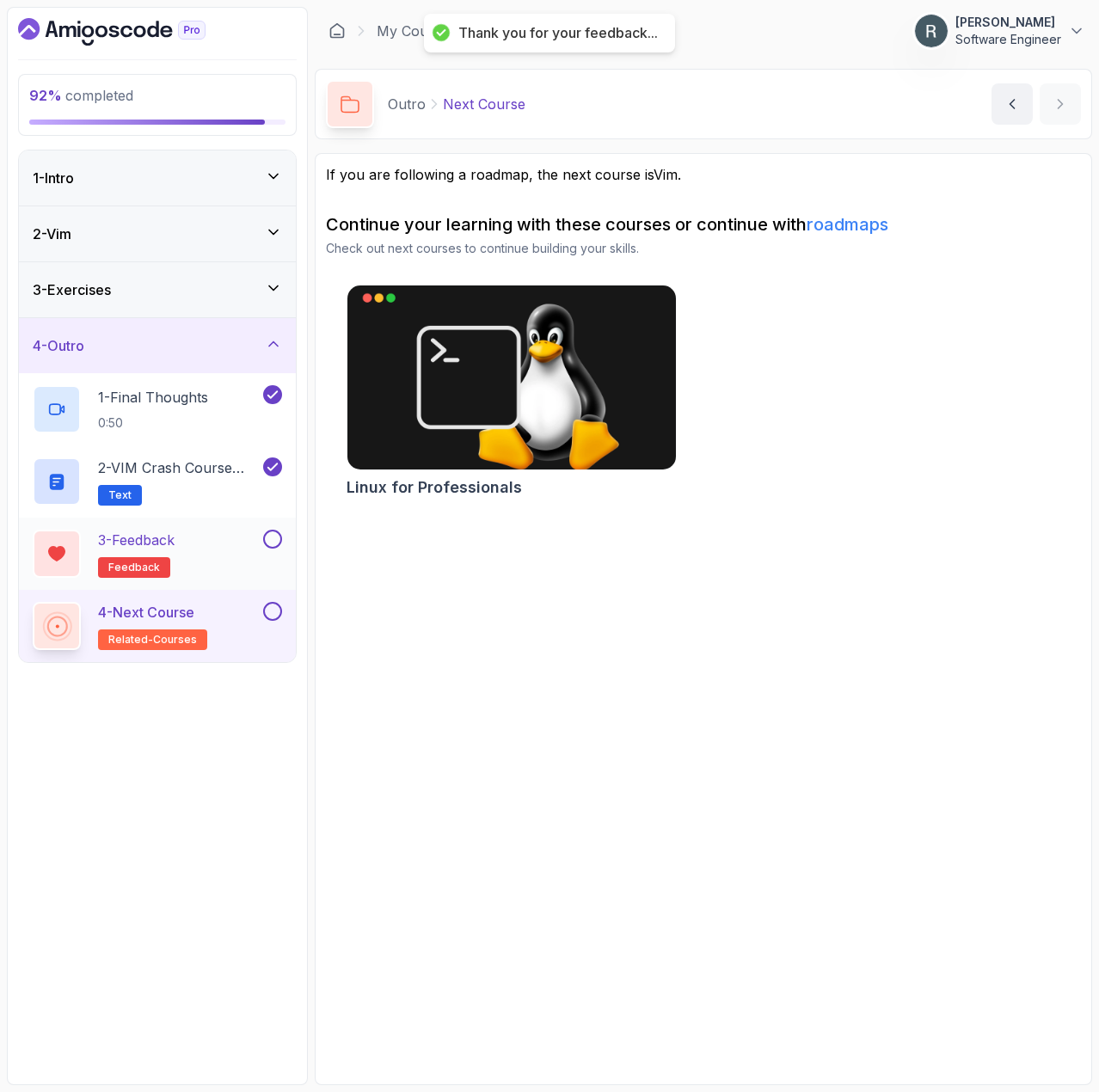
click at [283, 541] on div "3 - Feedback feedback" at bounding box center [157, 554] width 277 height 72
click at [278, 541] on button at bounding box center [272, 539] width 19 height 19
click at [234, 622] on div "4 - Next Course related-courses" at bounding box center [146, 626] width 226 height 48
click at [272, 613] on button at bounding box center [272, 611] width 19 height 19
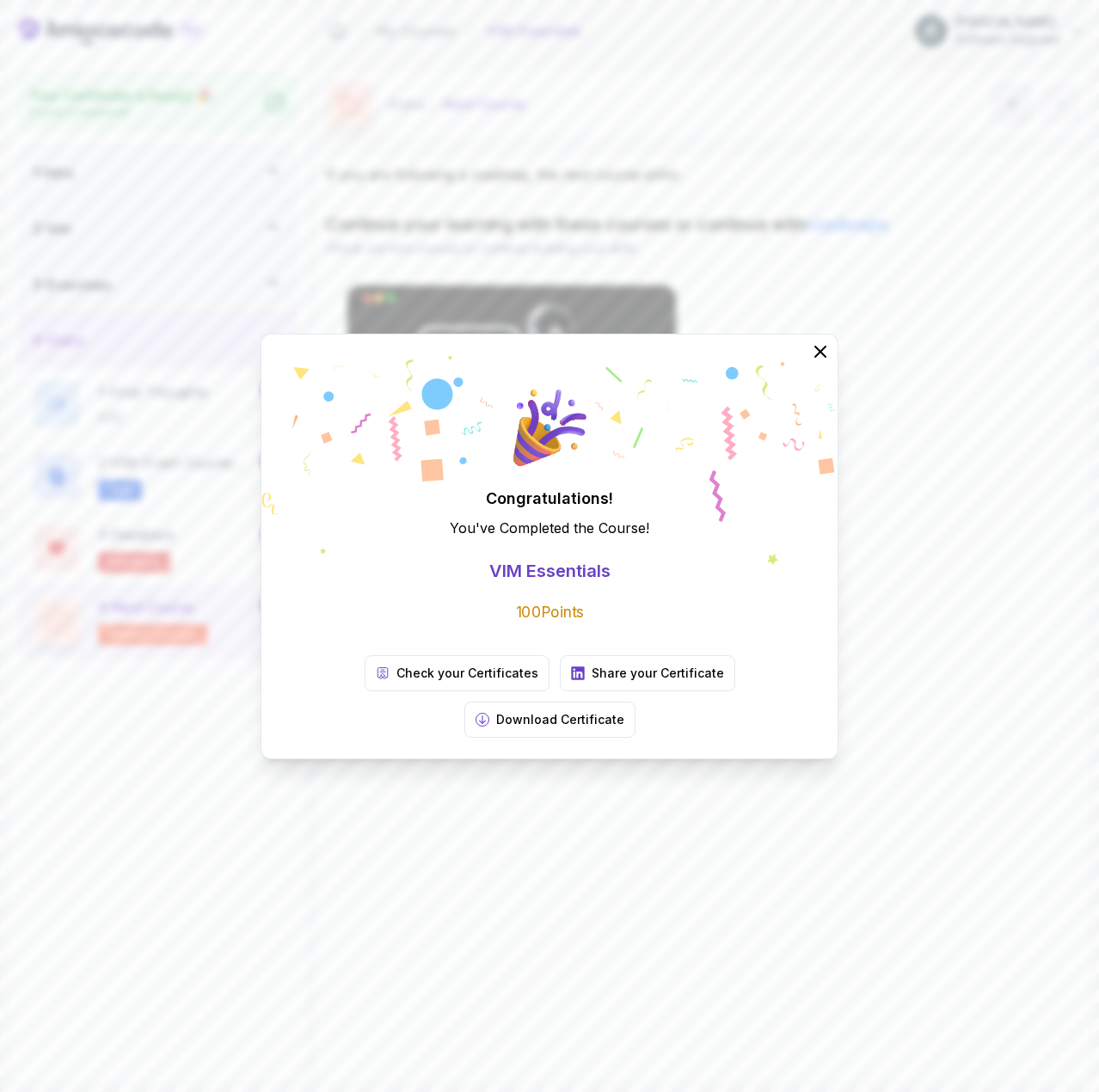
click at [825, 362] on icon at bounding box center [820, 352] width 20 height 20
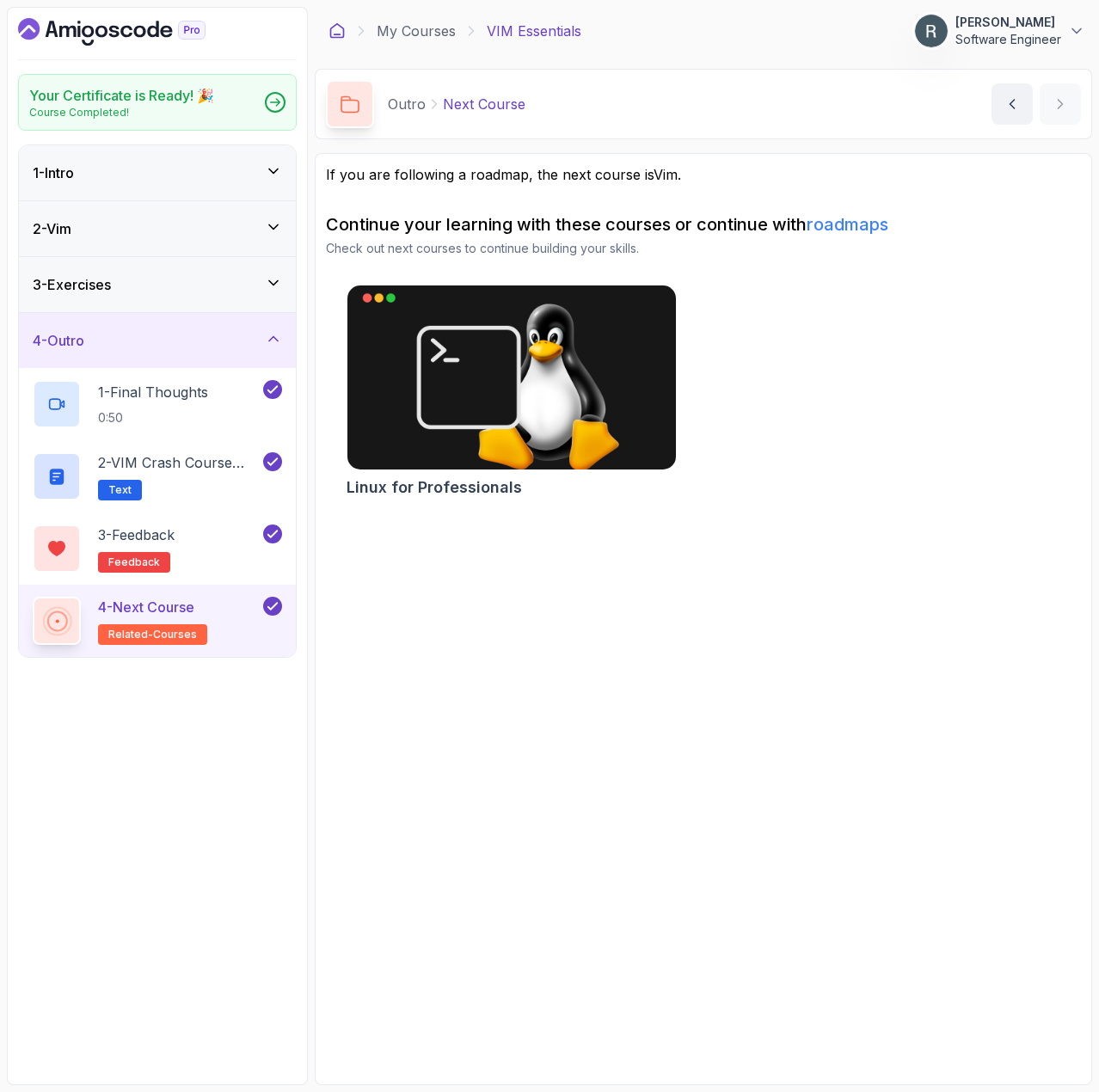
click at [343, 31] on icon at bounding box center [338, 31] width 13 height 14
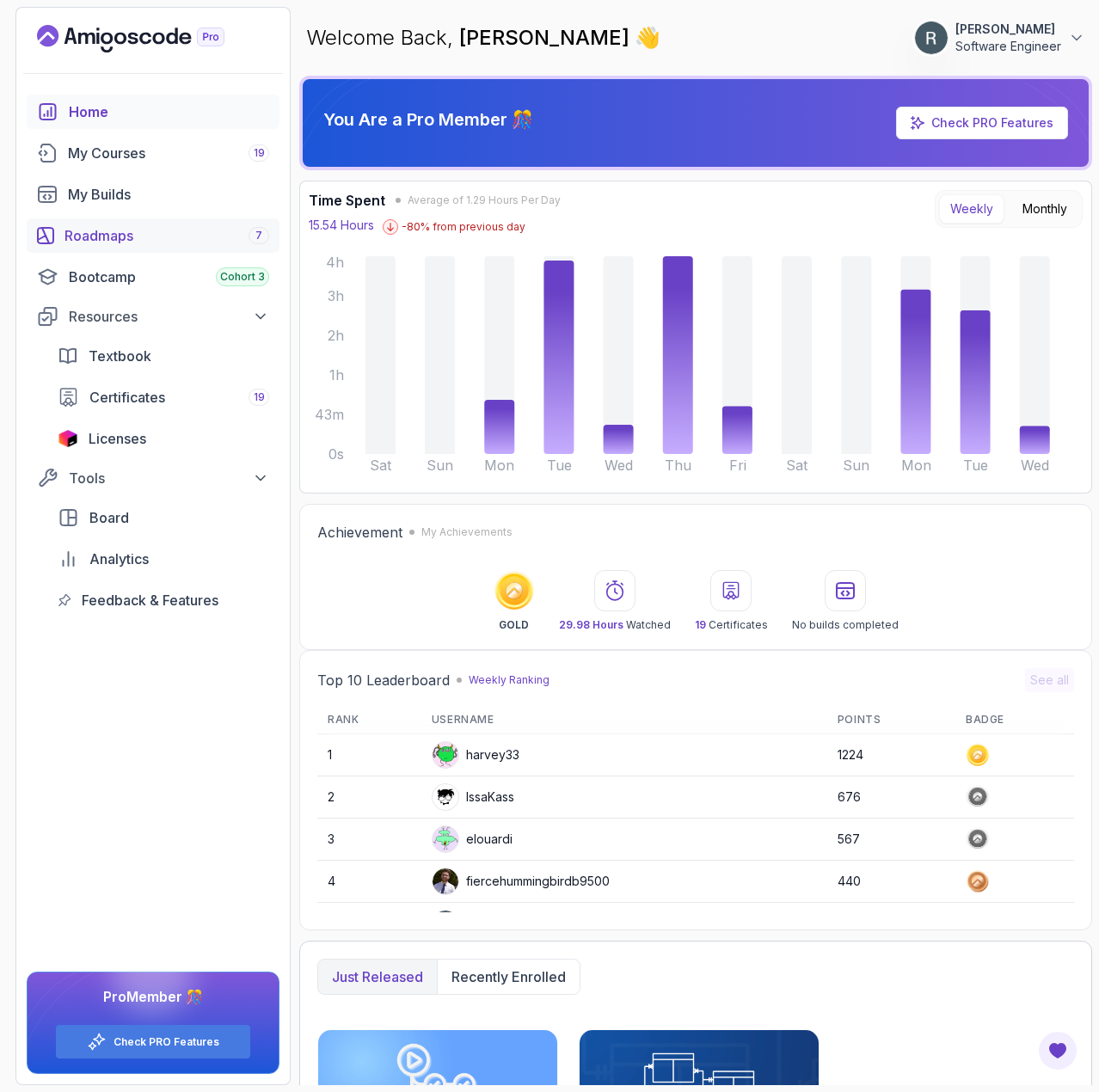
click at [151, 227] on div "Roadmaps 7" at bounding box center [166, 236] width 204 height 20
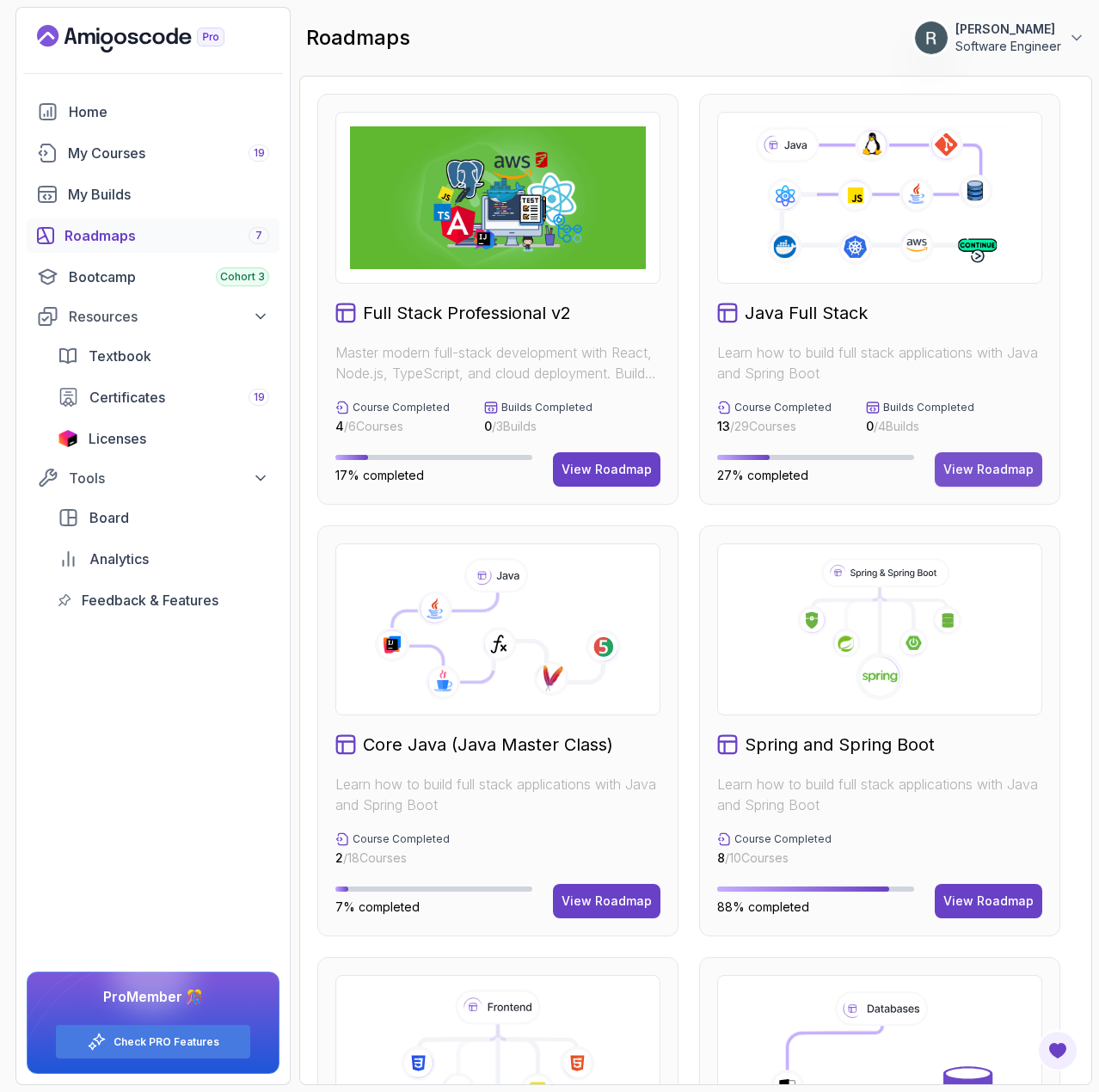
click at [969, 468] on div "View Roadmap" at bounding box center [988, 469] width 90 height 18
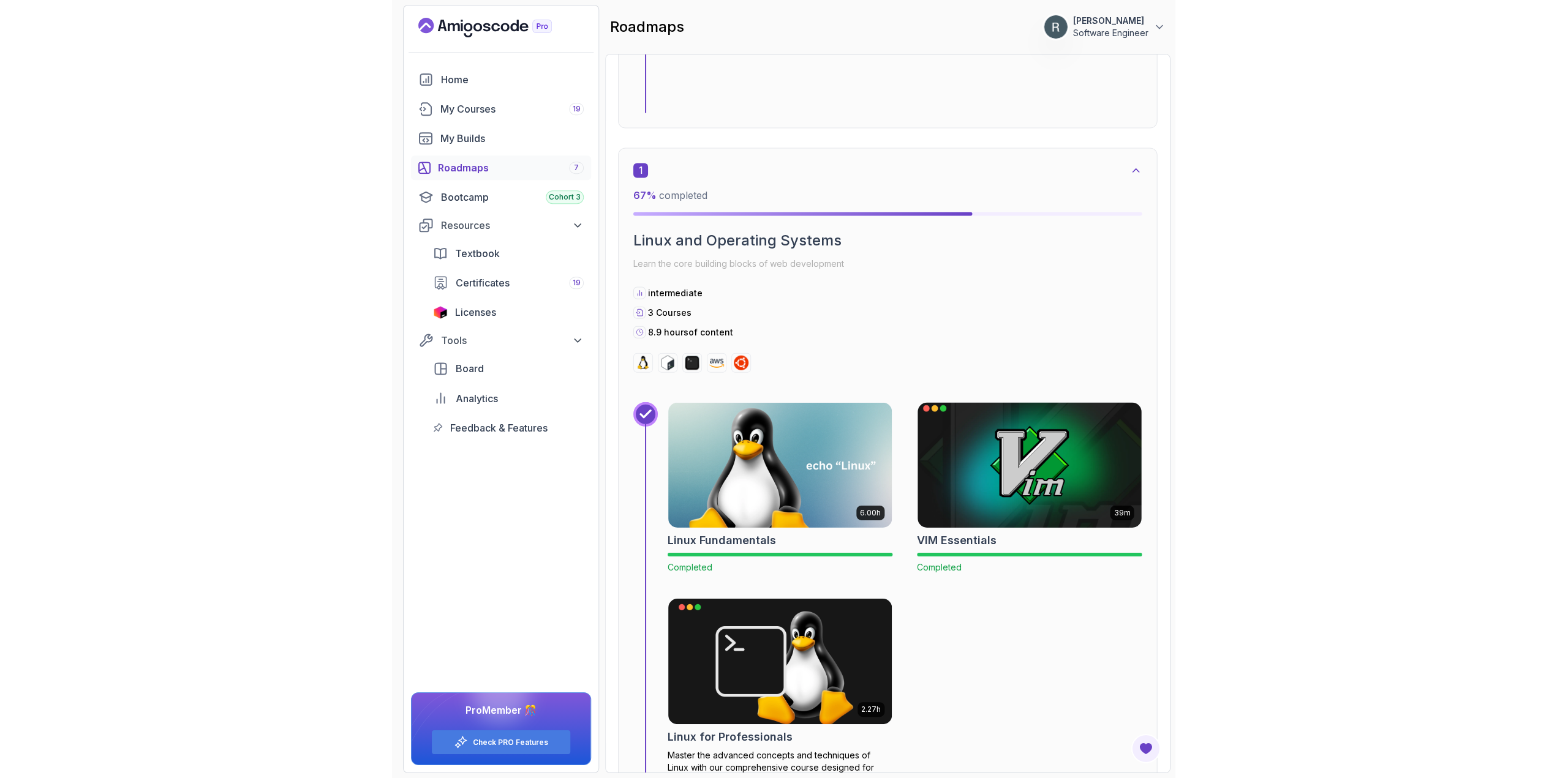
scroll to position [612, 0]
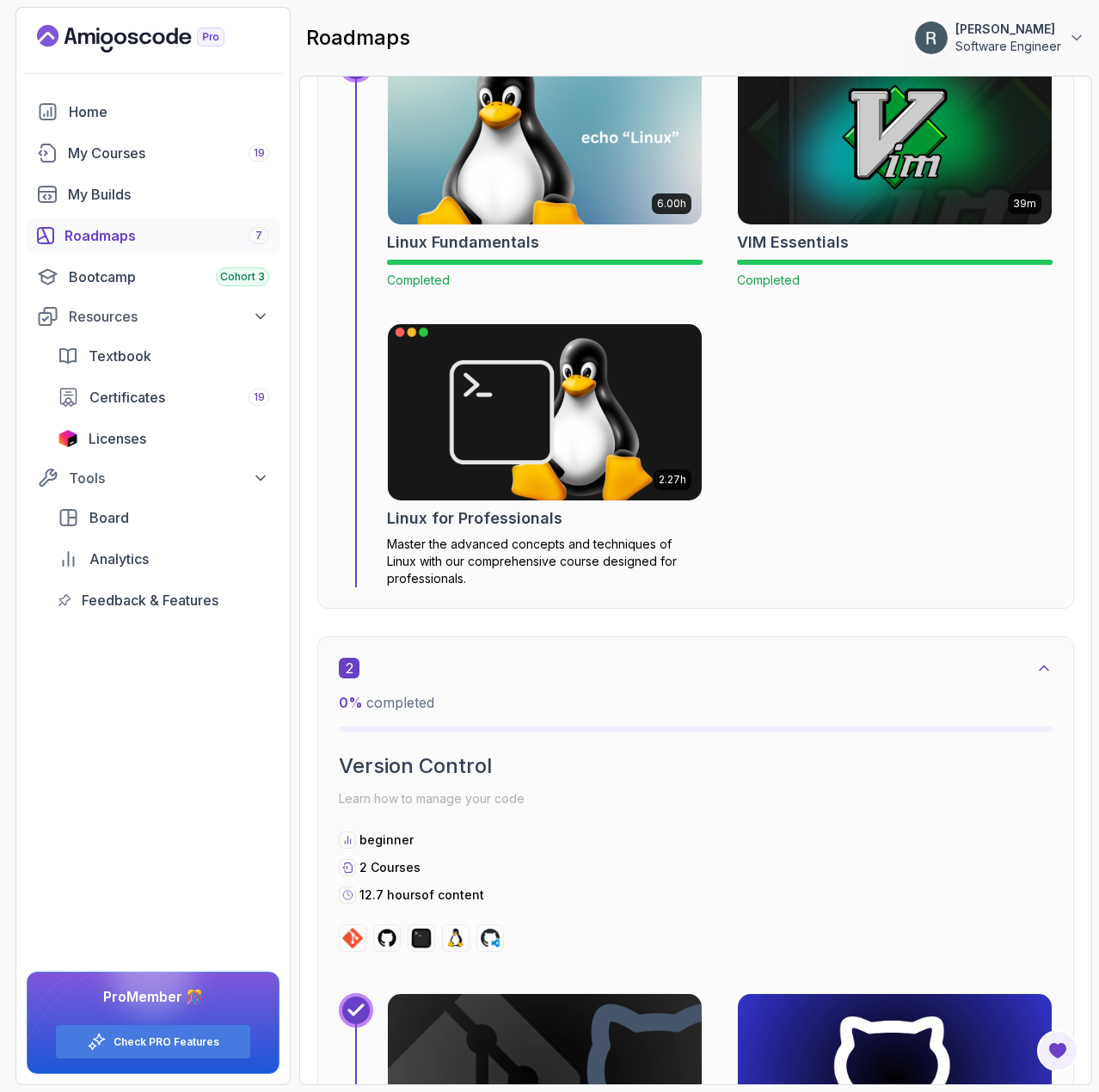
click at [607, 412] on img at bounding box center [544, 412] width 330 height 185
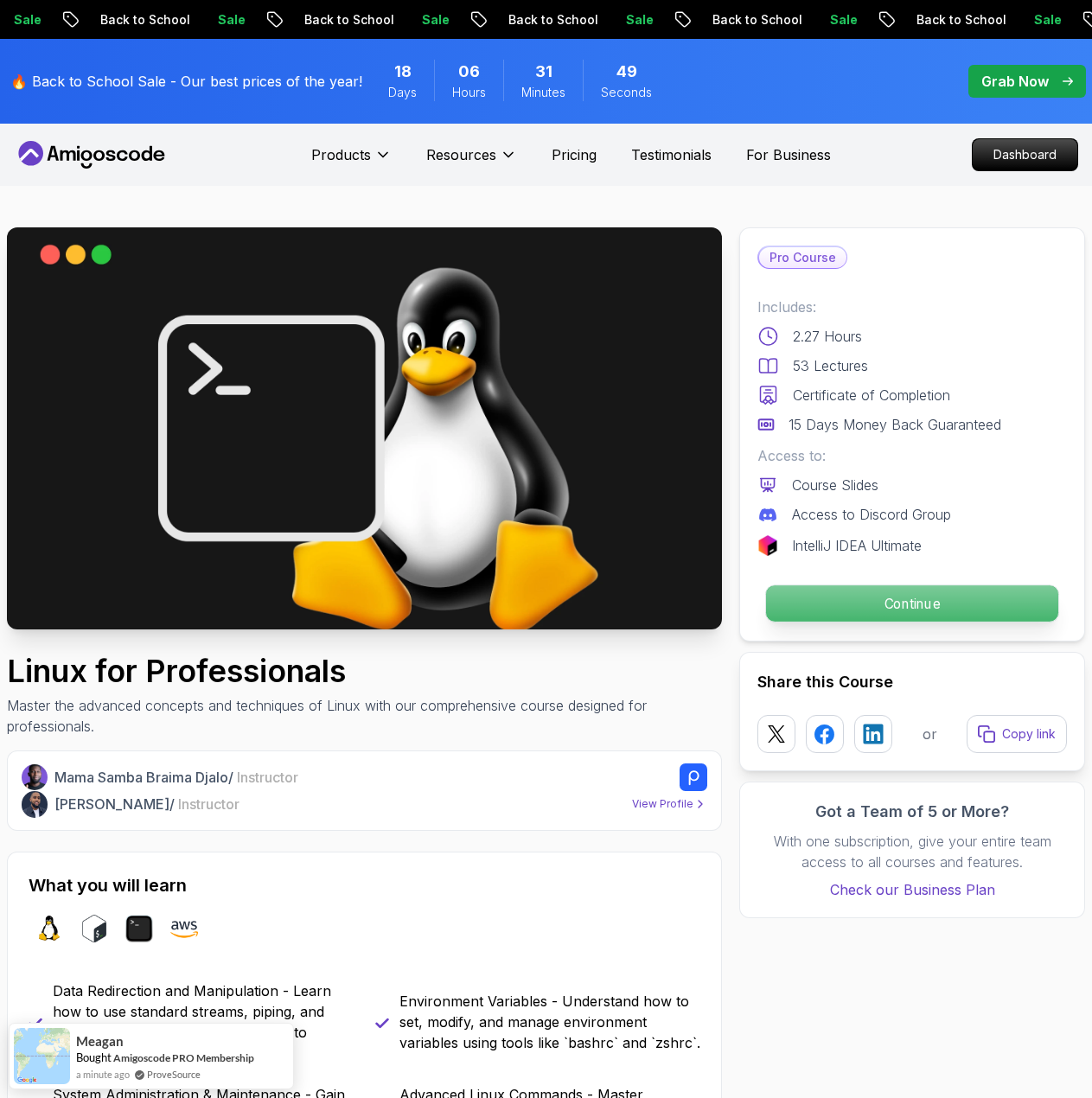
click at [970, 590] on p "Continue" at bounding box center [912, 603] width 292 height 36
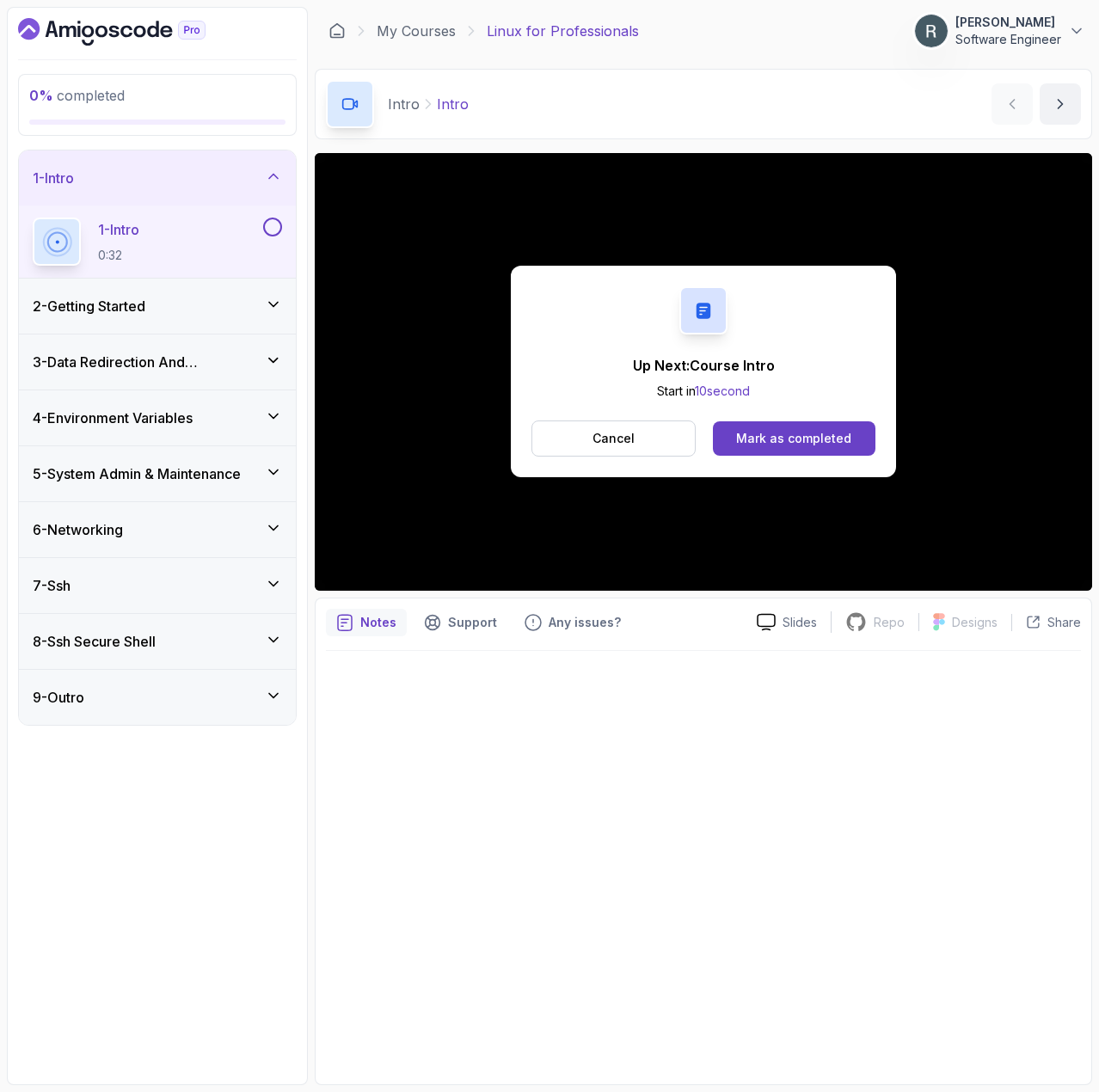
click at [277, 233] on button at bounding box center [272, 227] width 19 height 19
click at [787, 439] on div "Mark as completed" at bounding box center [794, 438] width 115 height 18
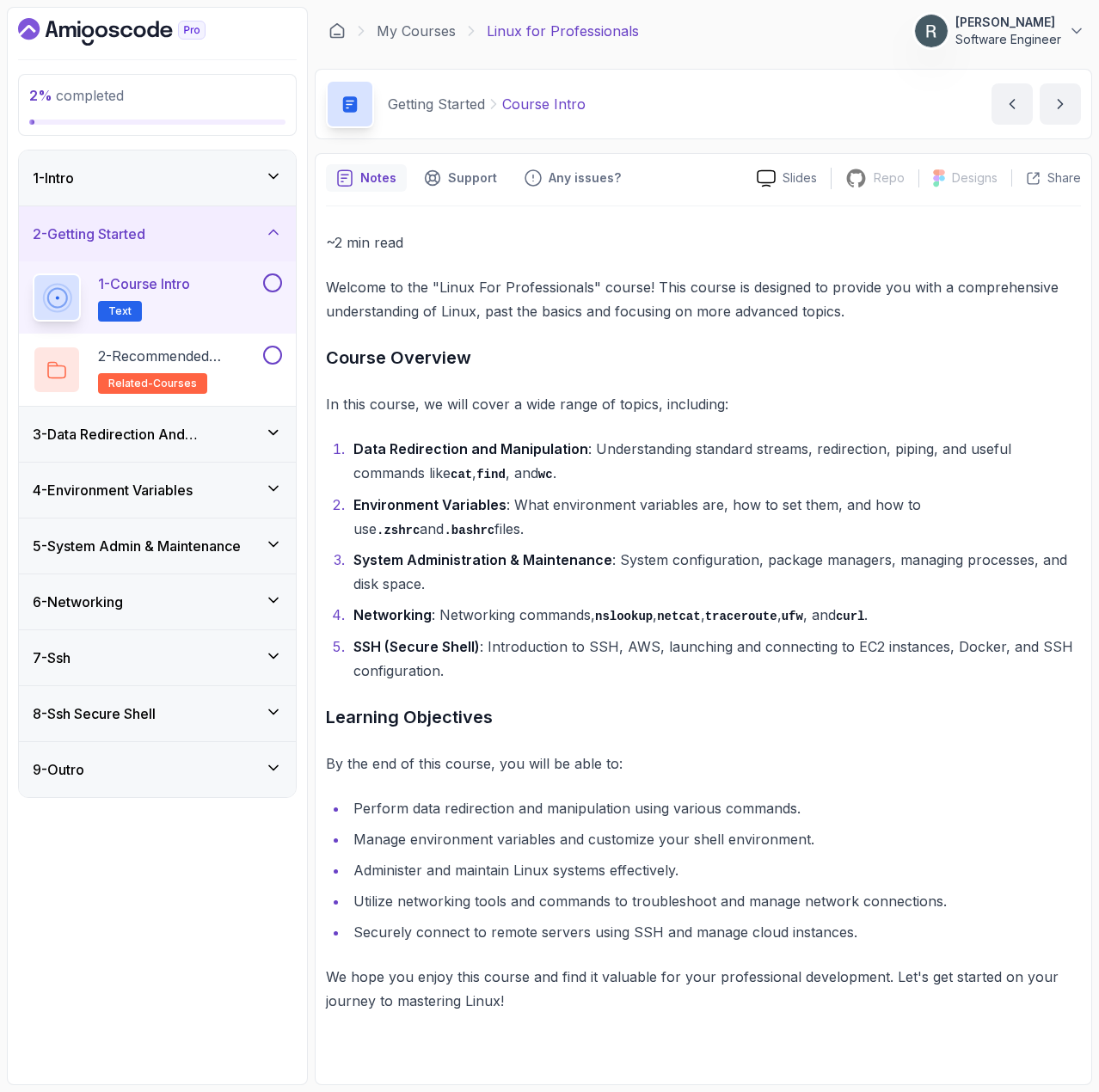
click at [274, 283] on button at bounding box center [272, 283] width 19 height 19
click at [254, 367] on h2 "2 - Recommended Courses related-courses" at bounding box center [179, 370] width 162 height 48
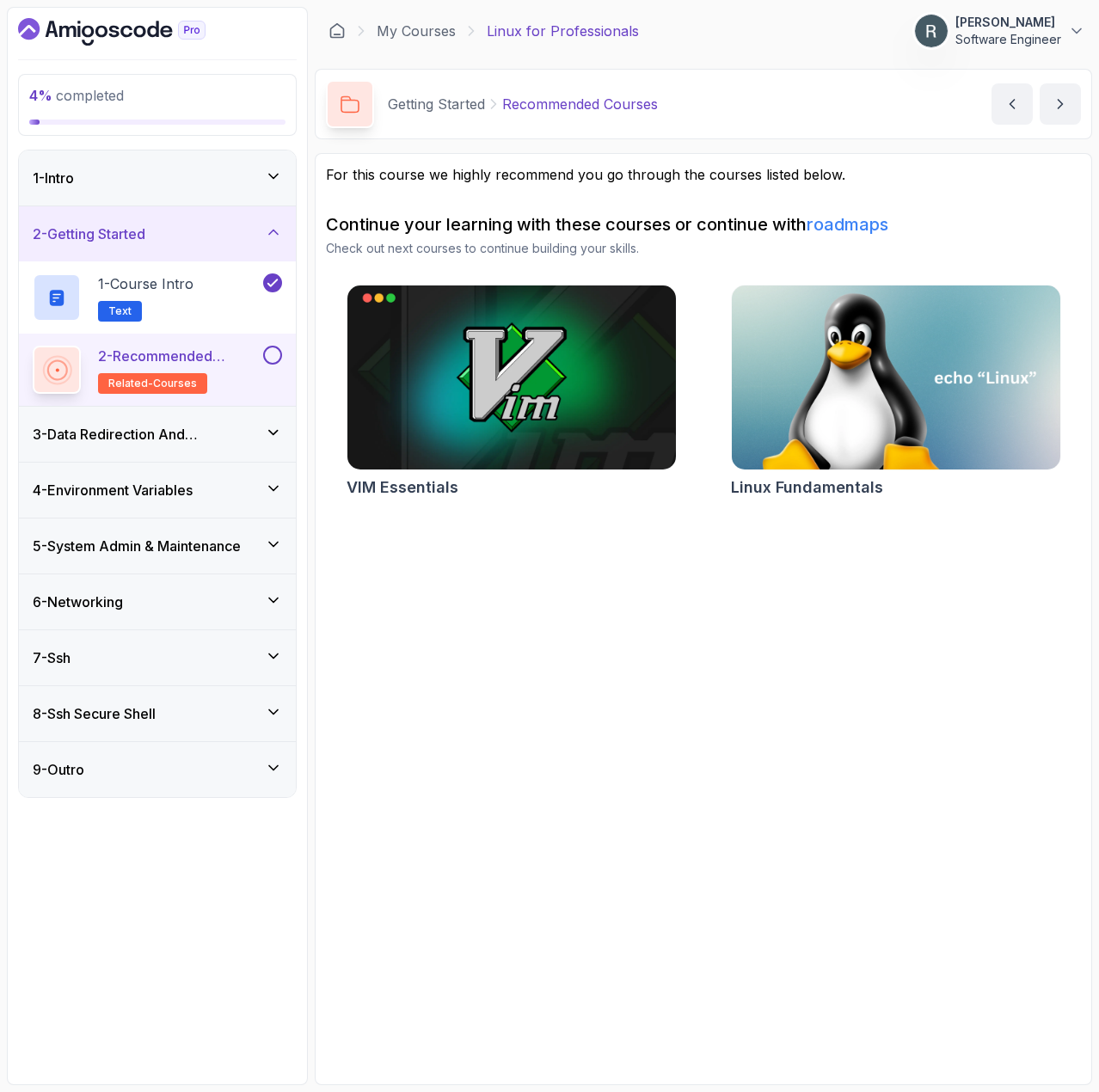
click at [274, 367] on button "2 - Recommended Courses related-courses" at bounding box center [157, 370] width 250 height 48
click at [274, 355] on button at bounding box center [272, 355] width 19 height 19
click at [227, 422] on div "3 - Data Redirection And Manipulation" at bounding box center [157, 434] width 277 height 55
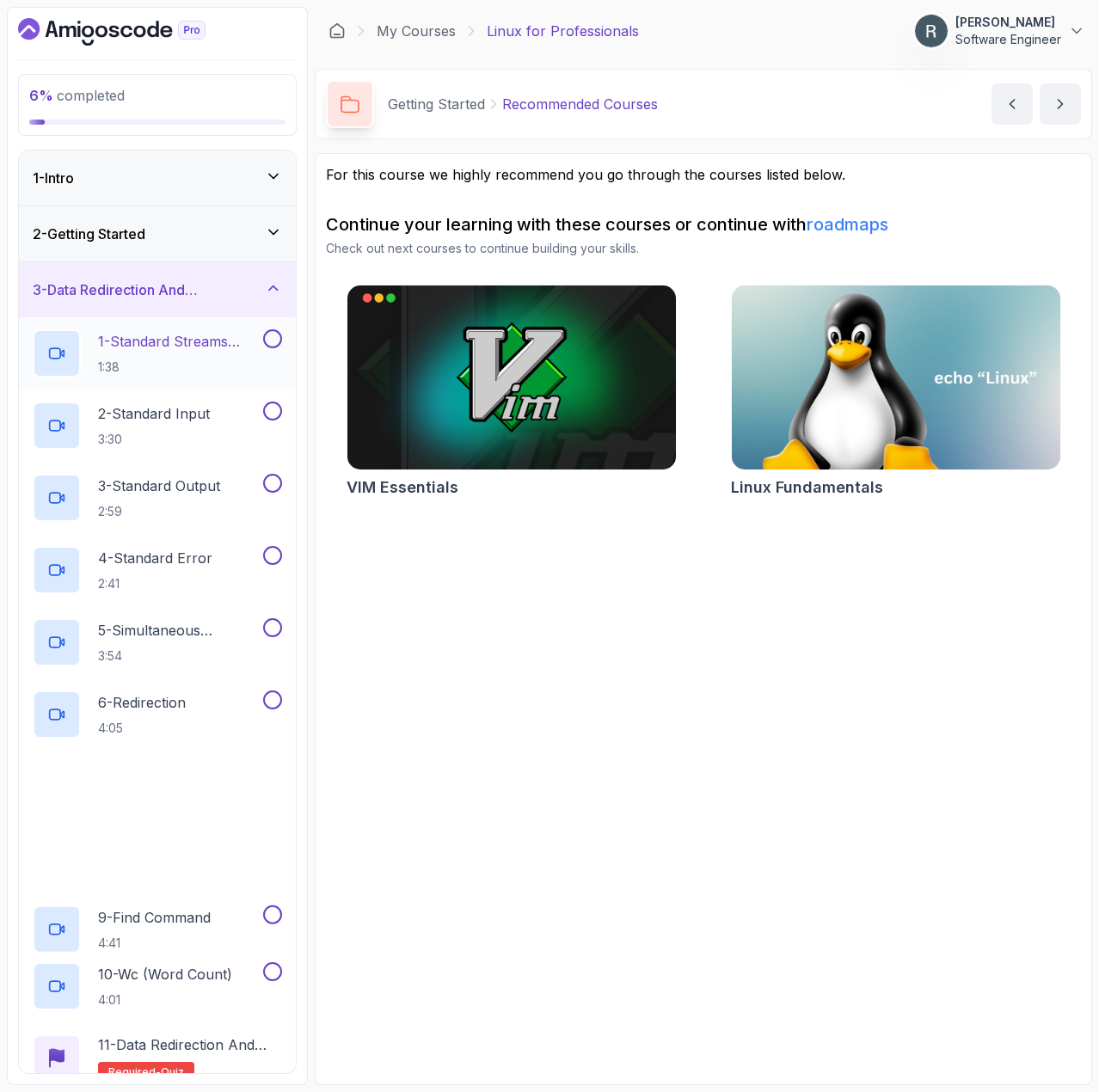
click at [242, 338] on p "1 - Standard Streams Intro" at bounding box center [179, 342] width 162 height 20
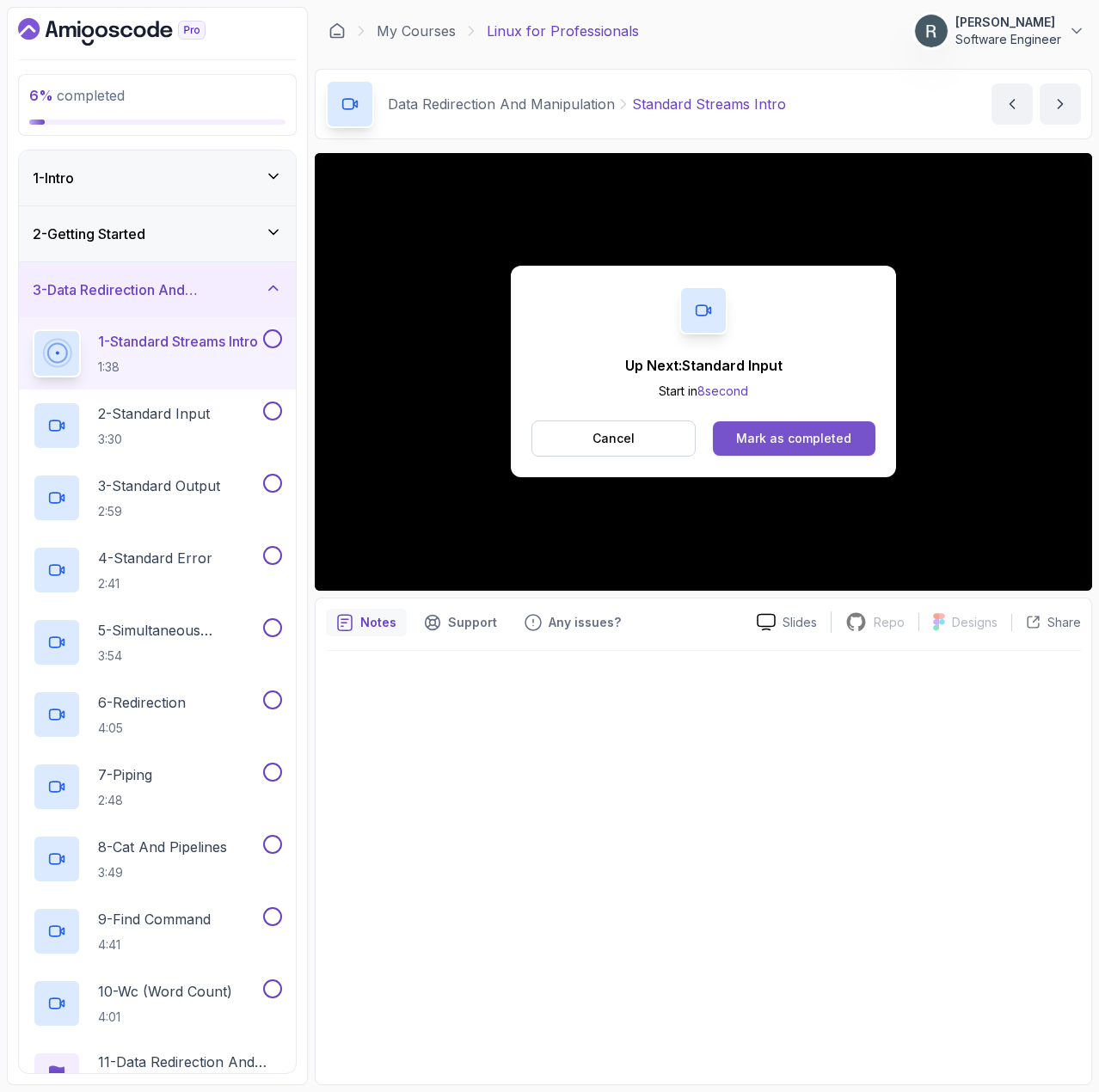
click at [821, 445] on div "Mark as completed" at bounding box center [794, 438] width 115 height 18
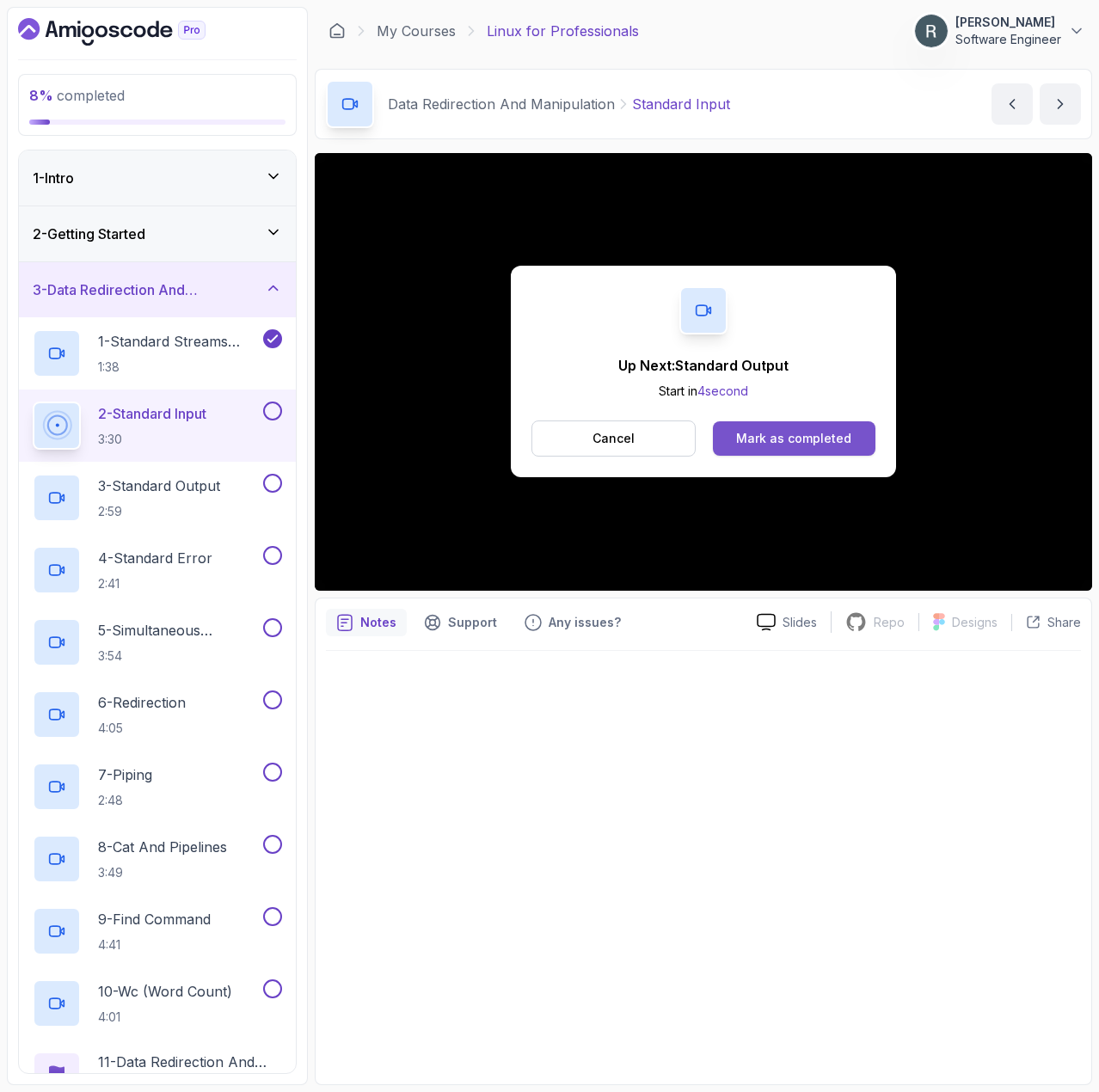
click at [845, 453] on button "Mark as completed" at bounding box center [794, 438] width 162 height 34
